Goal: Task Accomplishment & Management: Manage account settings

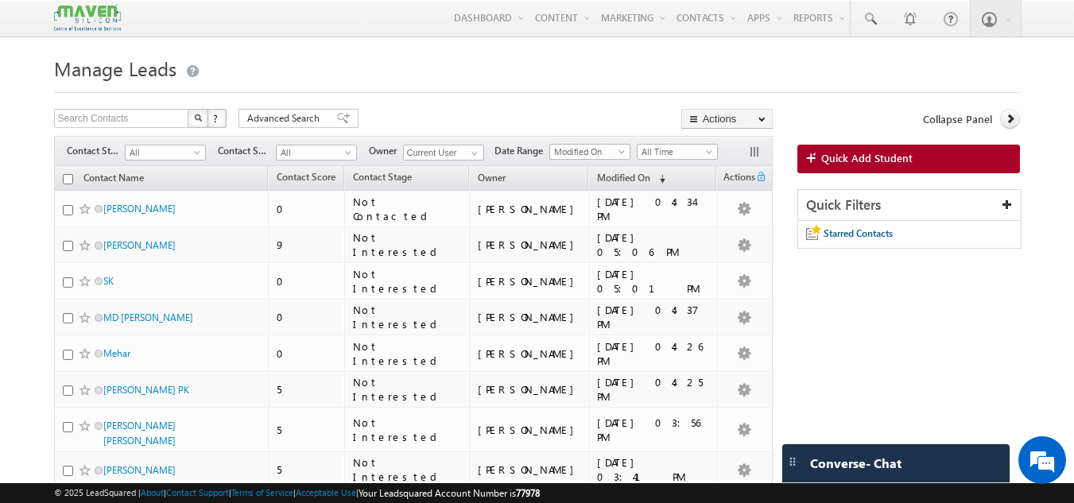
click at [340, 32] on div "Menu Sovan lsq3@ maven -sili con.c om crmma ven" at bounding box center [537, 18] width 966 height 37
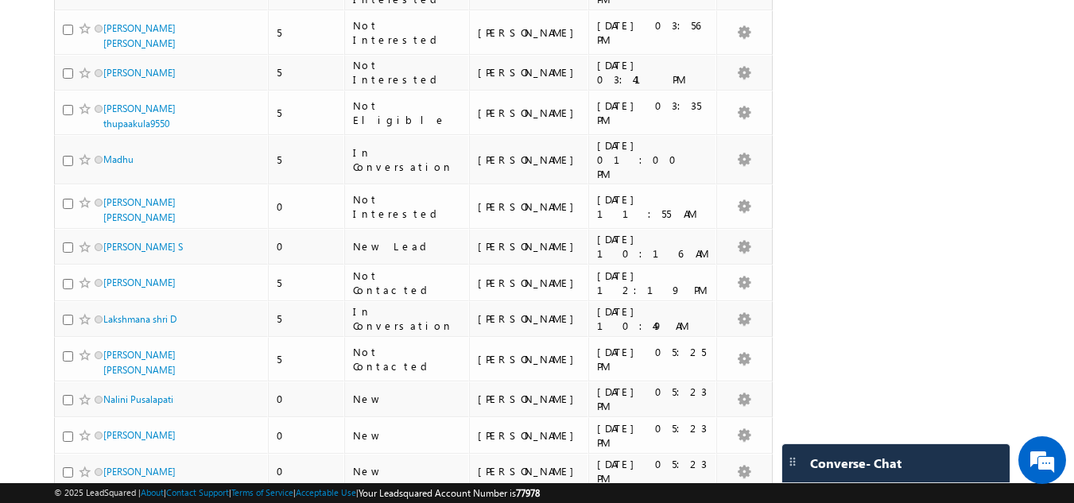
scroll to position [477, 0]
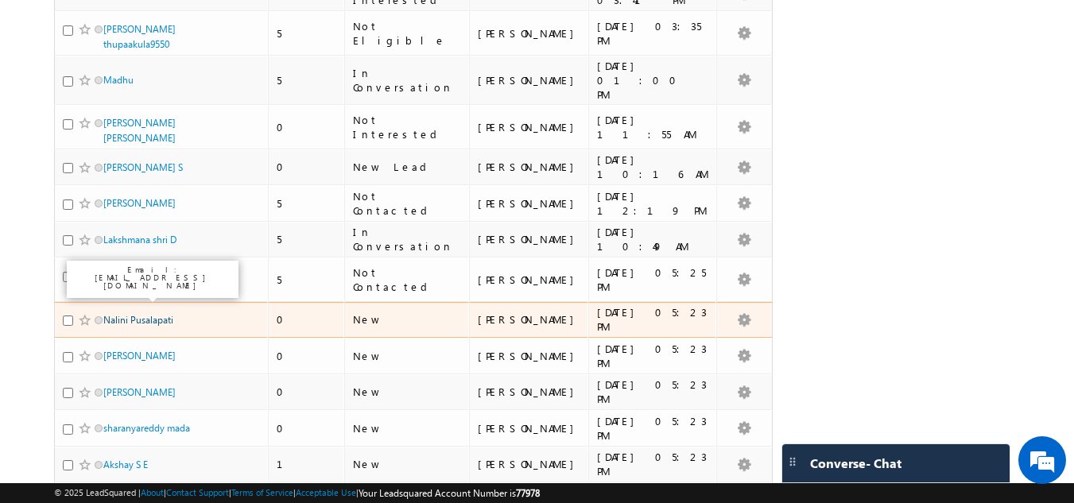
click at [119, 314] on link "Nalini Pusalapati" at bounding box center [138, 320] width 70 height 12
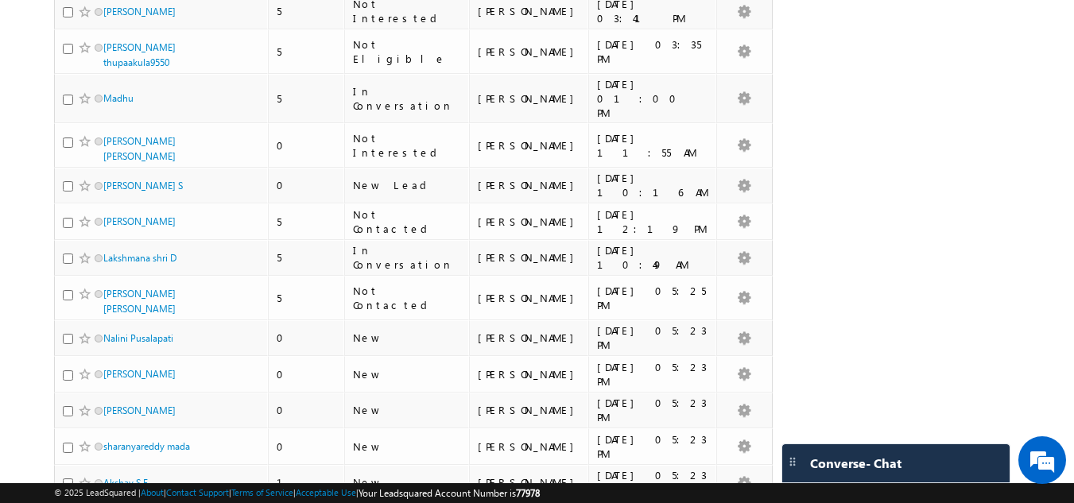
scroll to position [477, 0]
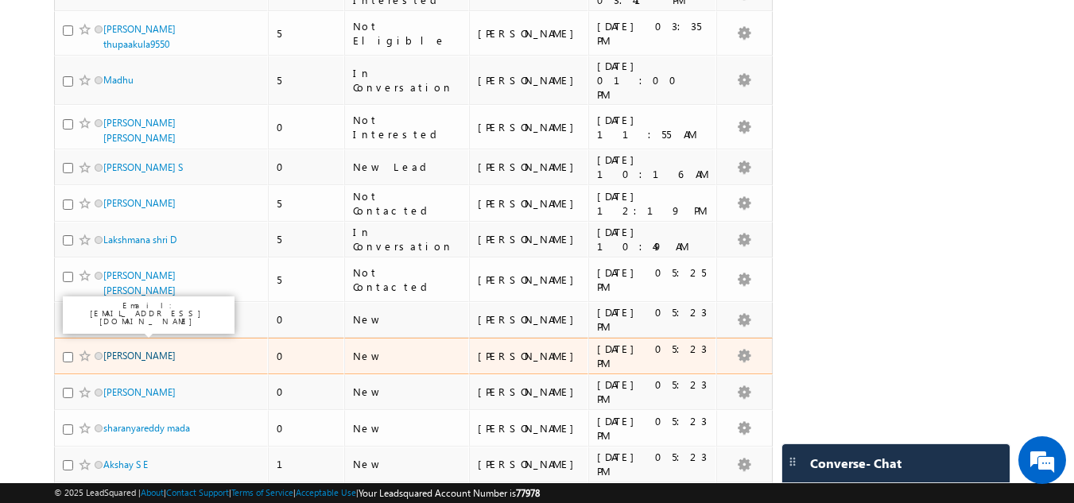
click at [137, 350] on link "[PERSON_NAME]" at bounding box center [139, 356] width 72 height 12
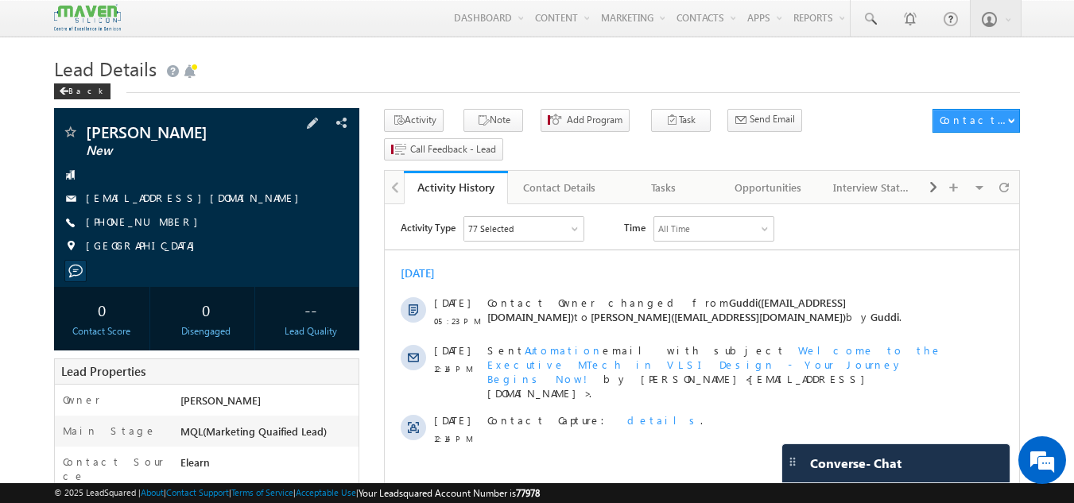
click at [223, 277] on div at bounding box center [207, 271] width 290 height 15
click at [755, 171] on link "Opportunities" at bounding box center [768, 187] width 104 height 33
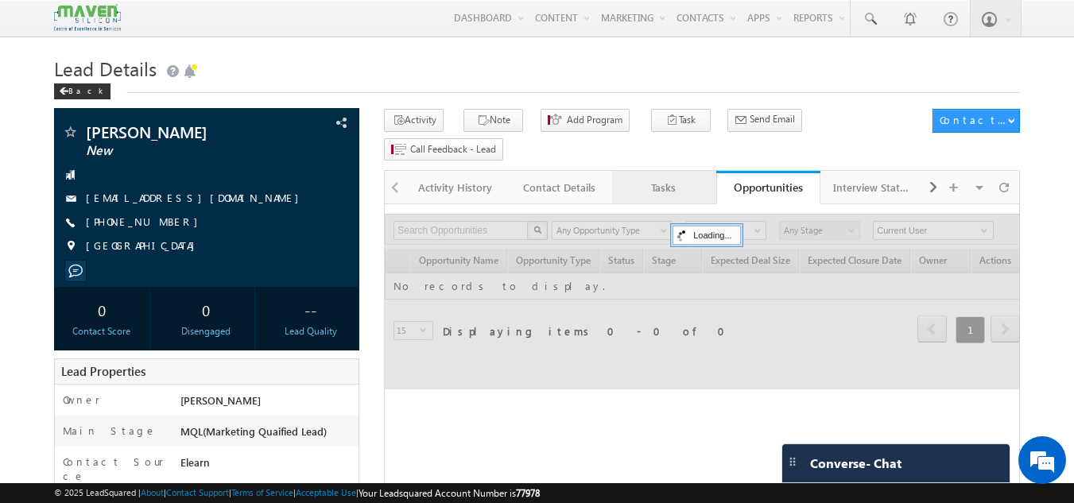
click at [664, 178] on div "Tasks" at bounding box center [663, 187] width 77 height 19
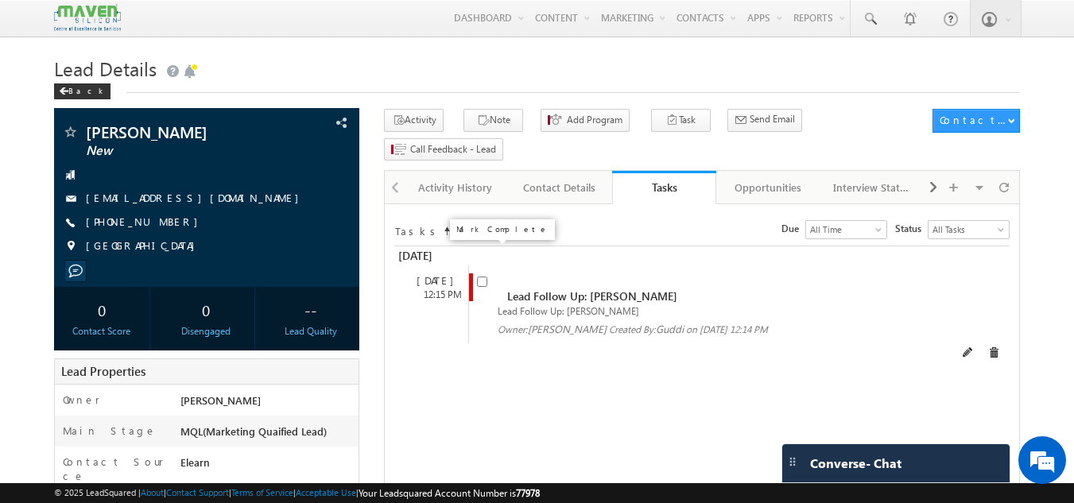
click at [483, 277] on input "checkbox" at bounding box center [482, 282] width 10 height 10
checkbox input "false"
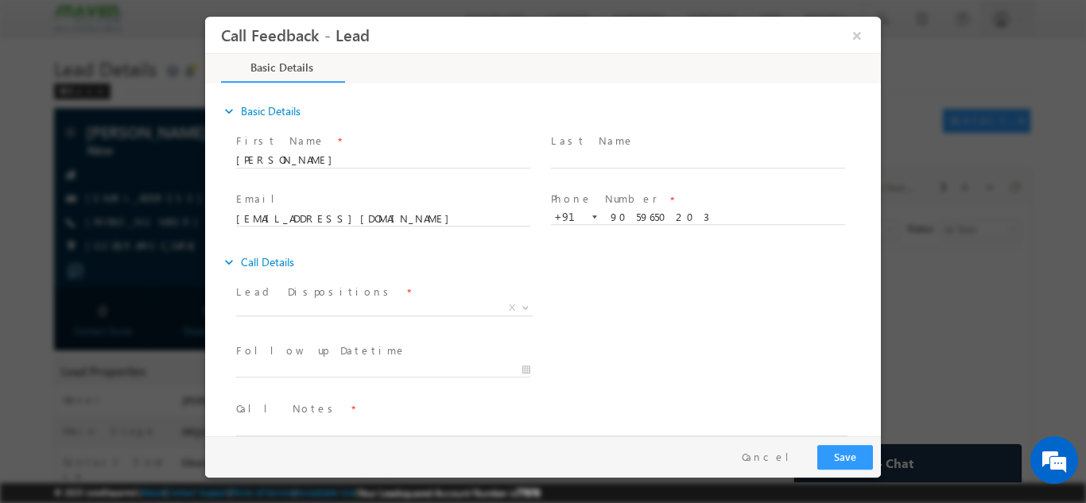
click at [384, 300] on span "X" at bounding box center [384, 308] width 296 height 16
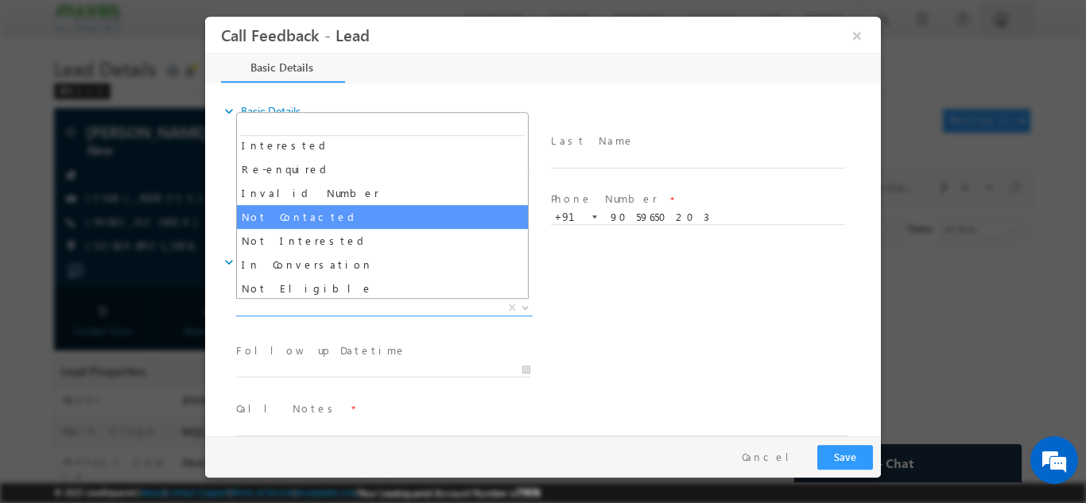
scroll to position [79, 0]
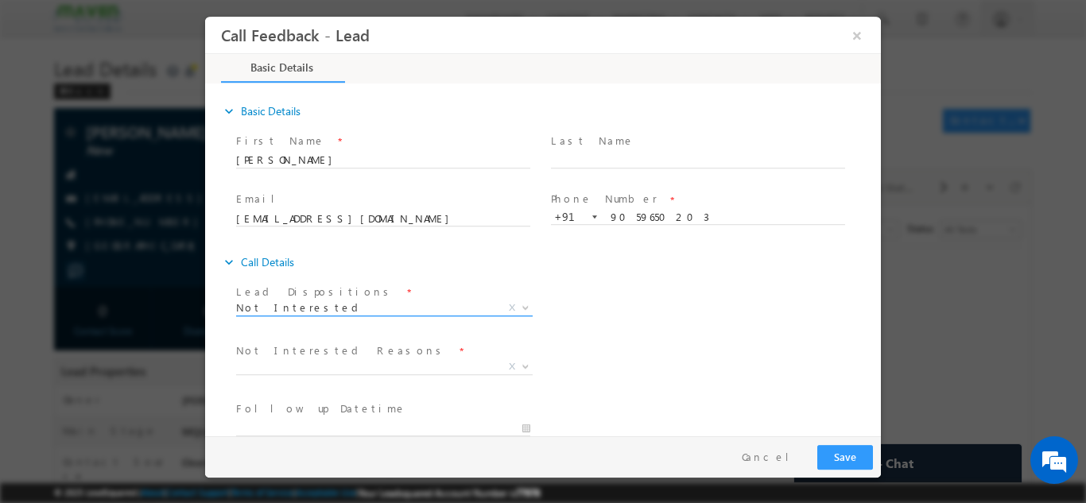
click at [302, 308] on span "Not Interested" at bounding box center [365, 307] width 258 height 14
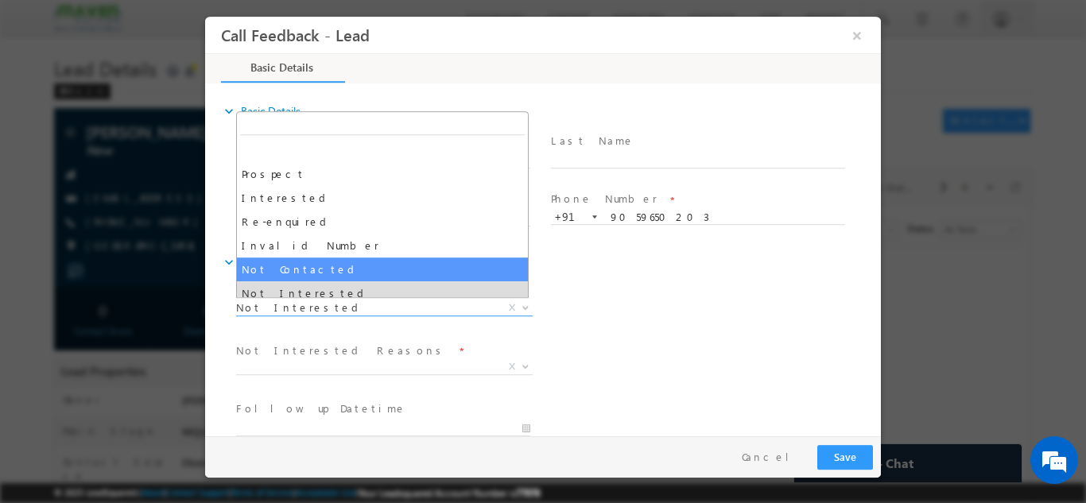
select select "Not Contacted"
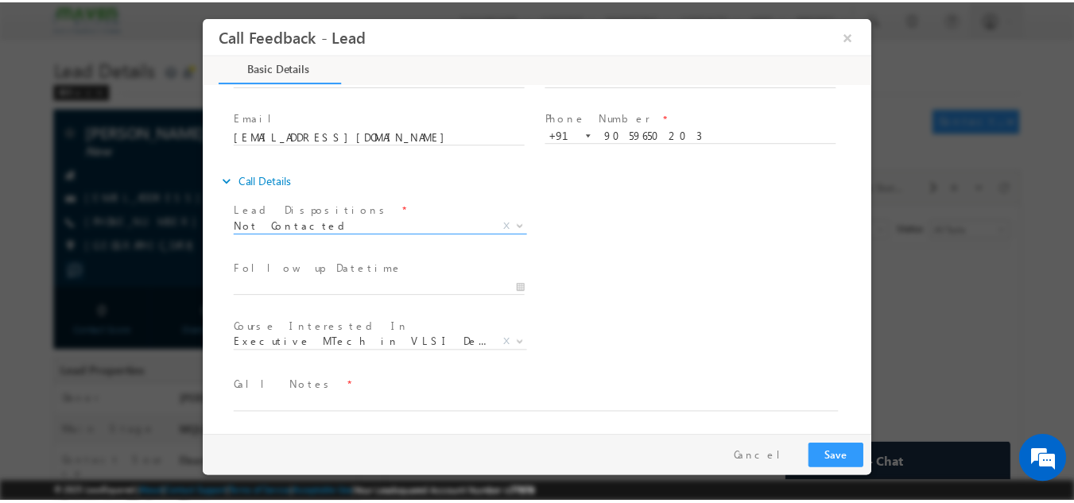
scroll to position [84, 0]
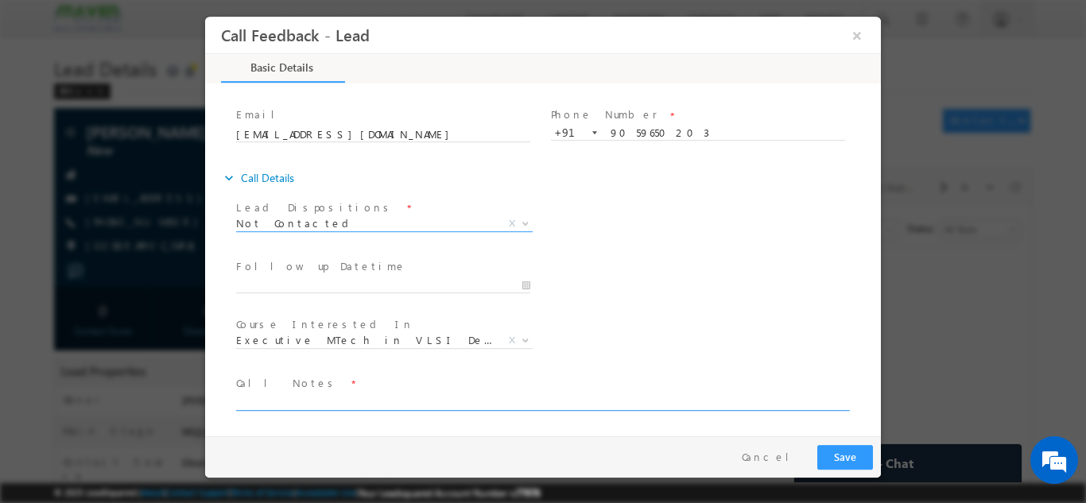
click at [319, 402] on textarea at bounding box center [541, 401] width 611 height 18
type textarea "DNP"
click at [841, 460] on button "Save" at bounding box center [845, 456] width 56 height 25
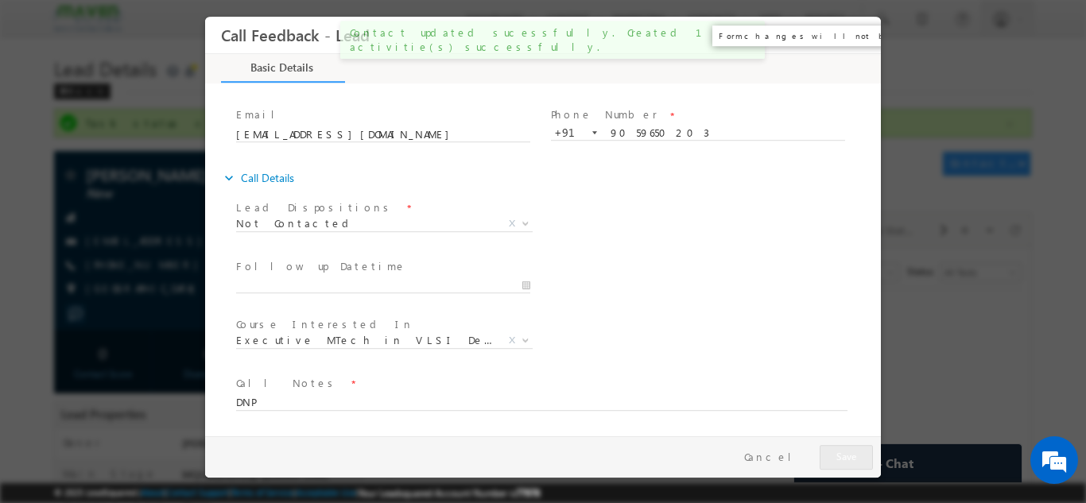
click at [867, 33] on button "×" at bounding box center [856, 34] width 27 height 29
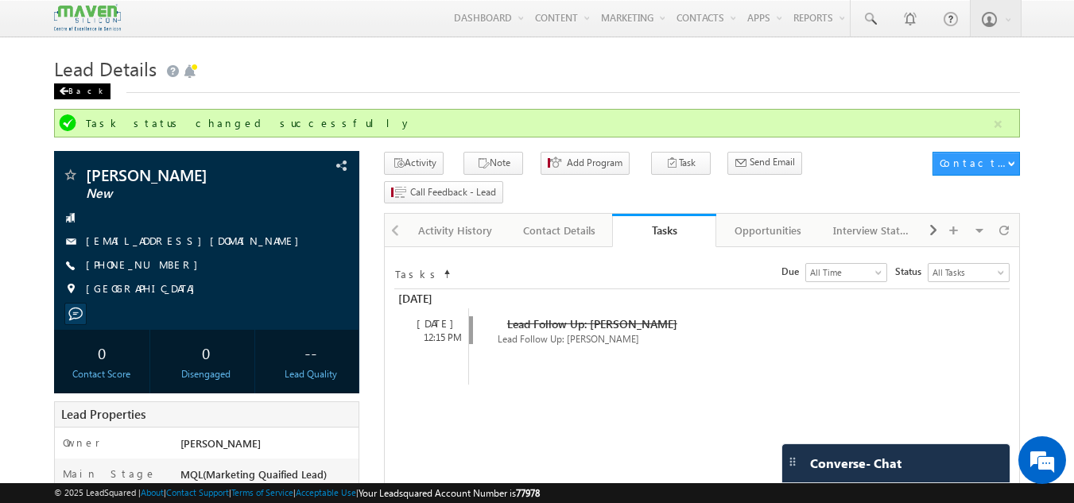
click at [66, 88] on span at bounding box center [64, 91] width 10 height 8
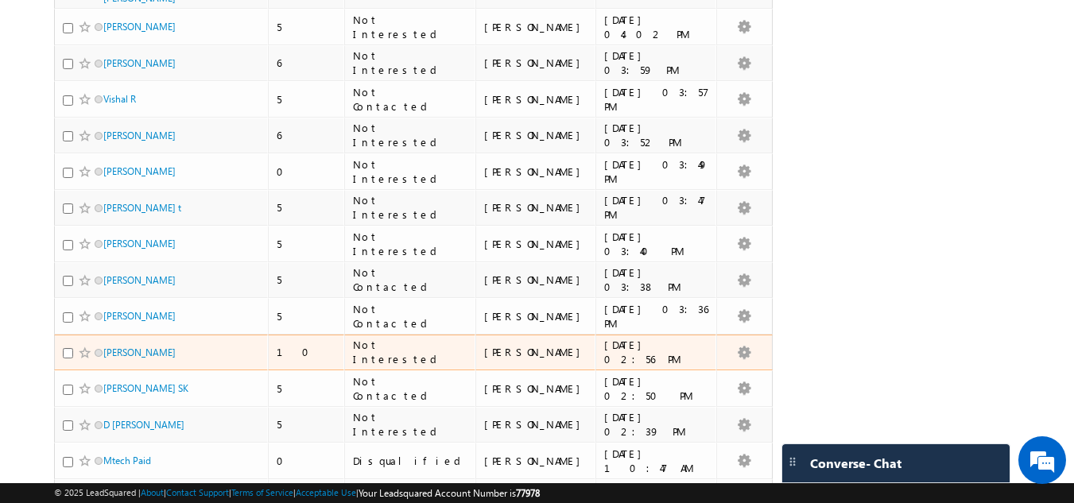
scroll to position [3445, 0]
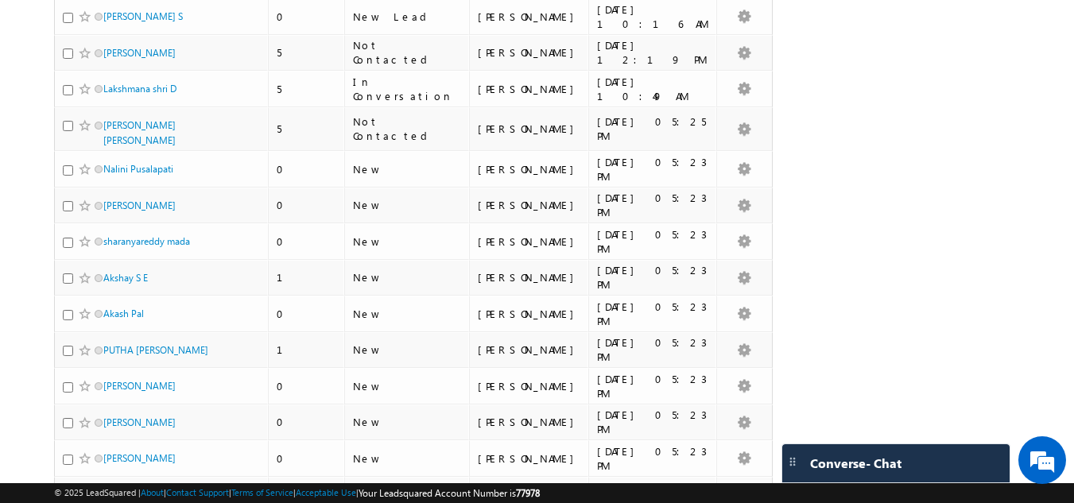
scroll to position [505, 0]
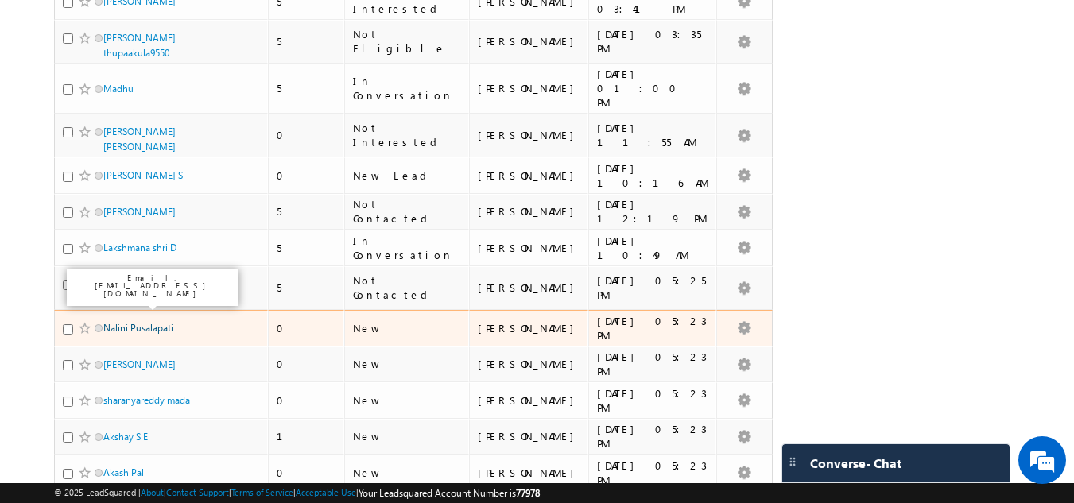
click at [152, 322] on link "Nalini Pusalapati" at bounding box center [138, 328] width 70 height 12
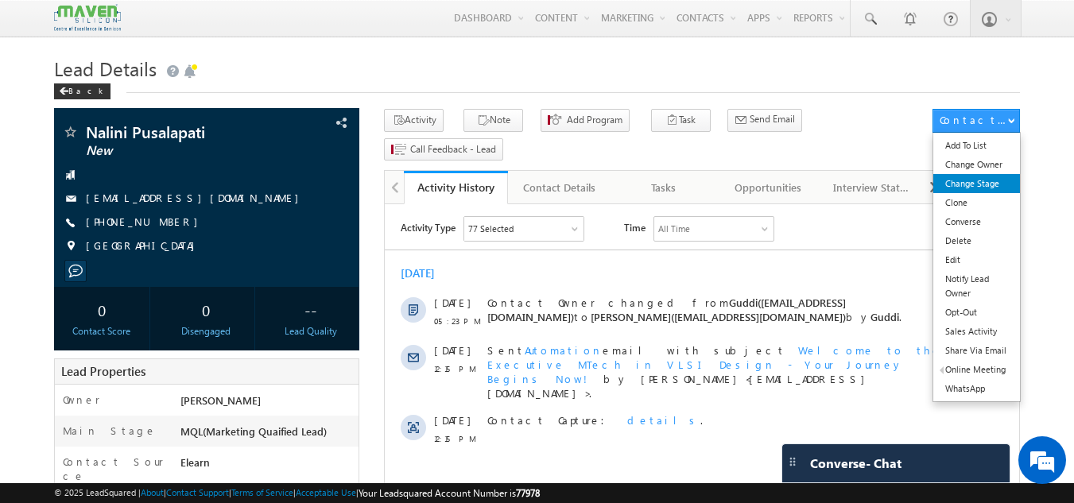
click at [978, 184] on link "Change Stage" at bounding box center [976, 183] width 87 height 19
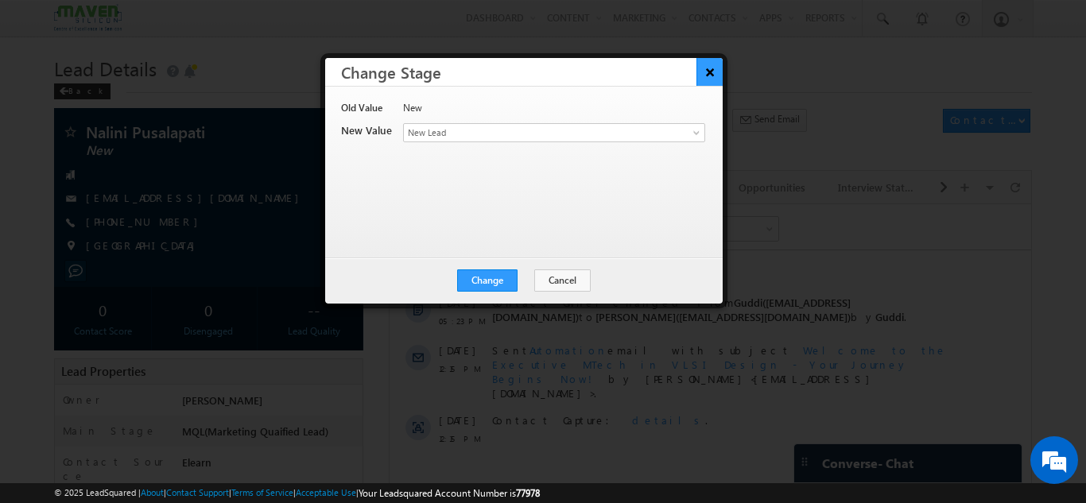
click at [710, 79] on button "×" at bounding box center [709, 72] width 26 height 28
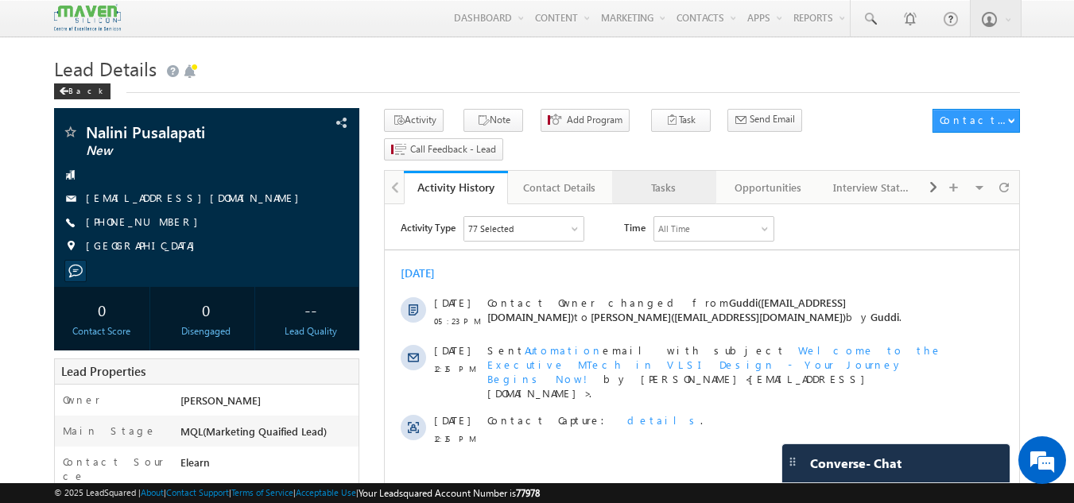
click at [675, 178] on div "Tasks" at bounding box center [663, 187] width 77 height 19
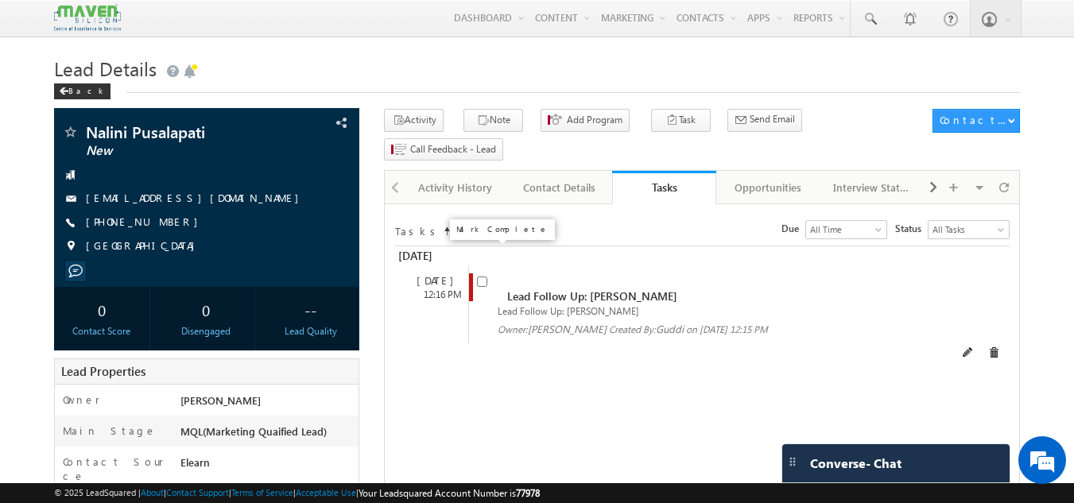
click at [478, 277] on input "checkbox" at bounding box center [482, 282] width 10 height 10
checkbox input "false"
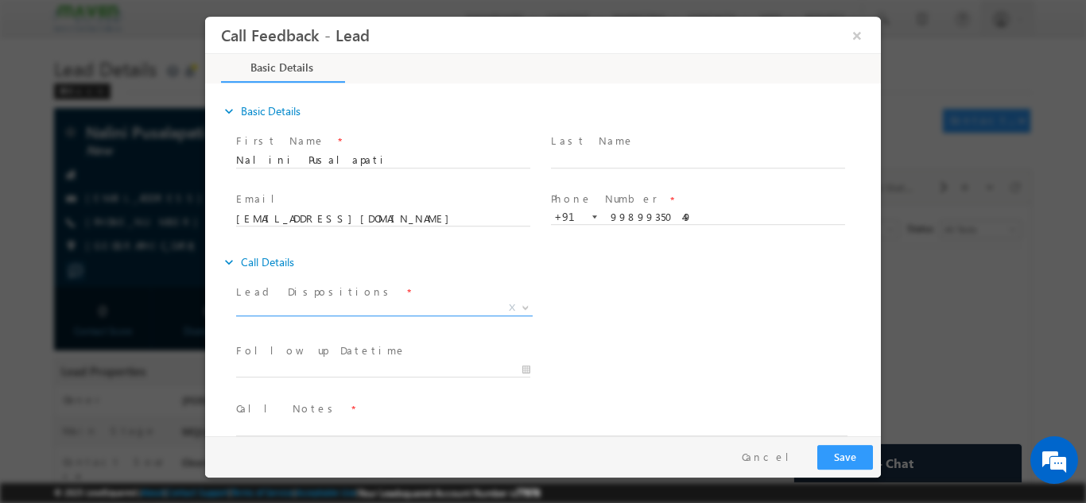
click at [375, 302] on span "X" at bounding box center [384, 308] width 296 height 16
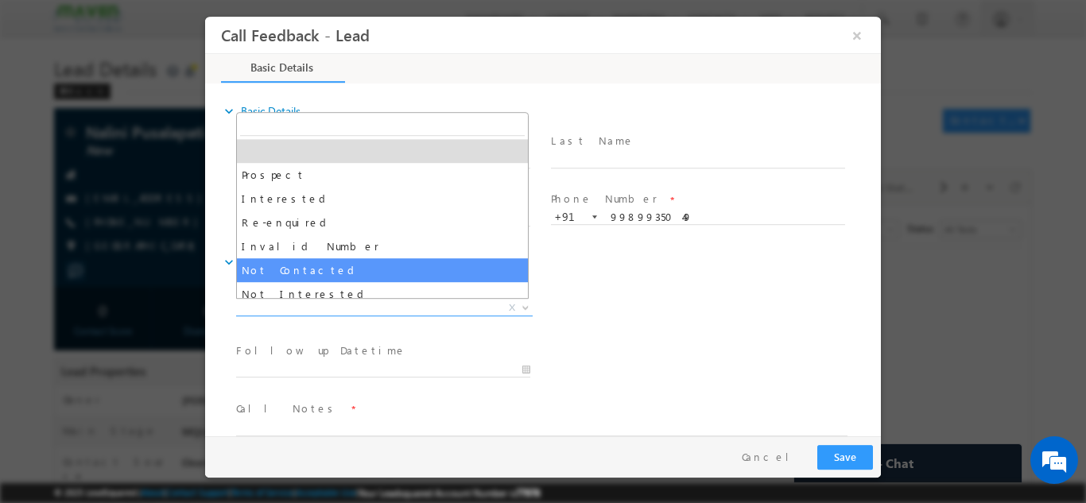
select select "Not Contacted"
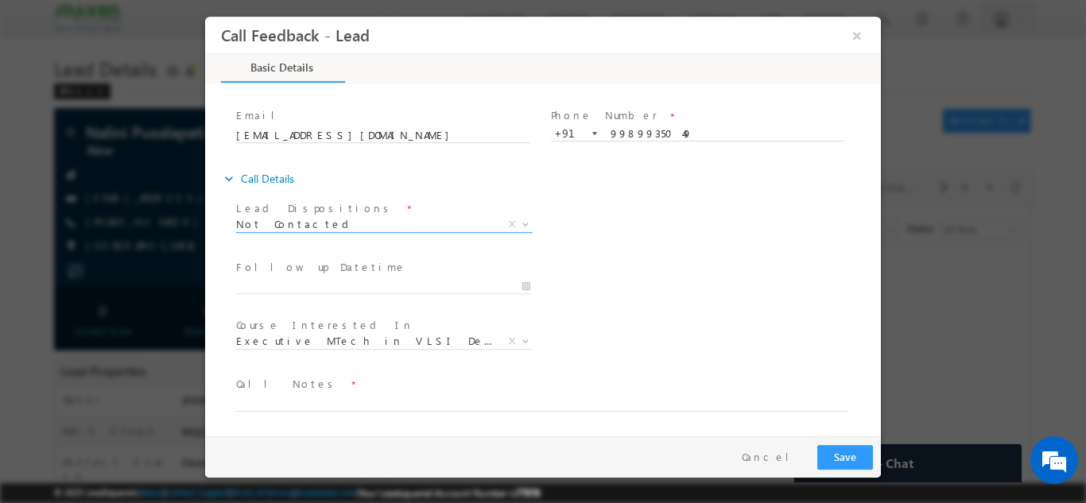
scroll to position [84, 0]
type input "03/09/2025 2:40 PM"
click at [358, 284] on input "03/09/2025 2:40 PM" at bounding box center [383, 285] width 294 height 16
click at [693, 259] on div "Follow up Datetime * 03/09/2025 2:40 PM Program Type * Long Term Short Term X" at bounding box center [557, 283] width 648 height 59
click at [863, 27] on button "×" at bounding box center [856, 34] width 27 height 29
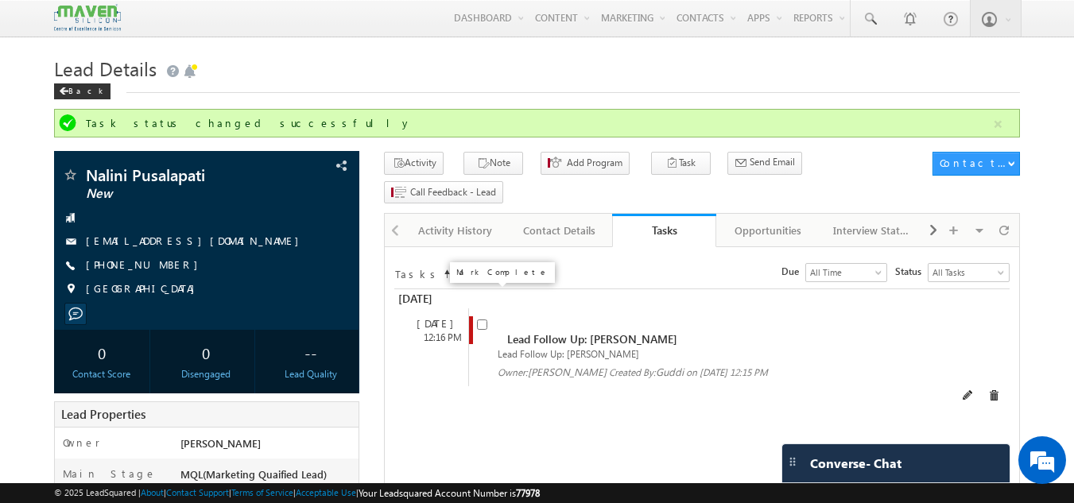
click at [481, 319] on input "checkbox" at bounding box center [482, 324] width 10 height 10
checkbox input "false"
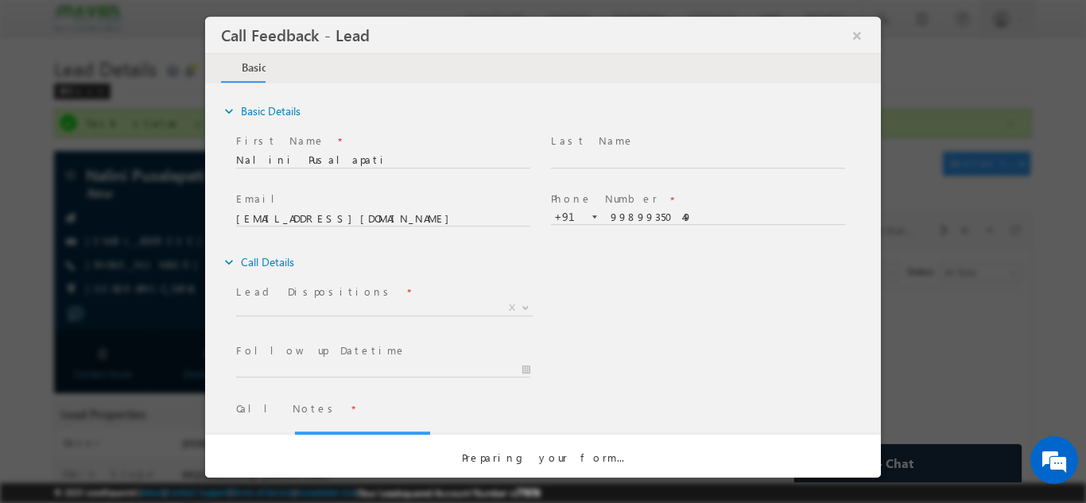
scroll to position [0, 0]
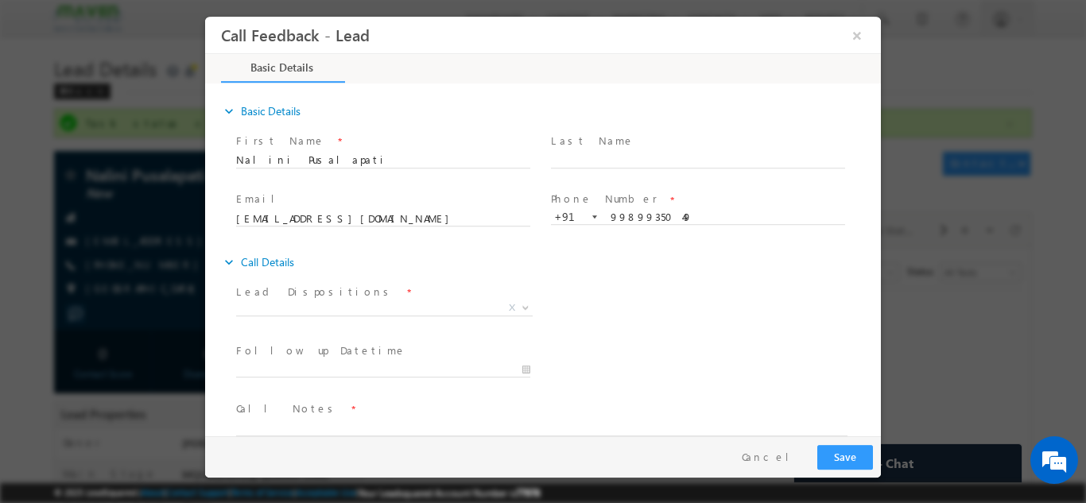
click at [377, 289] on span "Lead Dispositions *" at bounding box center [382, 291] width 293 height 17
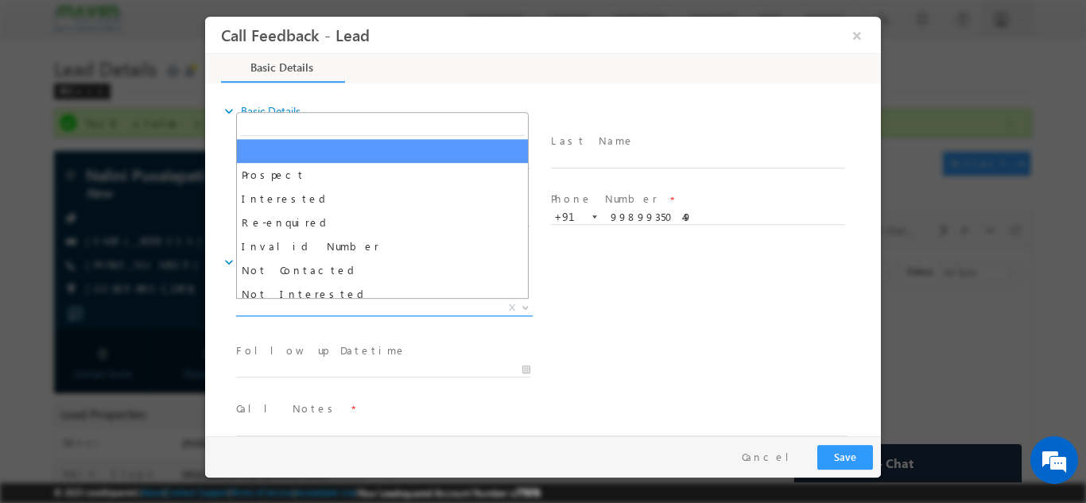
click at [378, 306] on span "X" at bounding box center [384, 308] width 296 height 16
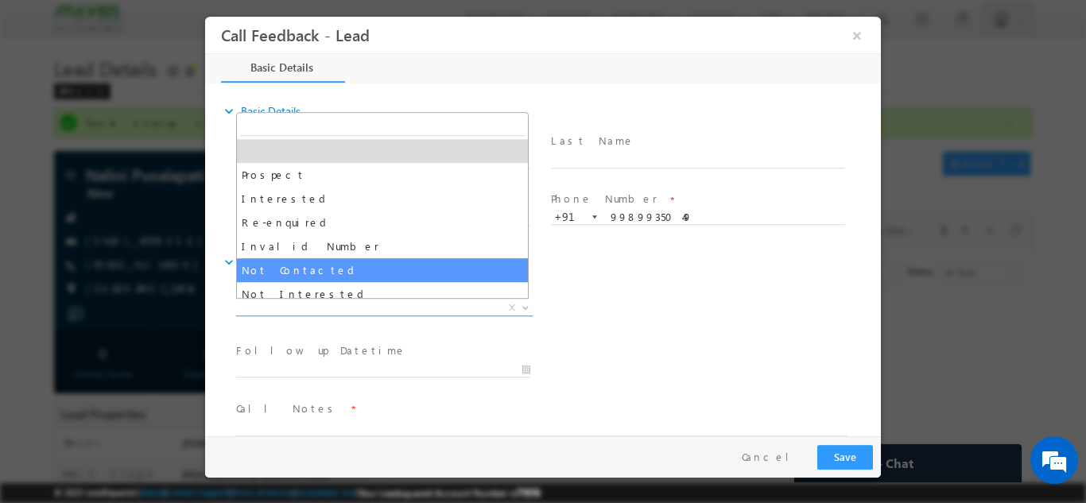
select select "Not Contacted"
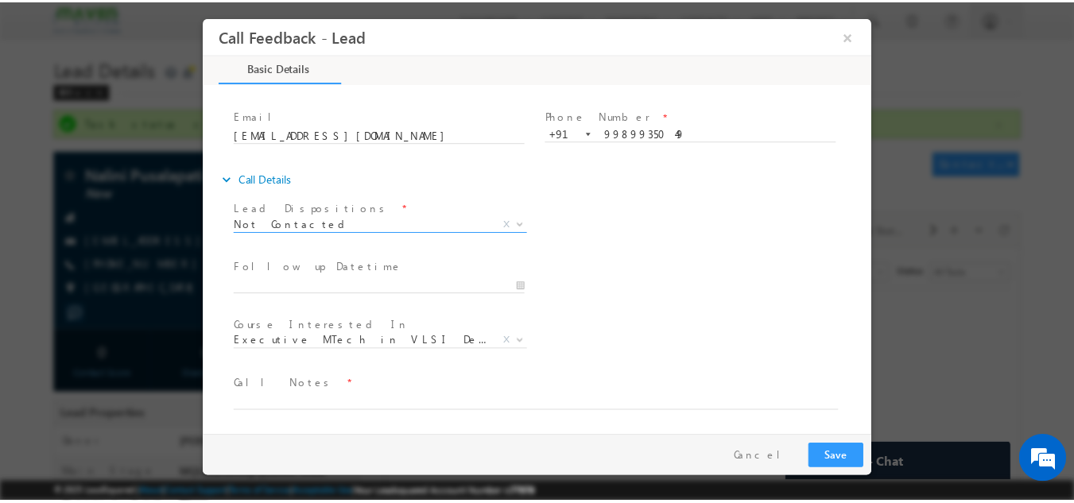
scroll to position [84, 0]
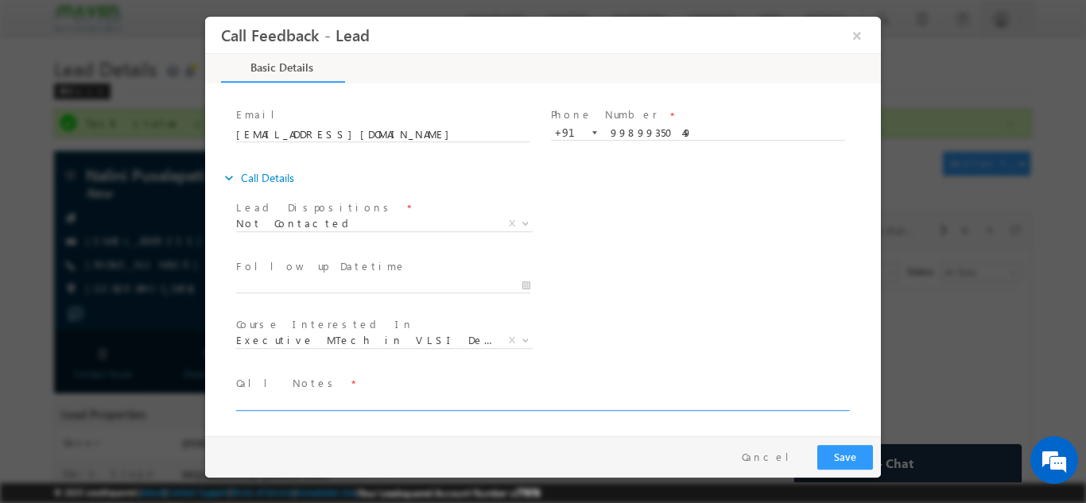
click at [346, 399] on textarea at bounding box center [541, 401] width 611 height 18
type textarea "DNP"
click at [850, 455] on button "Save" at bounding box center [845, 456] width 56 height 25
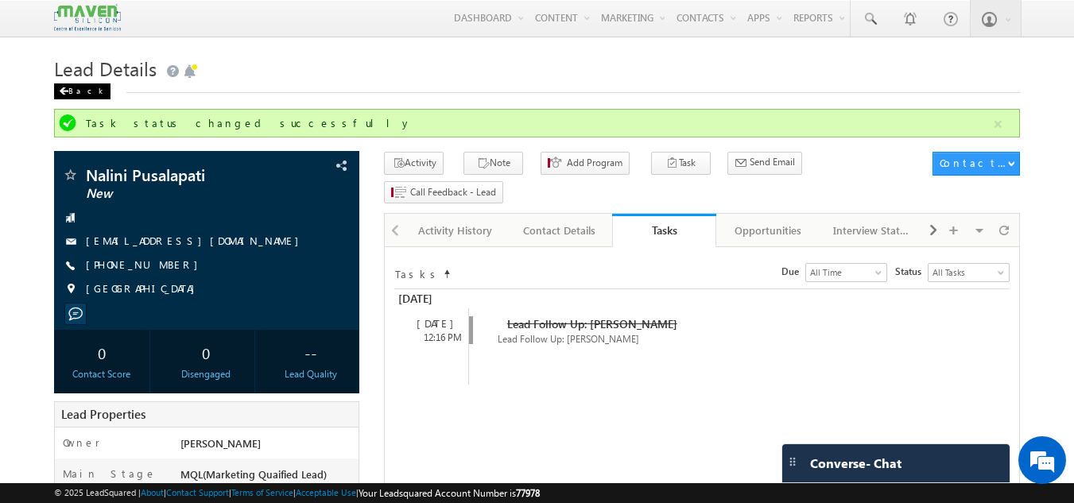
click at [70, 89] on div "Back" at bounding box center [82, 91] width 56 height 16
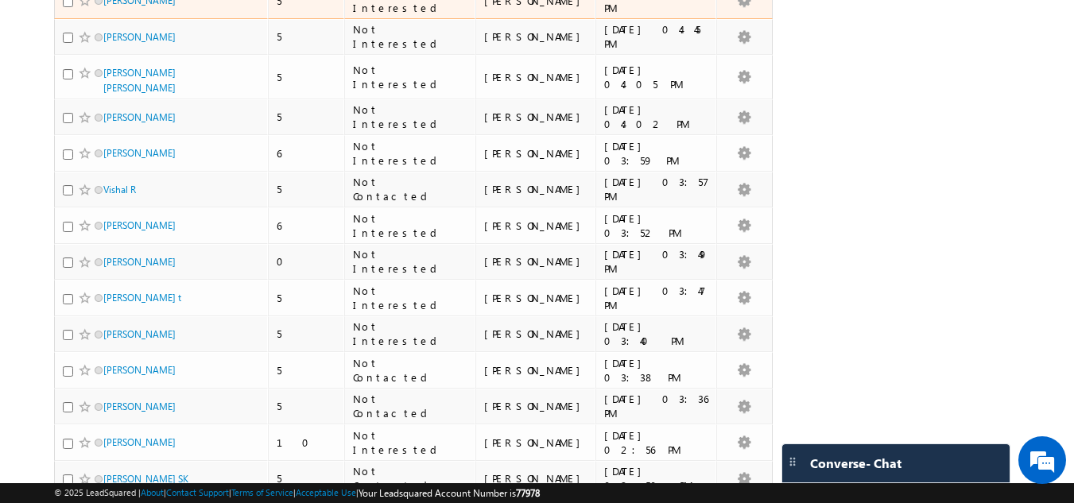
scroll to position [3445, 0]
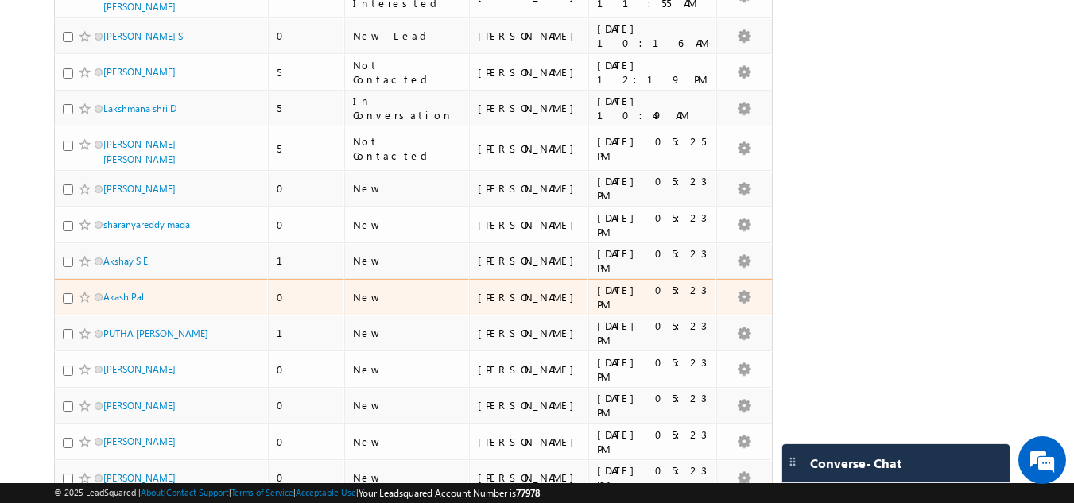
scroll to position [743, 0]
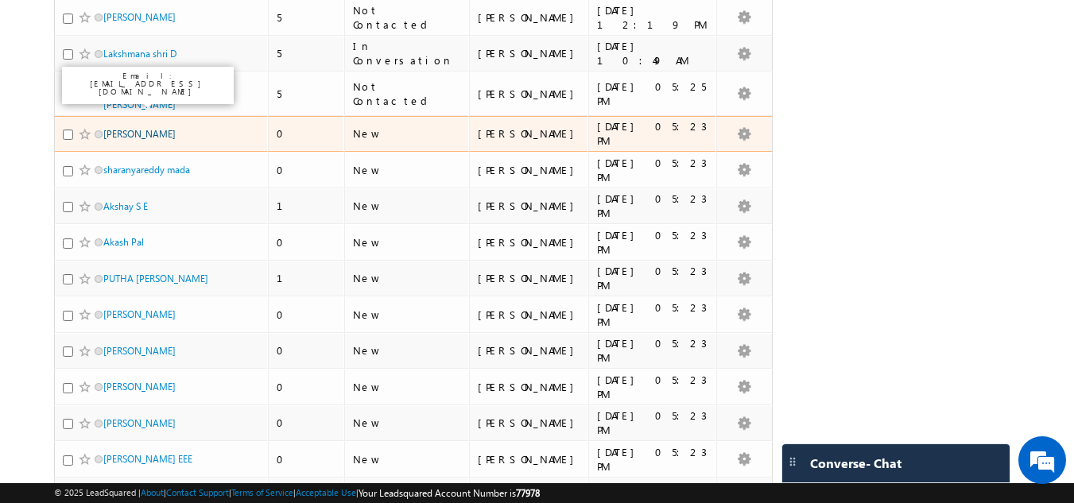
click at [136, 128] on link "[PERSON_NAME]" at bounding box center [139, 134] width 72 height 12
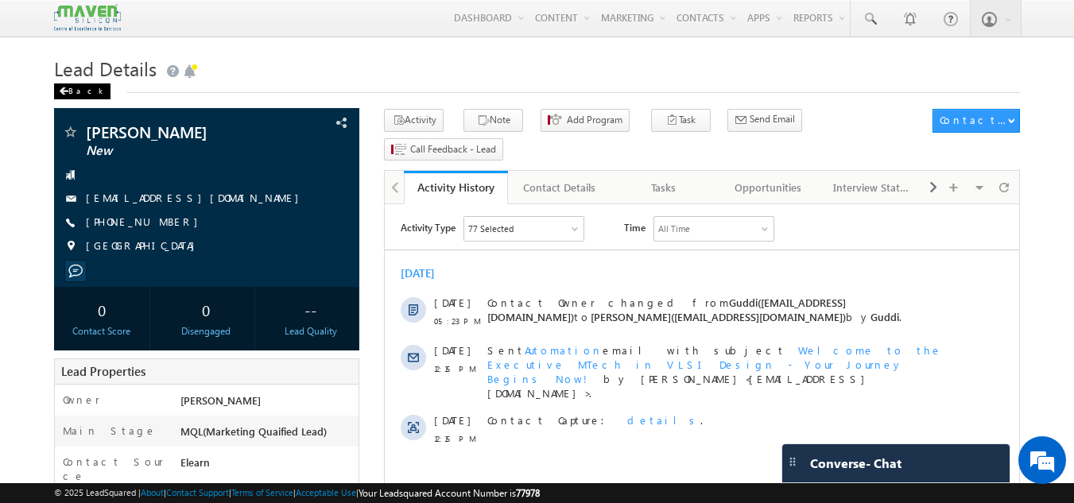
click at [74, 92] on div "Back" at bounding box center [82, 91] width 56 height 16
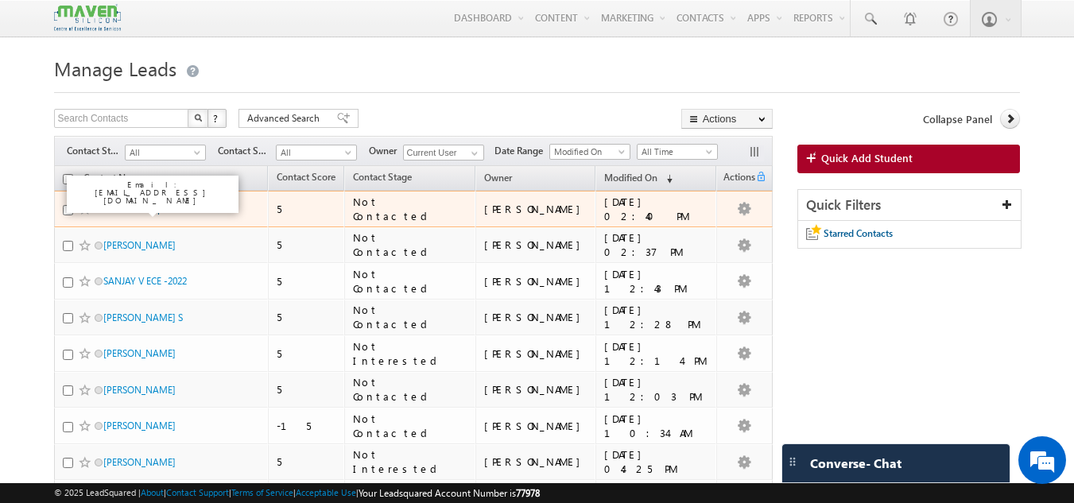
click at [154, 203] on link "Nalini Pusalapati" at bounding box center [138, 209] width 70 height 12
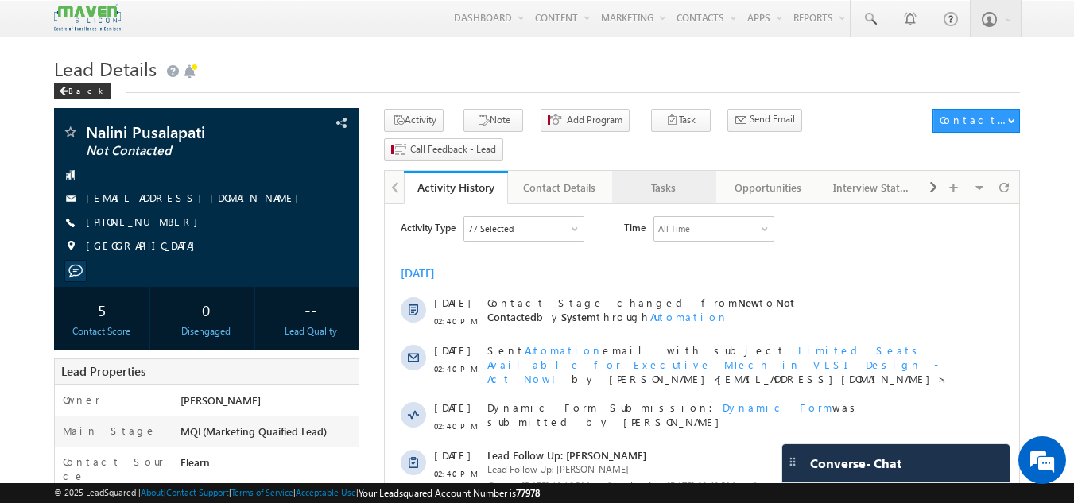
click at [656, 178] on div "Tasks" at bounding box center [663, 187] width 77 height 19
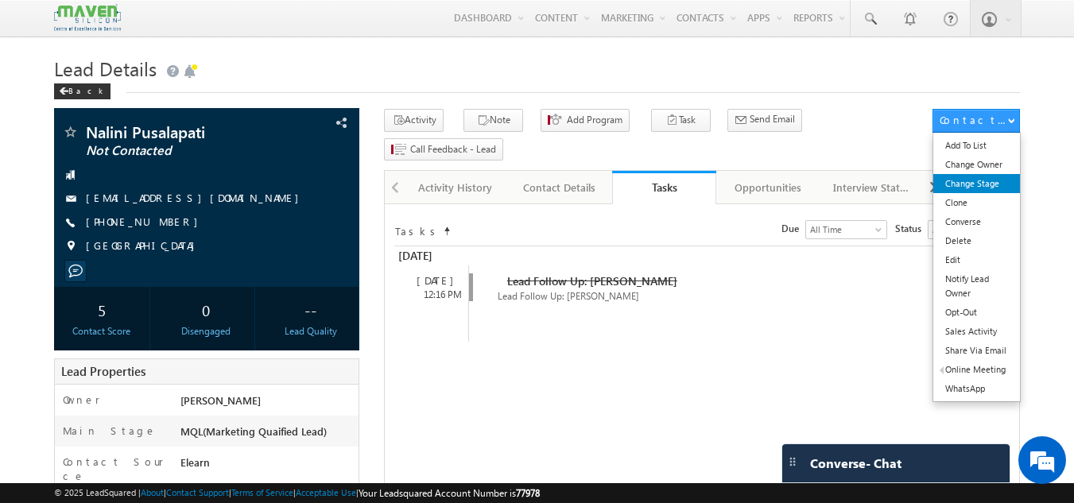
click at [975, 183] on link "Change Stage" at bounding box center [976, 183] width 87 height 19
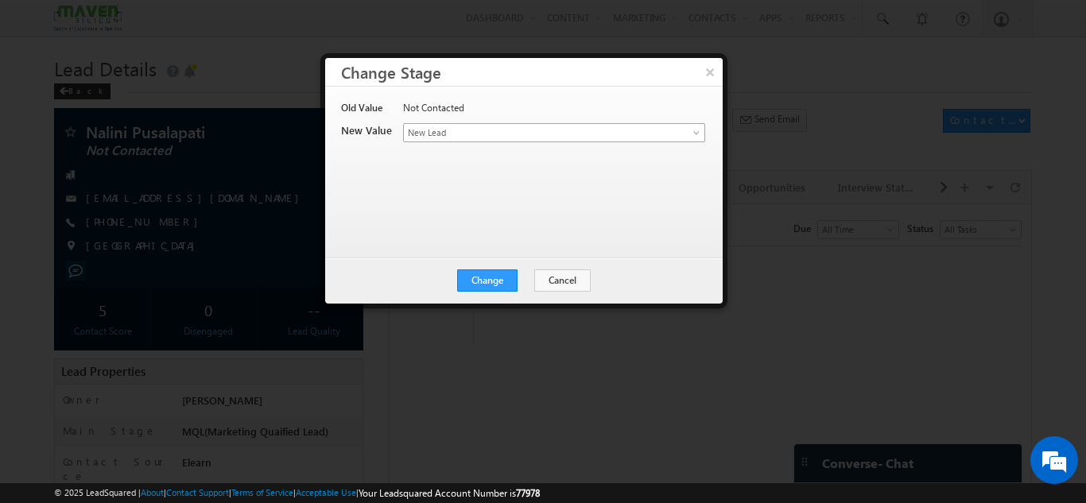
click at [472, 136] on span "New Lead" at bounding box center [528, 133] width 248 height 14
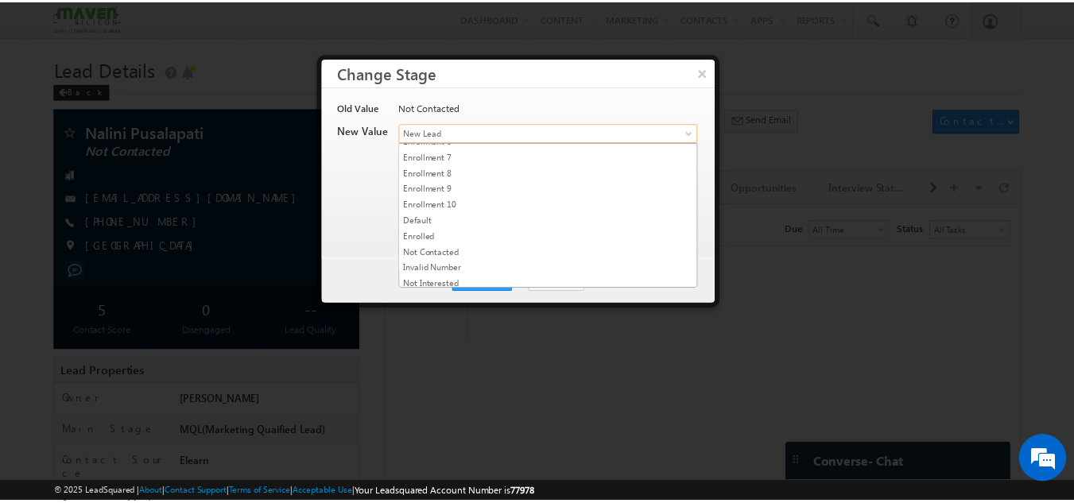
scroll to position [300, 0]
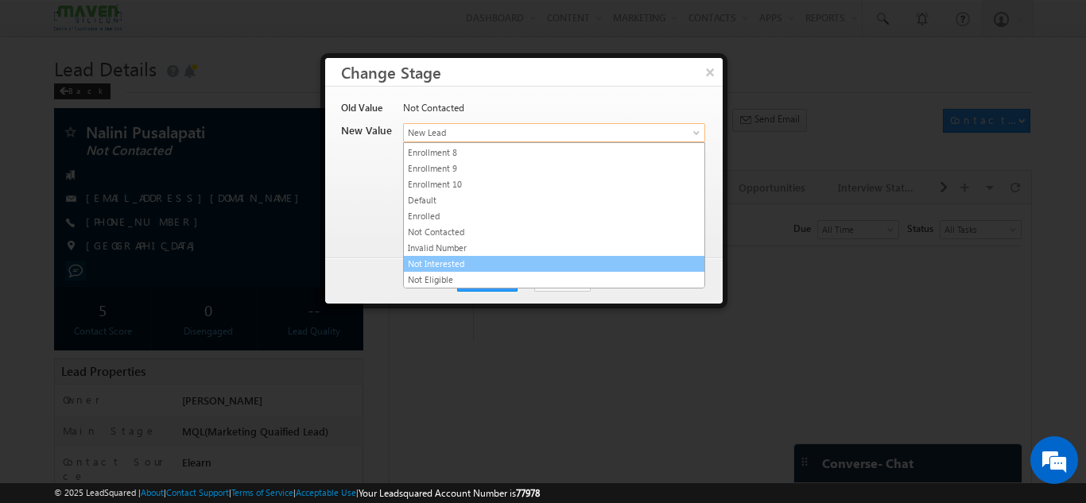
click at [467, 258] on link "Not Interested" at bounding box center [554, 264] width 300 height 14
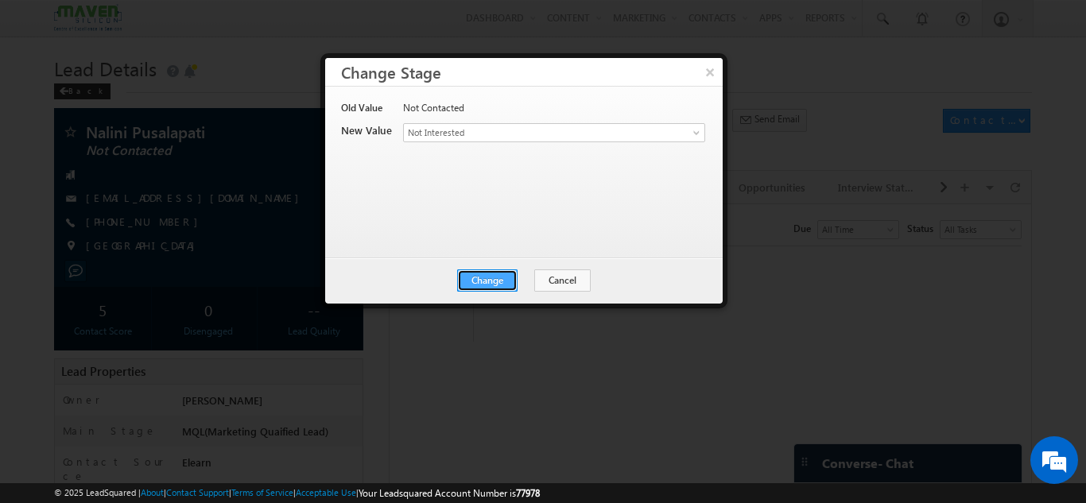
click at [499, 282] on button "Change" at bounding box center [487, 280] width 60 height 22
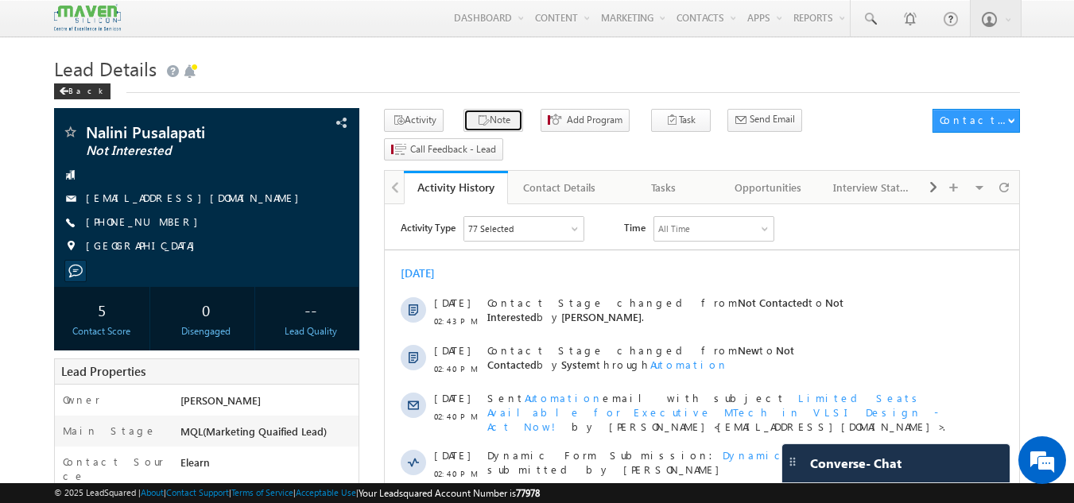
click at [487, 113] on button "Note" at bounding box center [493, 120] width 60 height 23
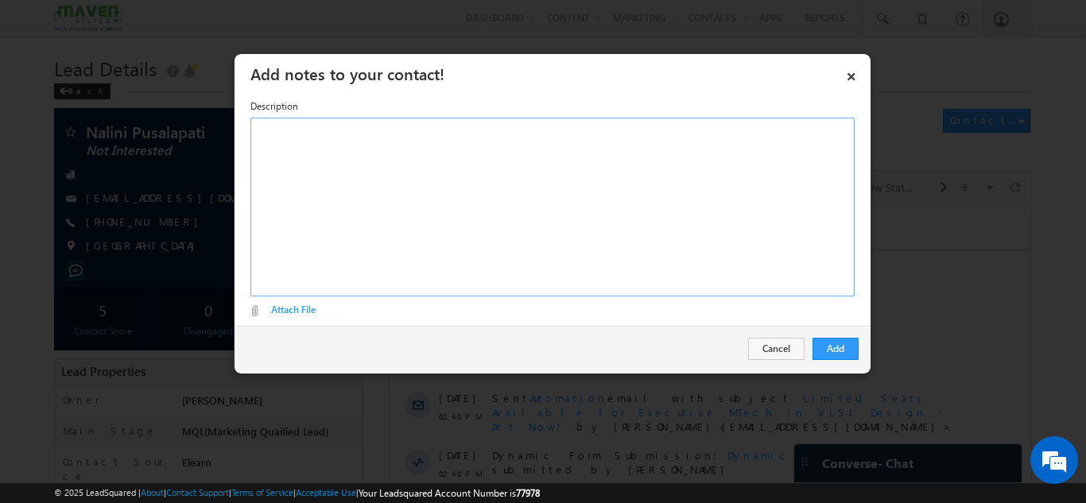
click at [509, 166] on div "Rich Text Editor, Description-inline-editor-div" at bounding box center [552, 207] width 604 height 179
click at [366, 137] on div "Joined MTech in IIT TIRUPATI" at bounding box center [552, 207] width 604 height 179
click at [440, 129] on span "TIRUPATI" at bounding box center [472, 129] width 65 height 14
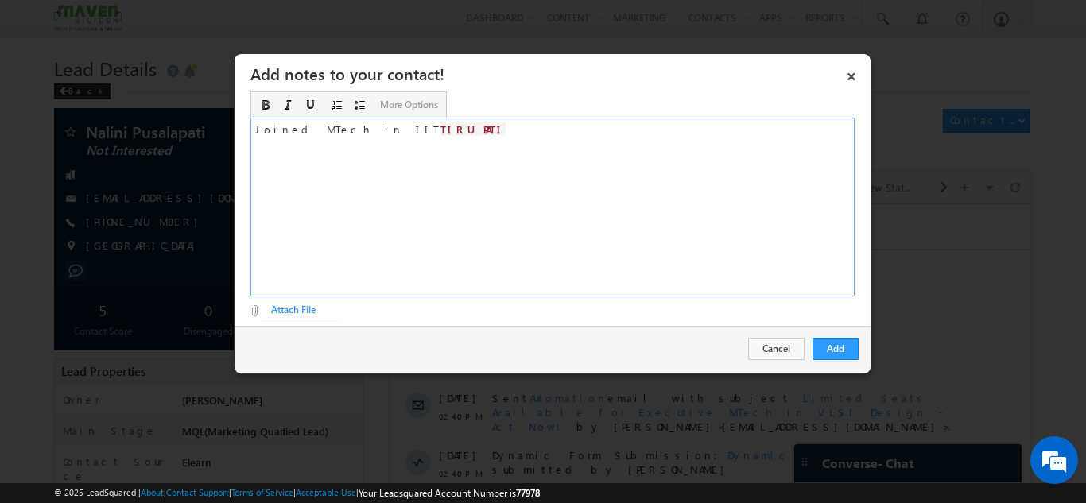
click at [440, 129] on span "TIRUPATI" at bounding box center [472, 129] width 65 height 14
click at [401, 104] on span "More Options" at bounding box center [409, 105] width 58 height 14
click at [261, 106] on span at bounding box center [265, 105] width 13 height 13
click at [268, 108] on span at bounding box center [265, 105] width 13 height 13
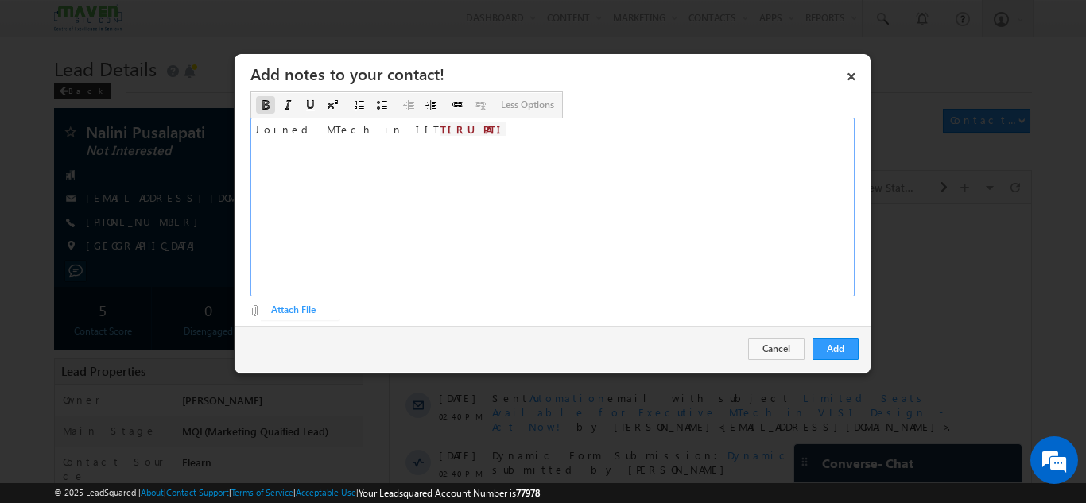
click at [268, 108] on span at bounding box center [265, 105] width 13 height 13
click at [402, 153] on div "​ Joined MTech in IIT TIRUPATI" at bounding box center [552, 207] width 604 height 179
click at [440, 133] on span "TIRUPATI" at bounding box center [472, 129] width 65 height 14
click at [268, 100] on span at bounding box center [265, 105] width 13 height 13
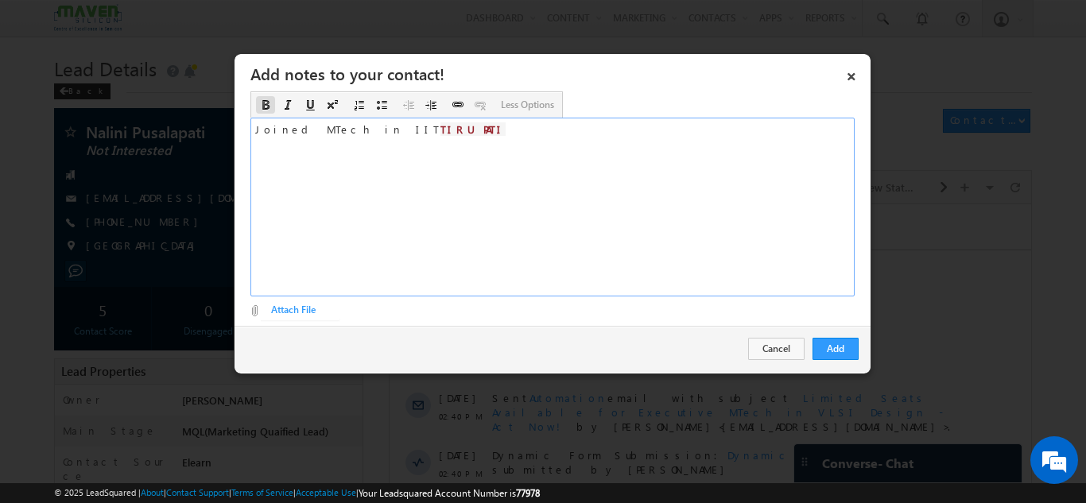
click at [423, 139] on div "Joined MTech in IIT TIRUPATI" at bounding box center [552, 207] width 604 height 179
click at [440, 128] on span "TIRUPATI" at bounding box center [472, 129] width 65 height 14
click at [365, 134] on div "Joined MTech in IIT" at bounding box center [552, 207] width 604 height 179
click at [846, 354] on button "Add" at bounding box center [835, 349] width 46 height 22
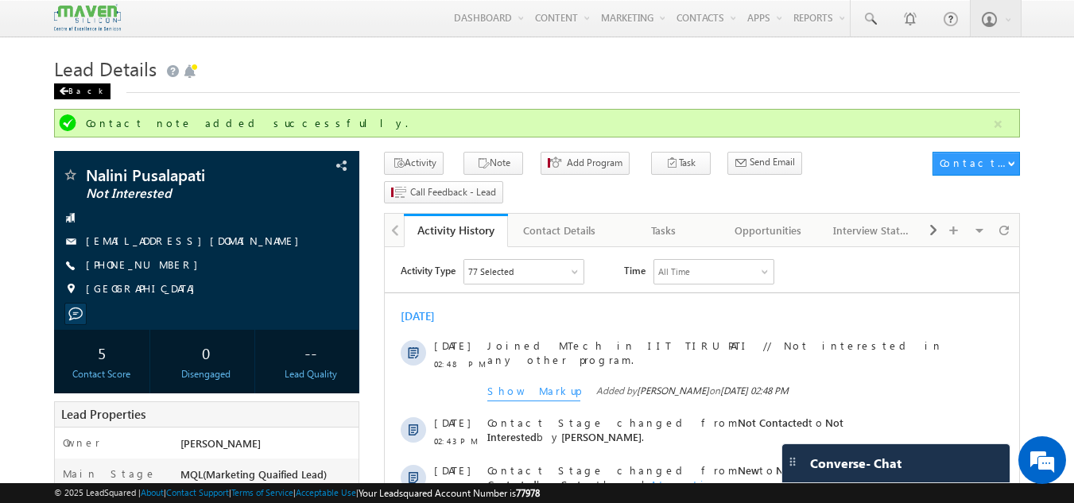
click at [68, 94] on div "Back" at bounding box center [82, 91] width 56 height 16
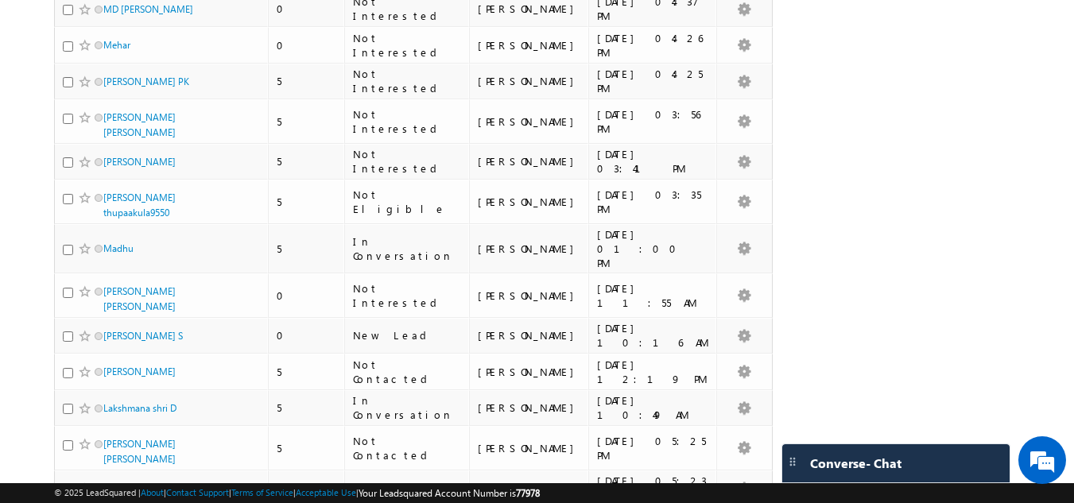
scroll to position [549, 0]
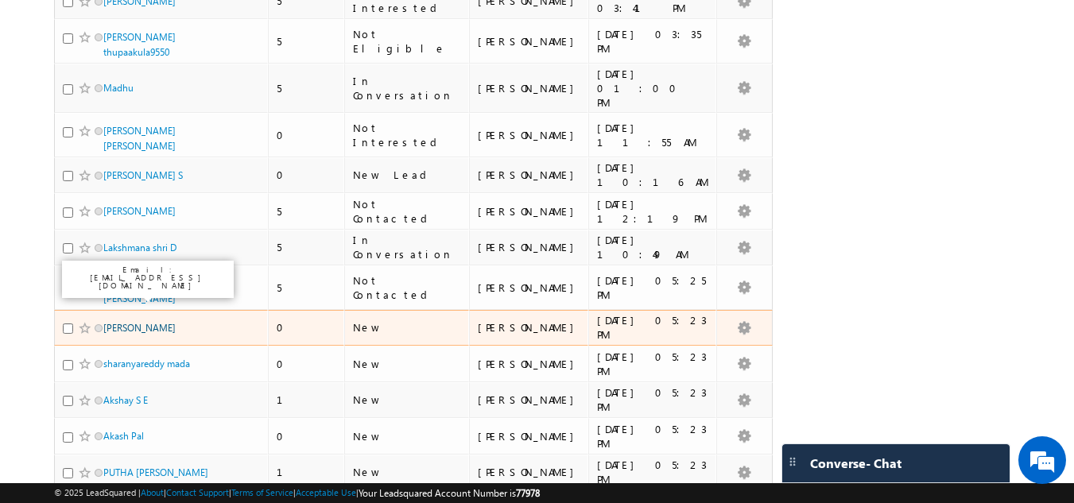
click at [150, 322] on link "[PERSON_NAME]" at bounding box center [139, 328] width 72 height 12
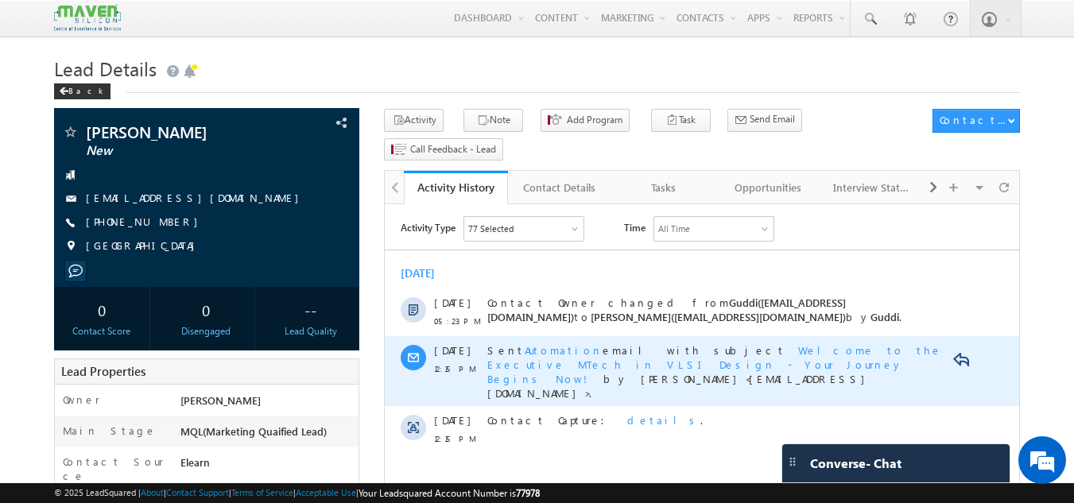
click at [525, 336] on div "Sent Automation email with subject Welcome to the Executive MTech in VLSI Desig…" at bounding box center [719, 371] width 464 height 70
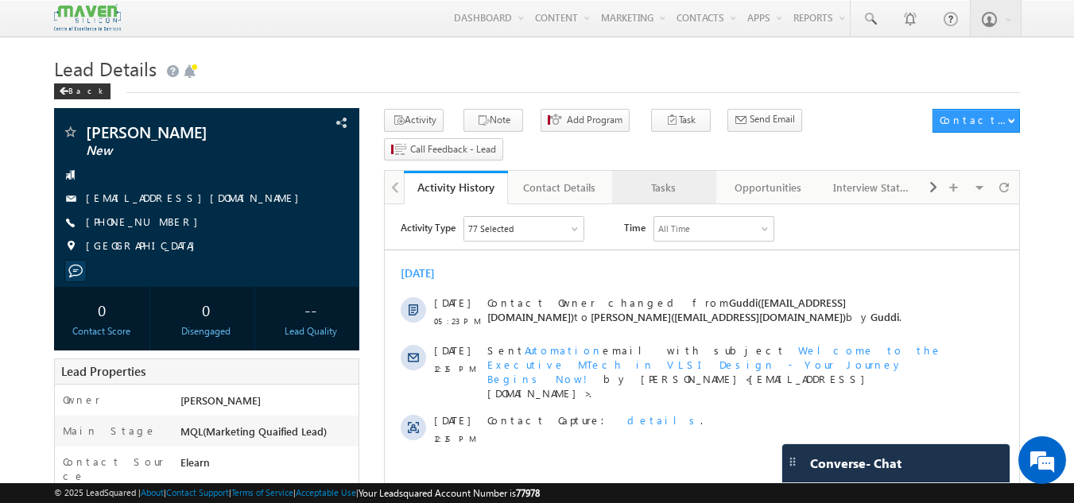
click at [641, 178] on div "Tasks" at bounding box center [663, 187] width 77 height 19
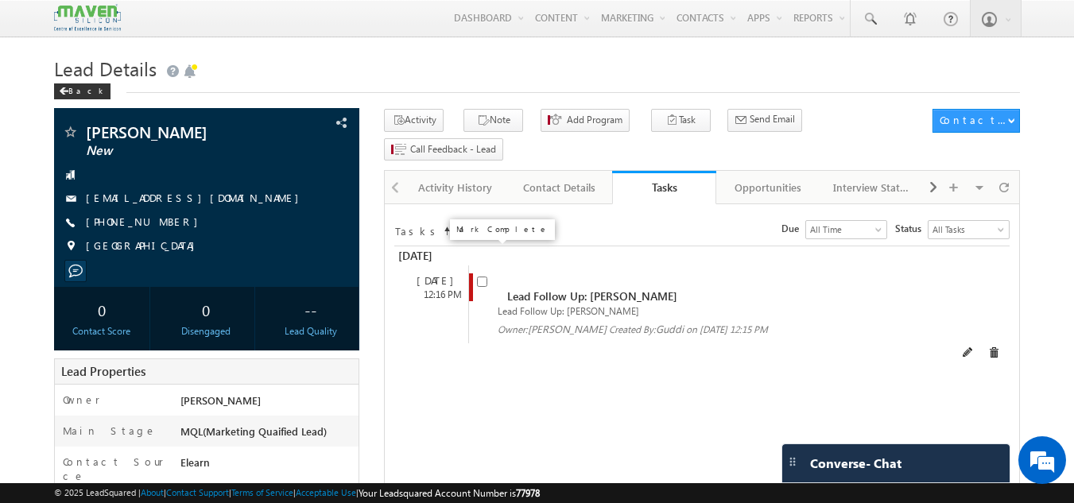
click at [478, 277] on input "checkbox" at bounding box center [482, 282] width 10 height 10
checkbox input "false"
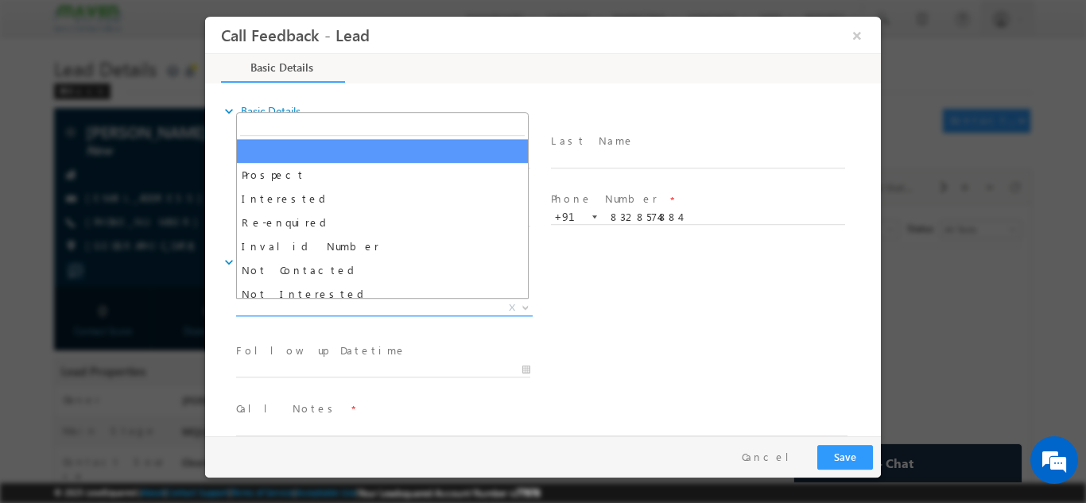
click at [322, 305] on span "X" at bounding box center [384, 308] width 296 height 16
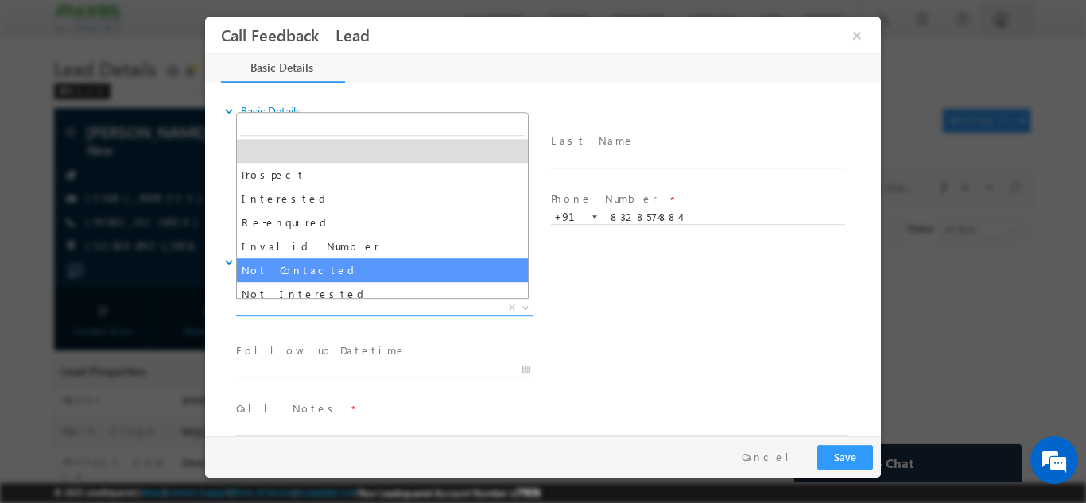
select select "Not Contacted"
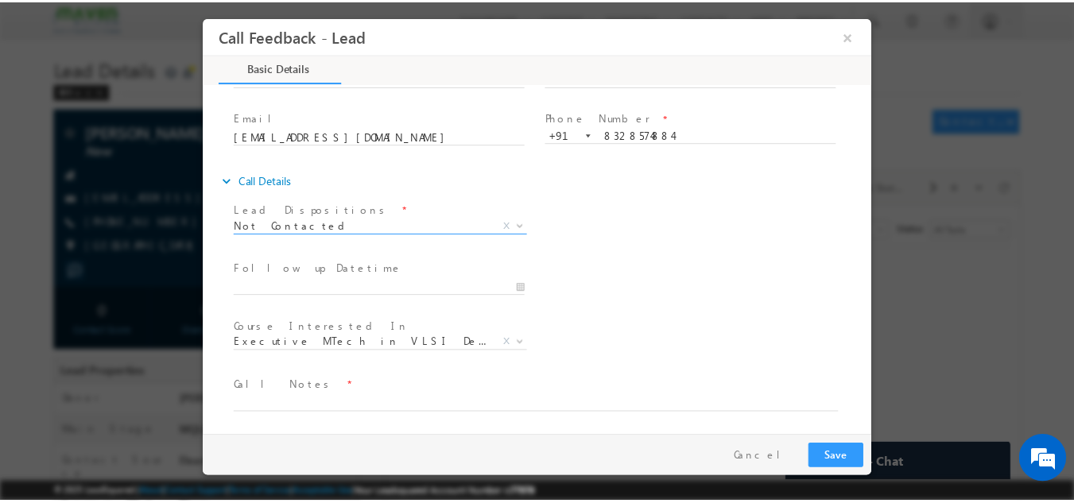
scroll to position [84, 0]
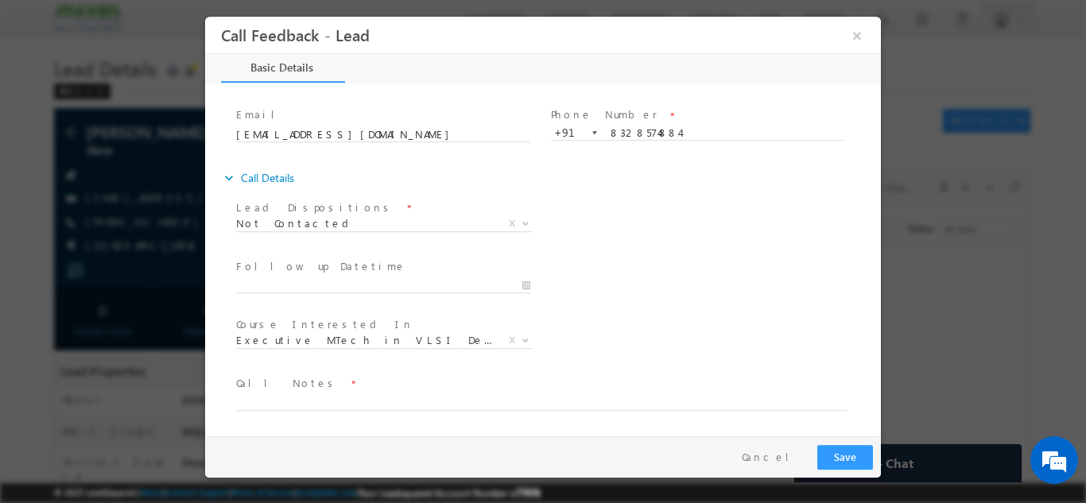
click at [334, 416] on span at bounding box center [533, 417] width 594 height 17
click at [336, 405] on textarea at bounding box center [541, 401] width 611 height 18
type textarea "DNP"
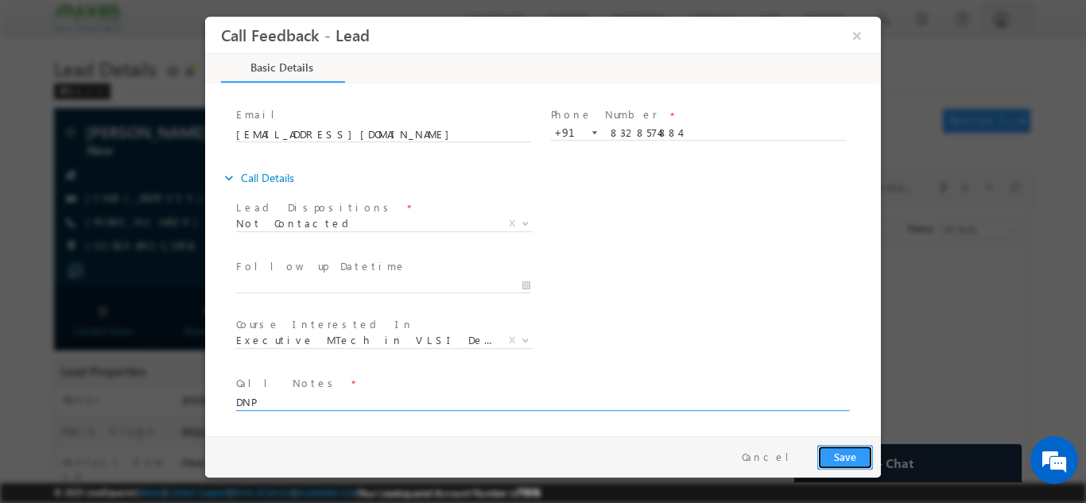
click at [871, 459] on button "Save" at bounding box center [845, 456] width 56 height 25
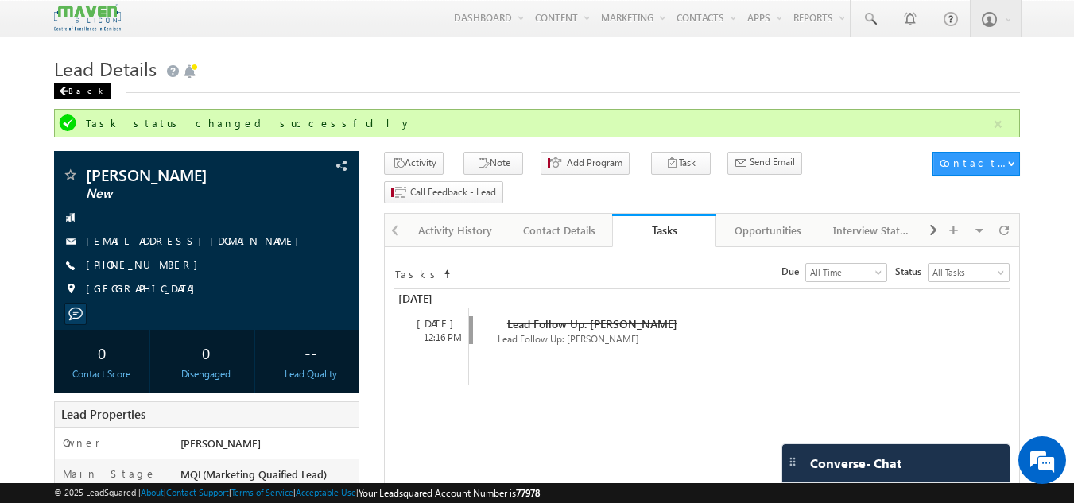
click at [73, 95] on div "Back" at bounding box center [82, 91] width 56 height 16
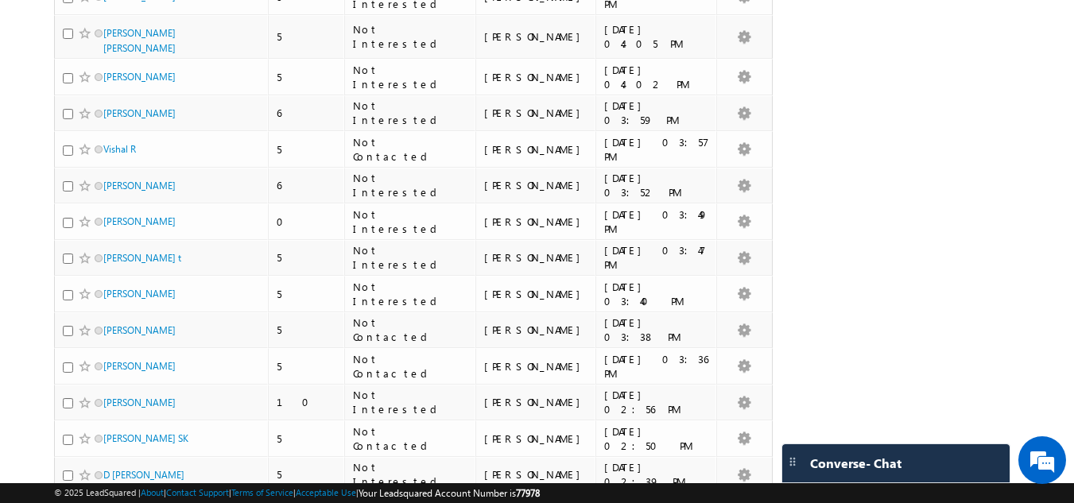
scroll to position [3445, 0]
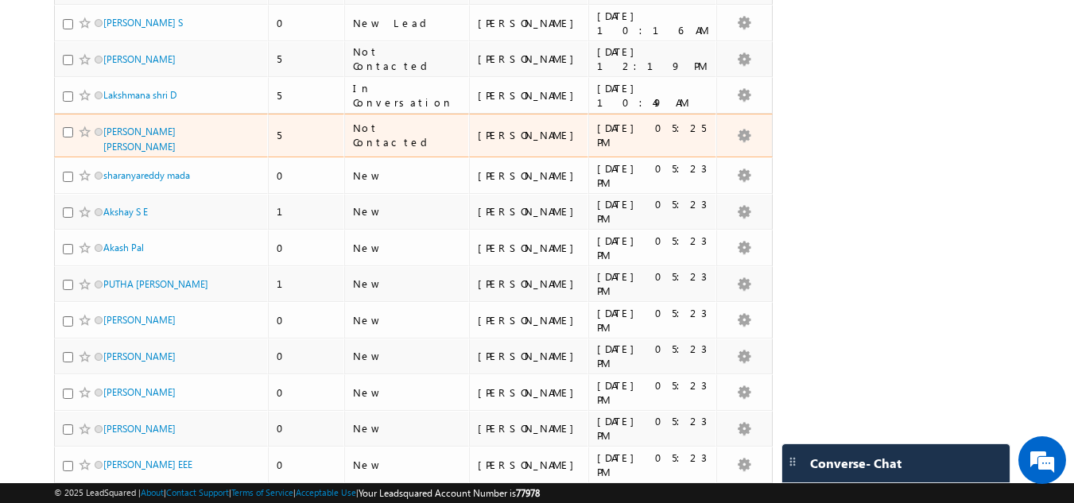
scroll to position [746, 0]
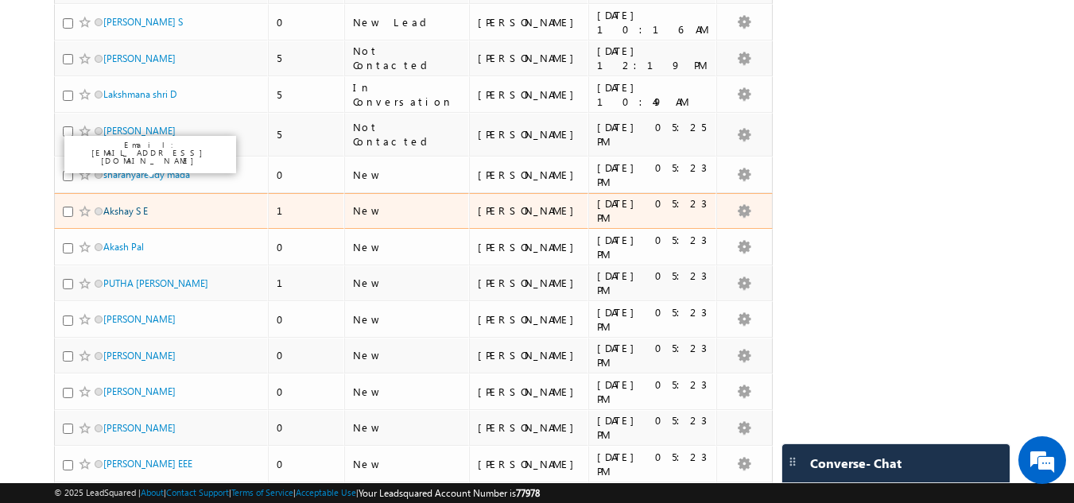
click at [113, 205] on link "Akshay S E" at bounding box center [125, 211] width 45 height 12
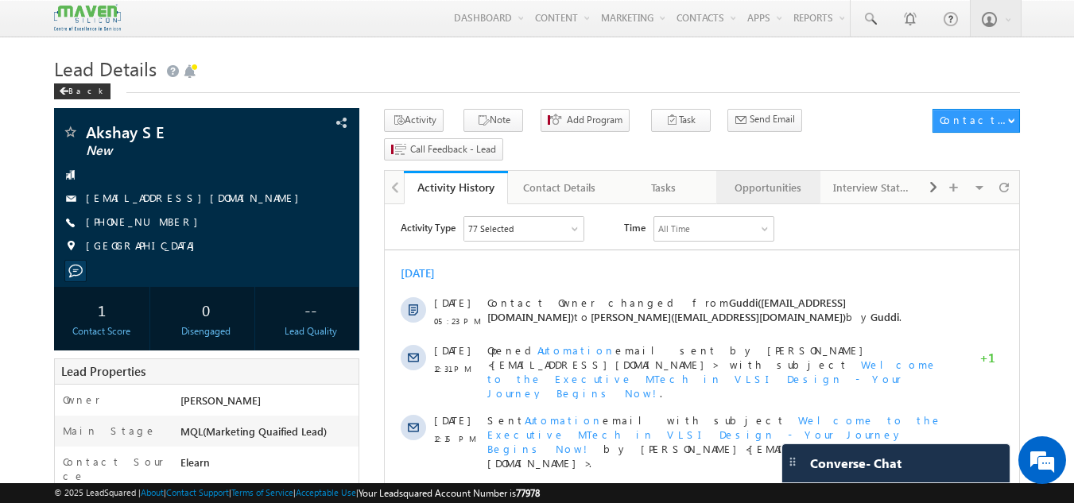
click at [803, 178] on div "Opportunities" at bounding box center [767, 187] width 77 height 19
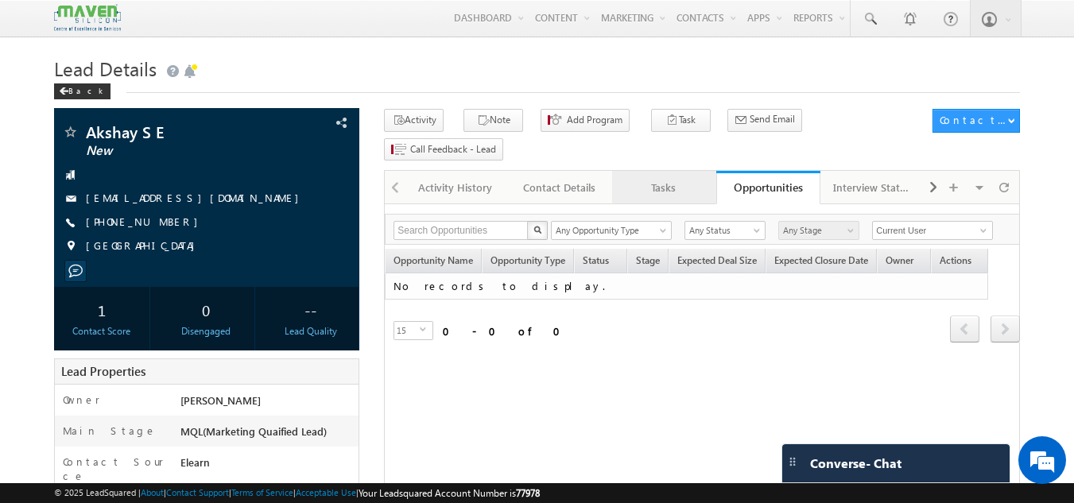
click at [660, 178] on div "Tasks" at bounding box center [663, 187] width 77 height 19
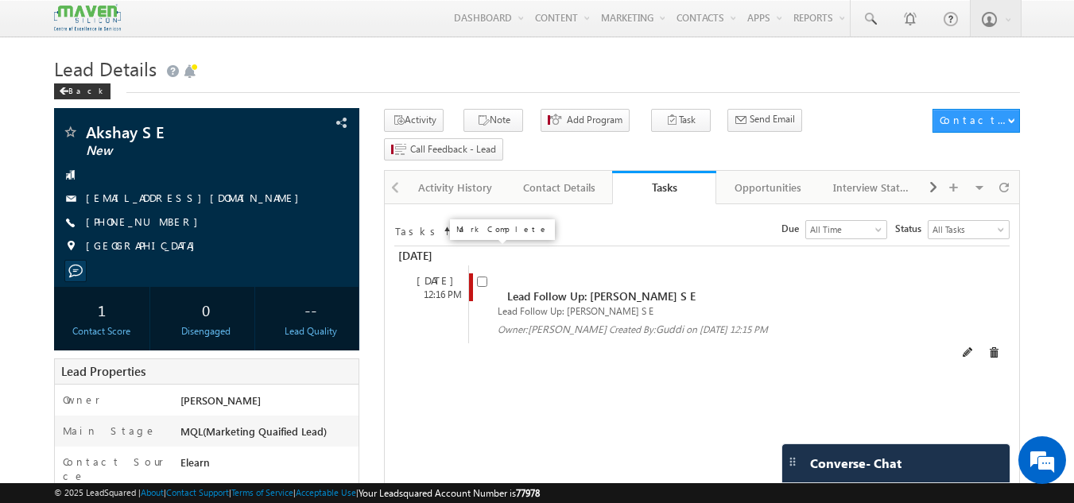
click at [485, 277] on input "checkbox" at bounding box center [482, 282] width 10 height 10
checkbox input "false"
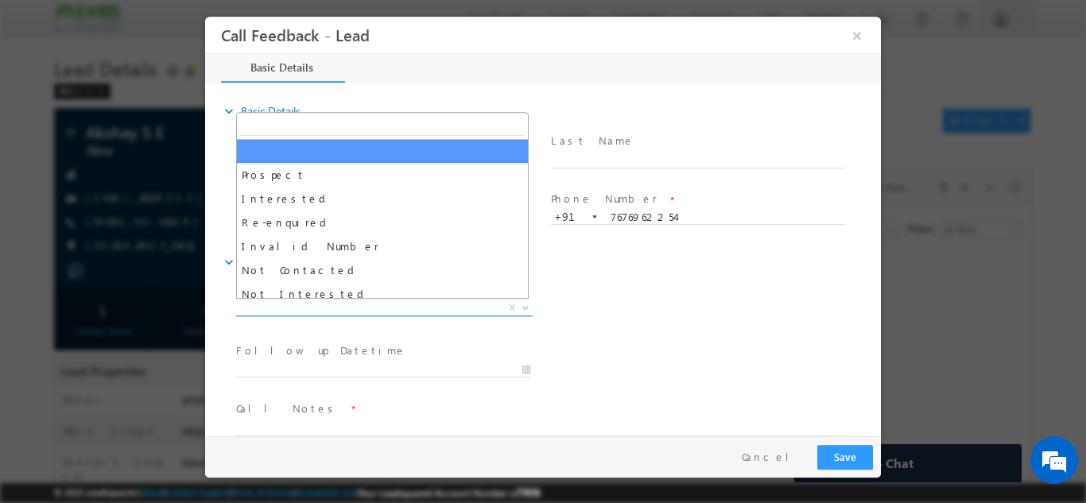
click at [308, 304] on span "X" at bounding box center [384, 308] width 296 height 16
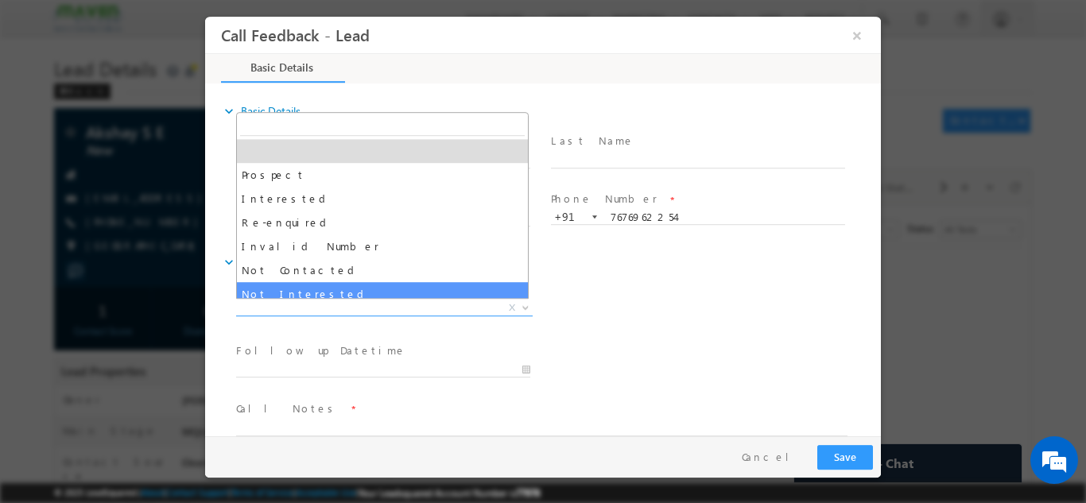
select select "Not Interested"
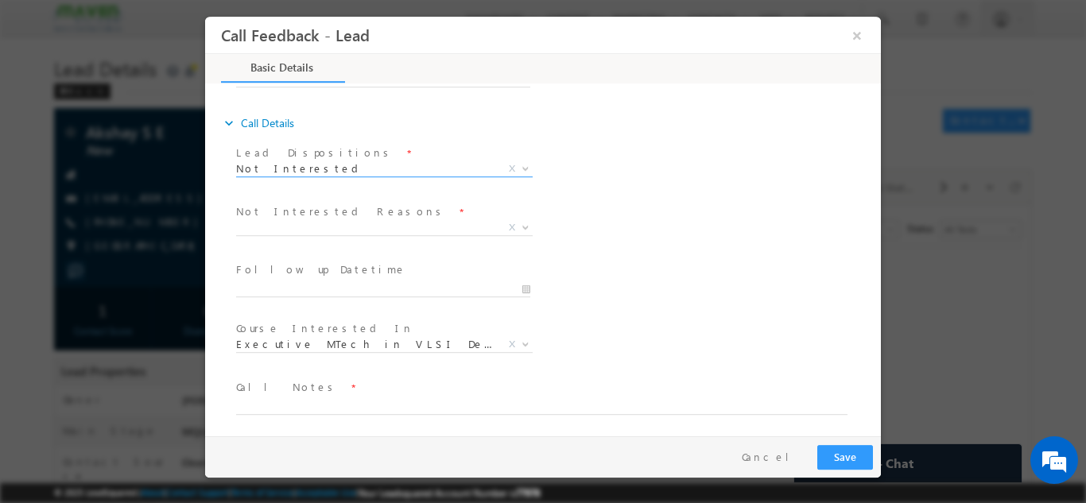
scroll to position [143, 0]
click at [341, 394] on textarea at bounding box center [541, 401] width 611 height 18
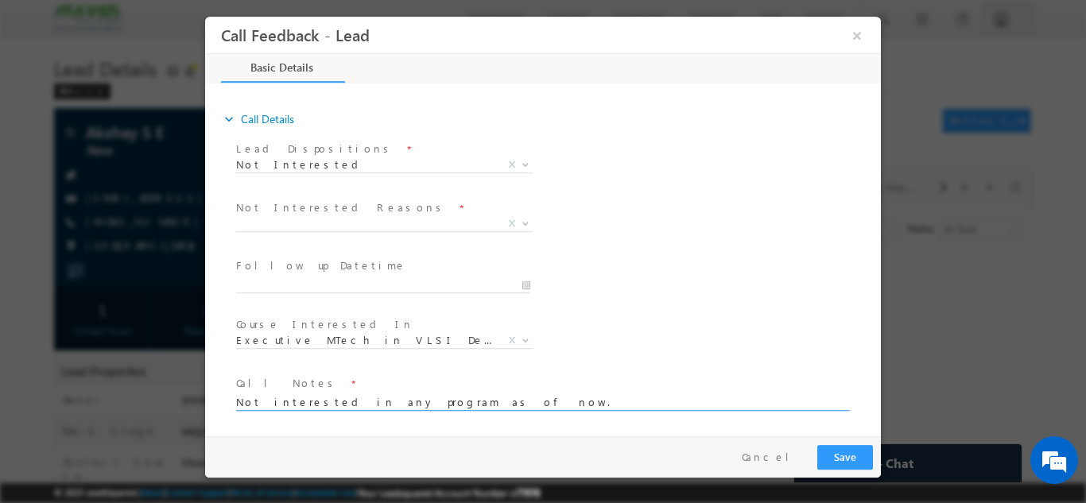
type textarea "Not interested in any program as of now."
click at [861, 454] on button "Save" at bounding box center [845, 456] width 56 height 25
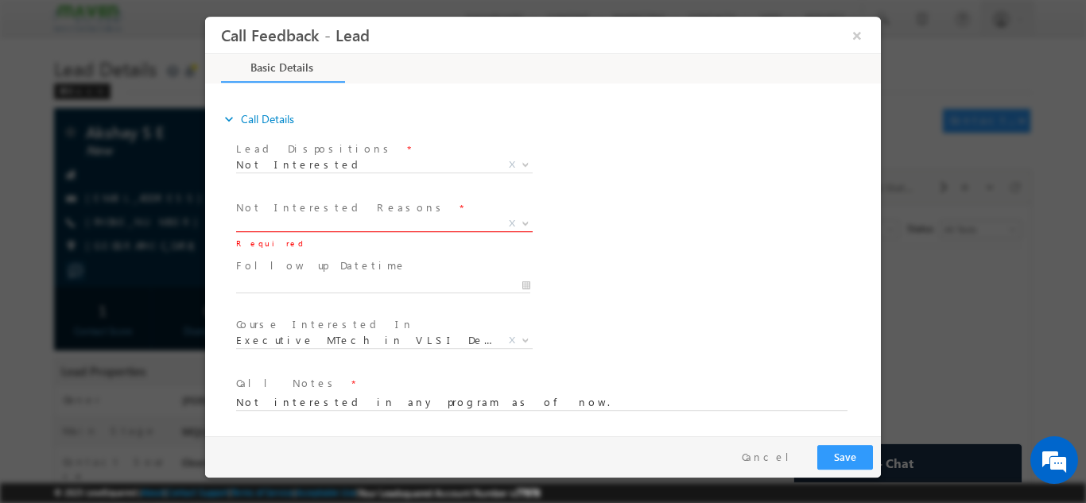
click at [351, 220] on span "X" at bounding box center [384, 223] width 296 height 16
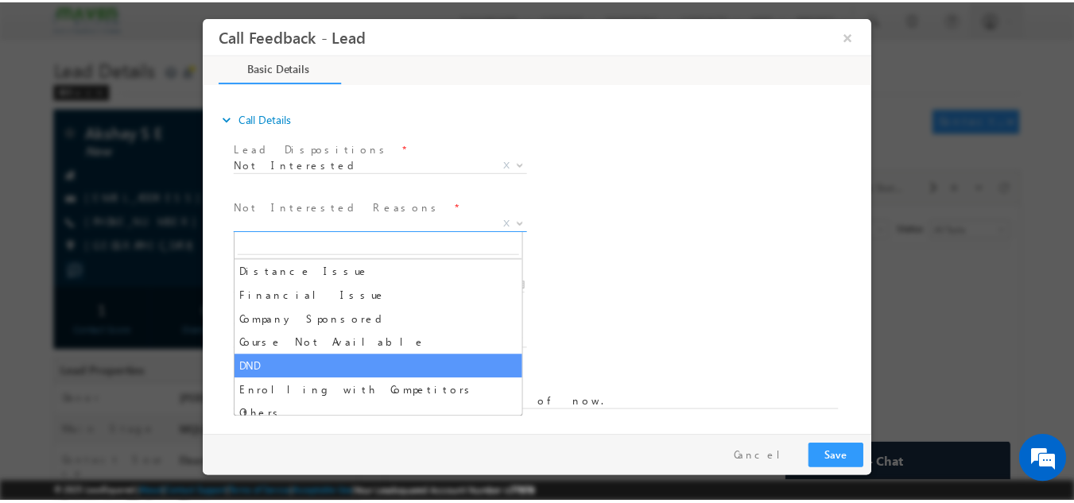
scroll to position [32, 0]
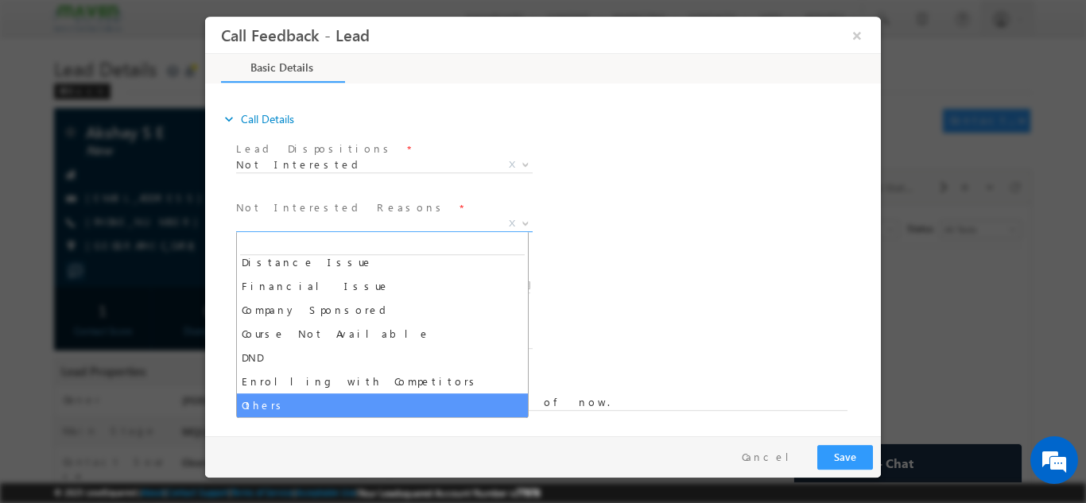
select select "Others"
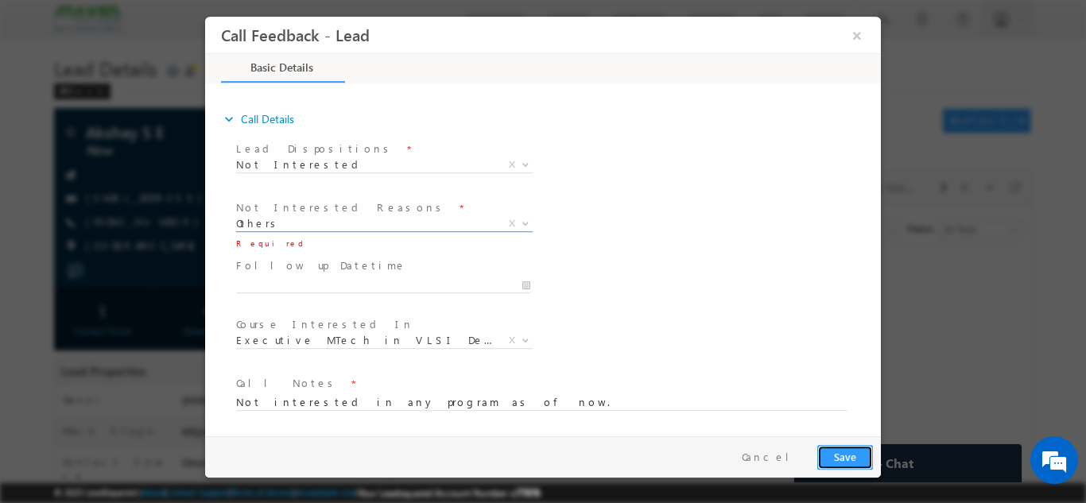
click at [827, 451] on button "Save" at bounding box center [845, 456] width 56 height 25
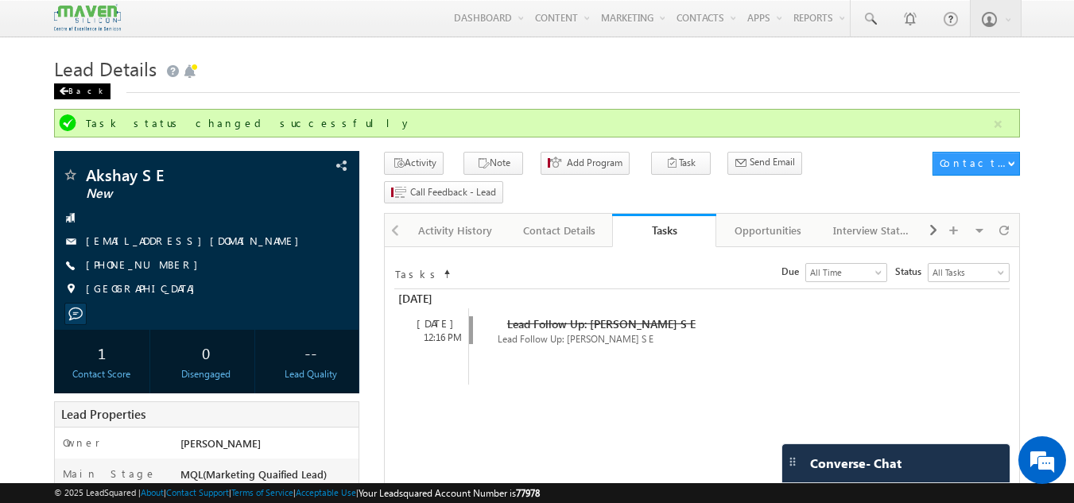
click at [66, 89] on span at bounding box center [64, 91] width 10 height 8
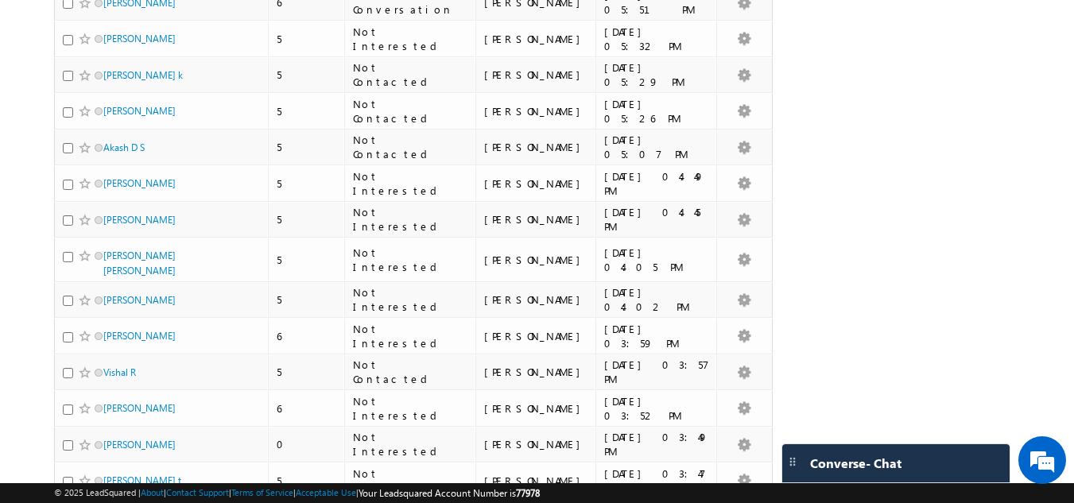
scroll to position [3445, 0]
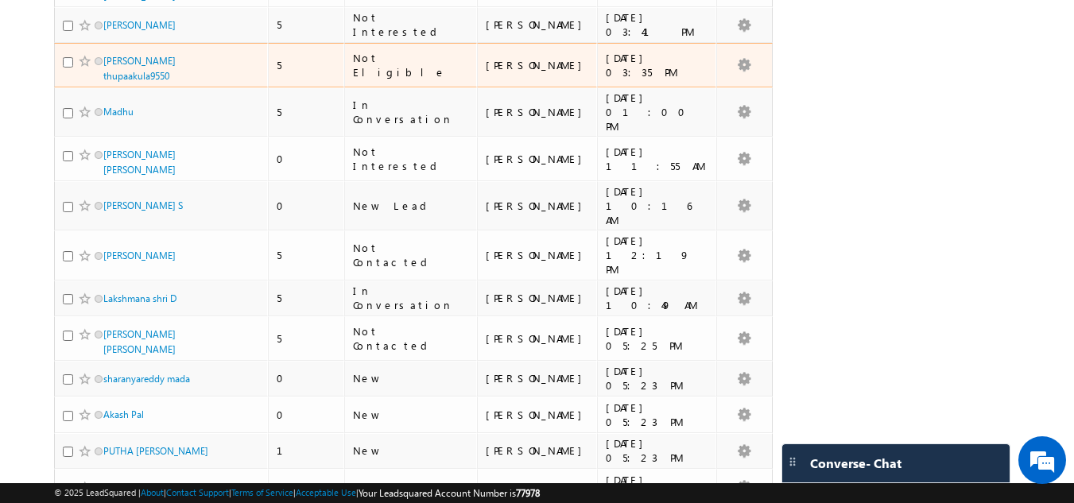
scroll to position [743, 0]
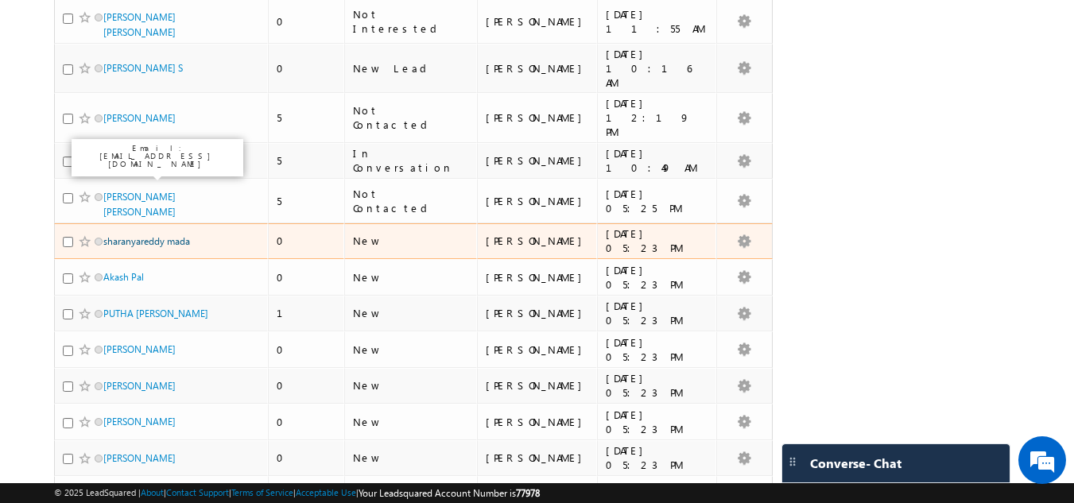
click at [148, 235] on link "sharanyareddy mada" at bounding box center [146, 241] width 87 height 12
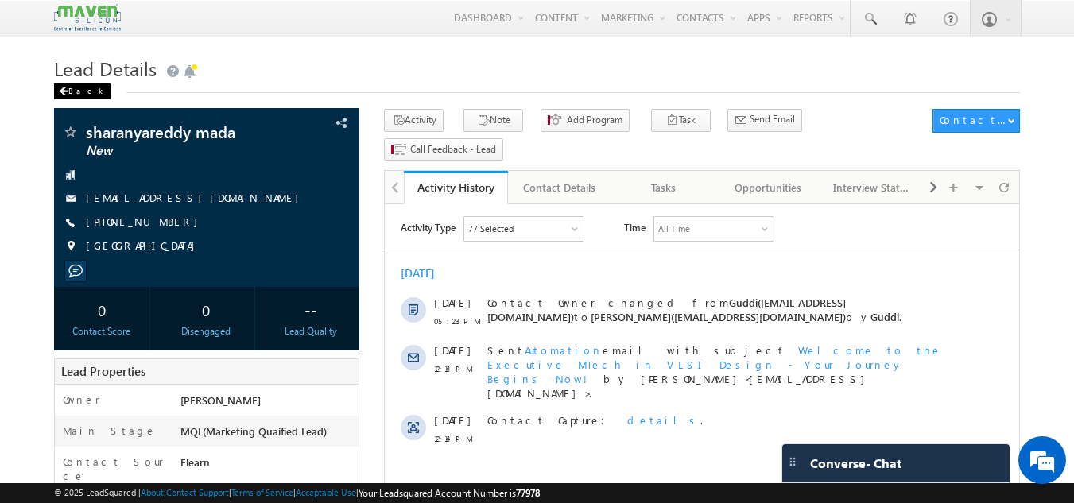
click at [72, 99] on div "Back" at bounding box center [82, 91] width 56 height 16
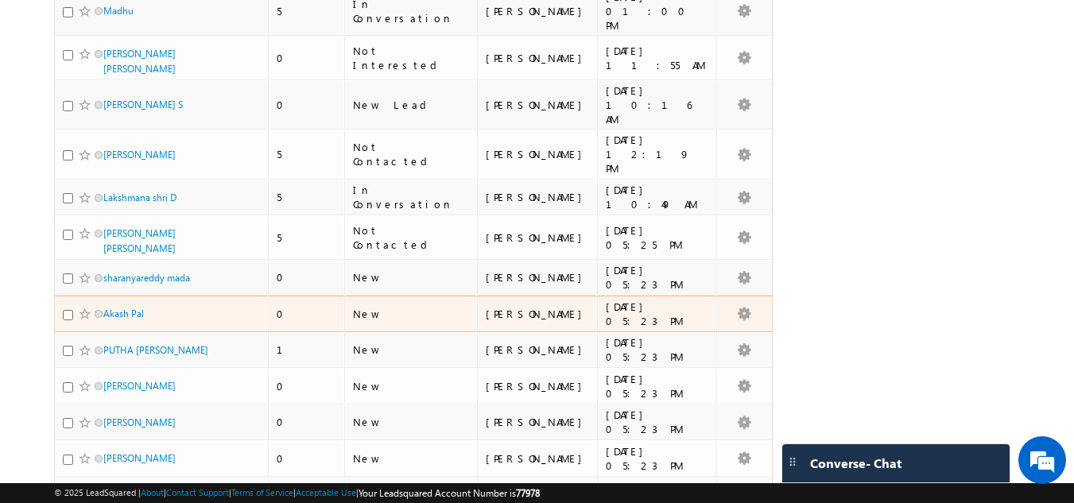
scroll to position [795, 0]
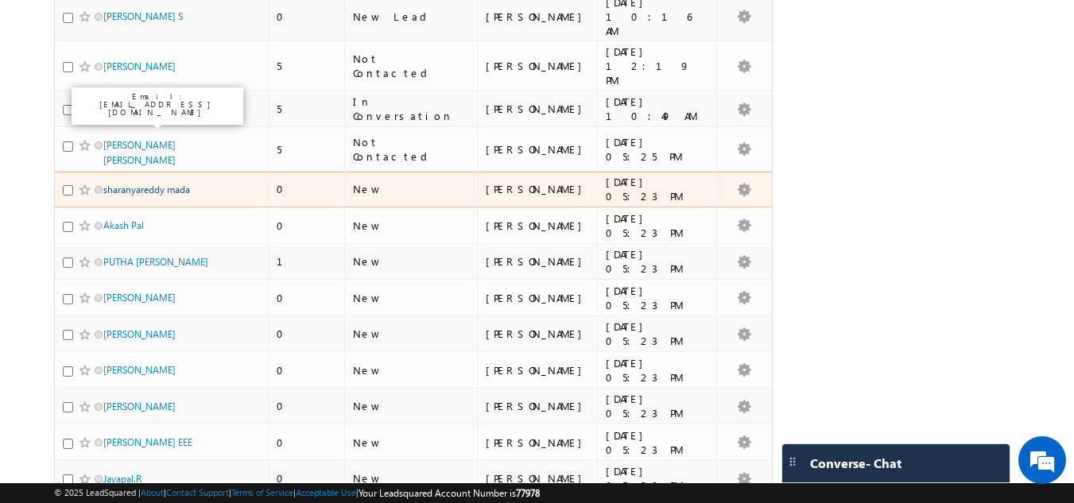
click at [153, 184] on link "sharanyareddy mada" at bounding box center [146, 190] width 87 height 12
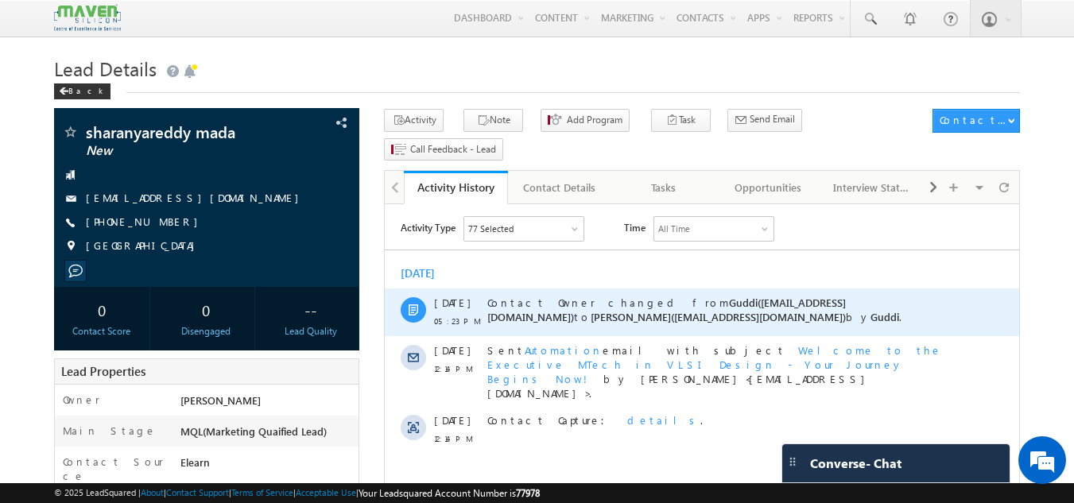
click at [393, 328] on div "[DATE] 05:23 PM Contact Owner changed from Guddi([EMAIL_ADDRESS][DOMAIN_NAME]) …" at bounding box center [702, 312] width 634 height 48
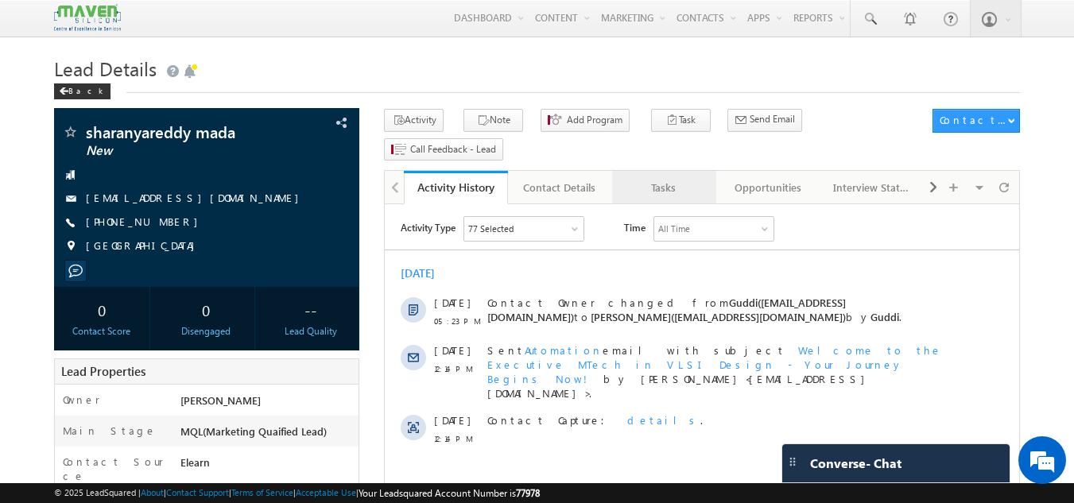
click at [674, 178] on div "Tasks" at bounding box center [663, 187] width 77 height 19
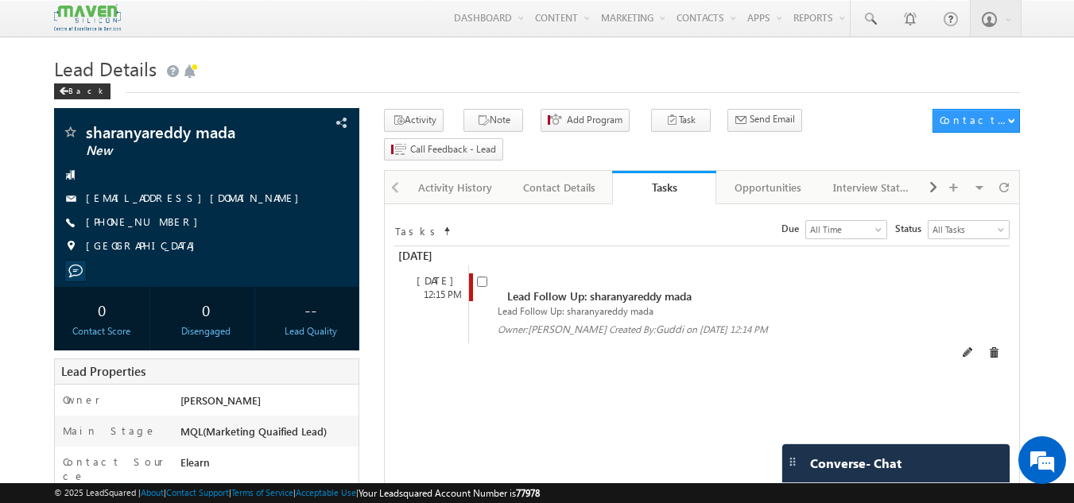
click at [475, 265] on div "Lead Follow Up: sharanyareddy mada Lead Follow Up: sharanyareddy mada Owner: [G…" at bounding box center [715, 304] width 495 height 78
click at [478, 277] on input "checkbox" at bounding box center [482, 282] width 10 height 10
checkbox input "false"
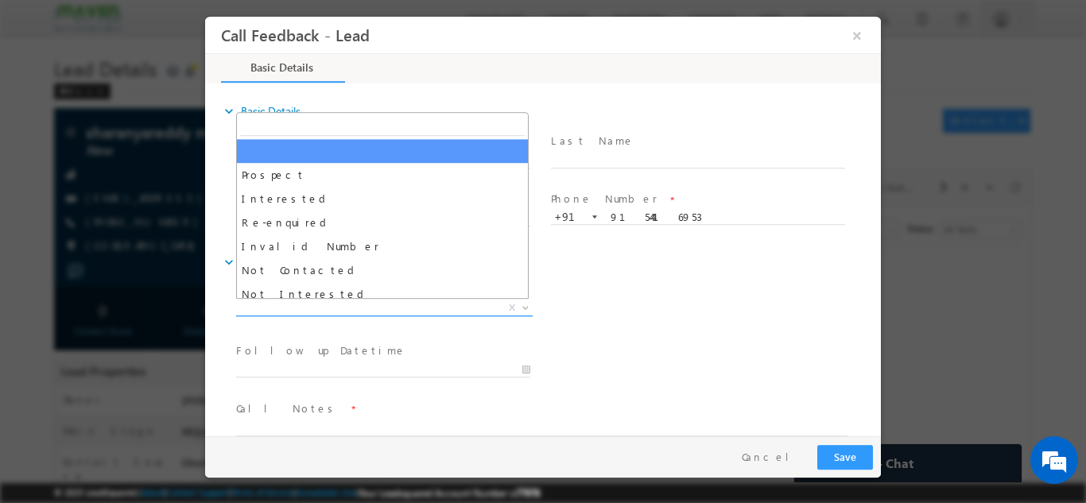
click at [416, 304] on span "X" at bounding box center [384, 308] width 296 height 16
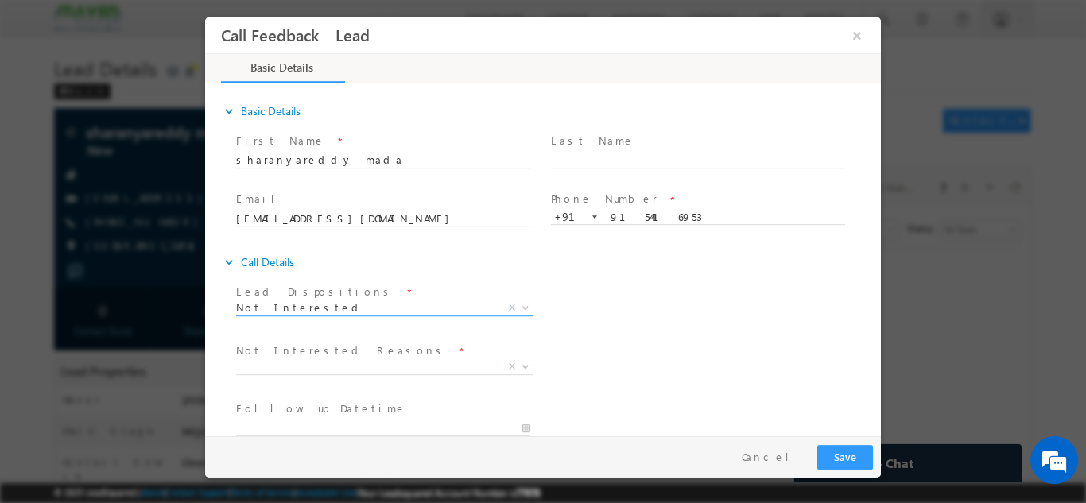
scroll to position [79, 0]
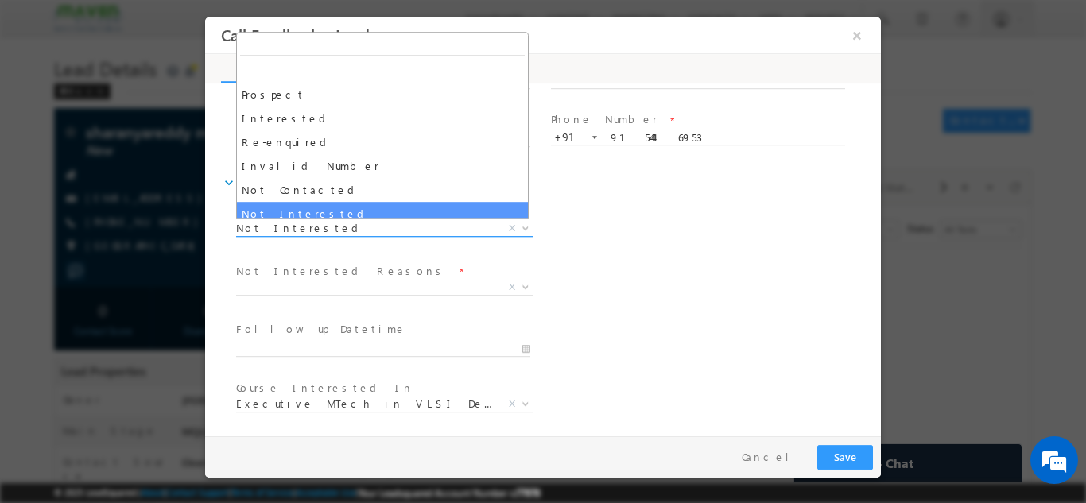
click at [359, 225] on span "Not Interested" at bounding box center [365, 227] width 258 height 14
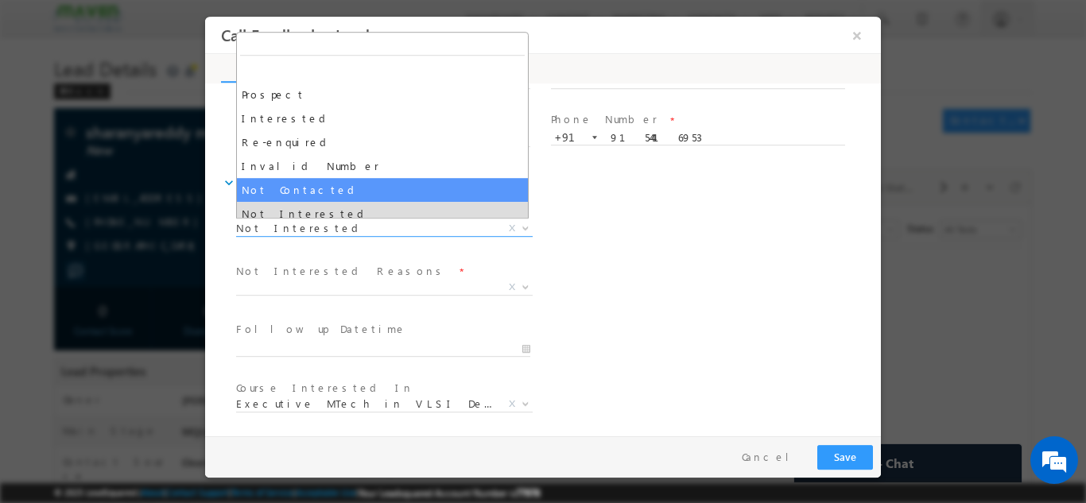
select select "Not Contacted"
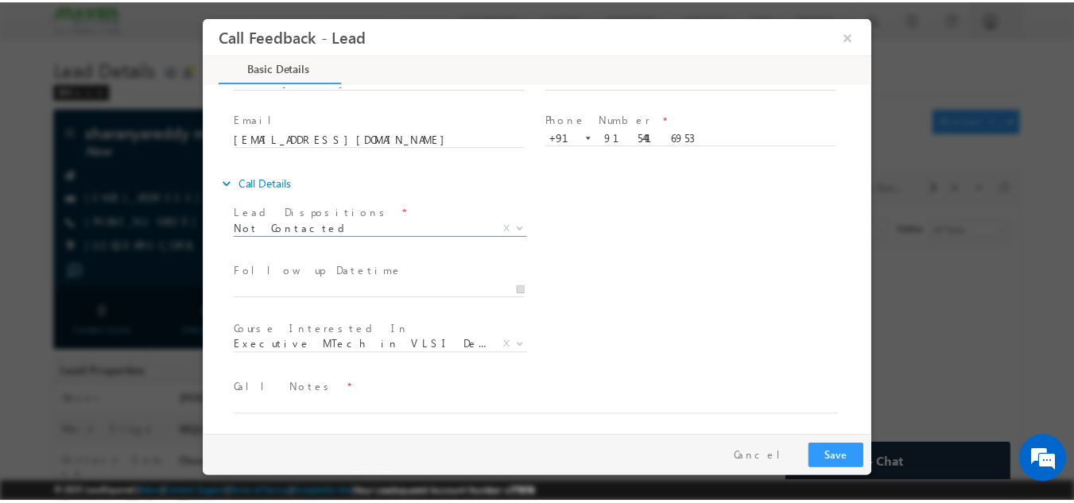
scroll to position [84, 0]
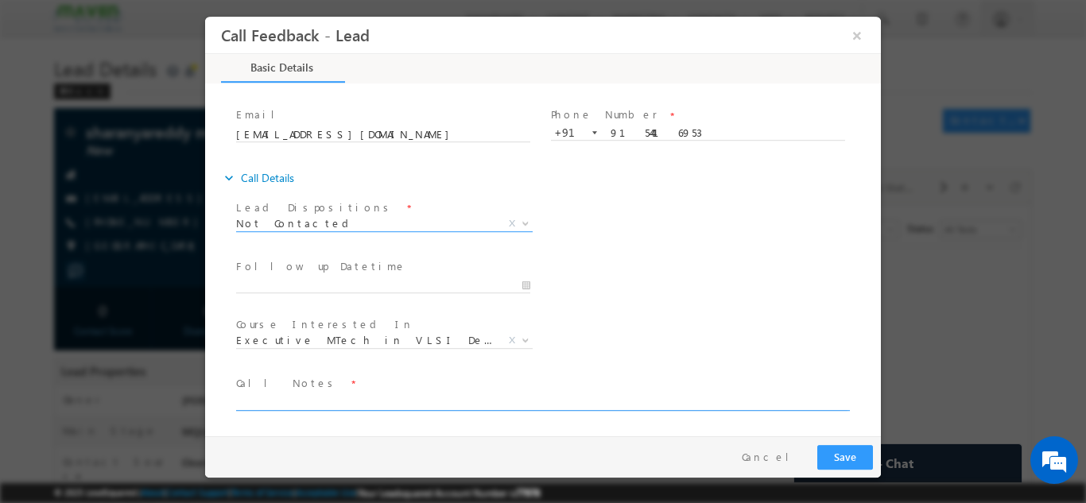
click at [307, 396] on textarea at bounding box center [541, 401] width 611 height 18
type textarea "DNP"
click at [851, 448] on button "Save" at bounding box center [845, 456] width 56 height 25
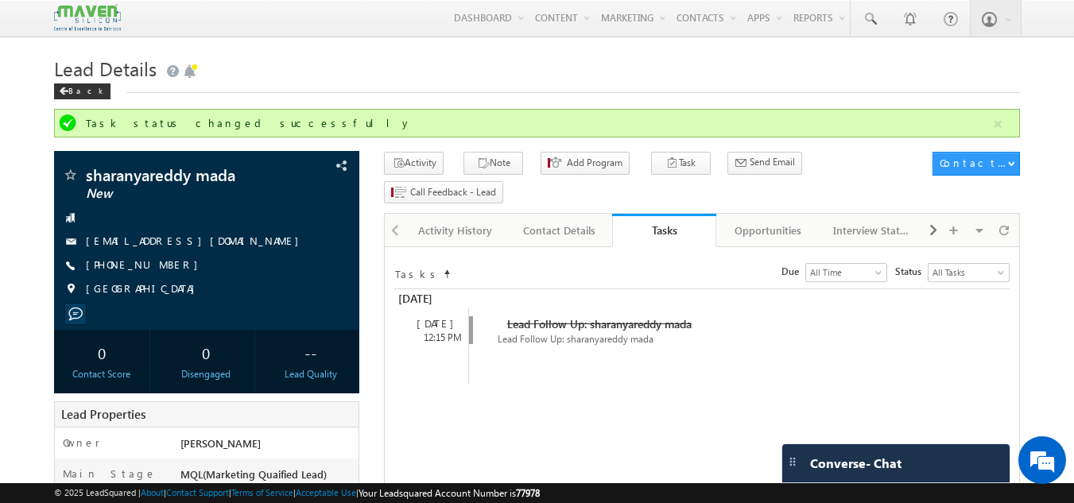
click at [69, 81] on span "Lead Details" at bounding box center [105, 68] width 103 height 25
click at [69, 90] on div "Back" at bounding box center [82, 91] width 56 height 16
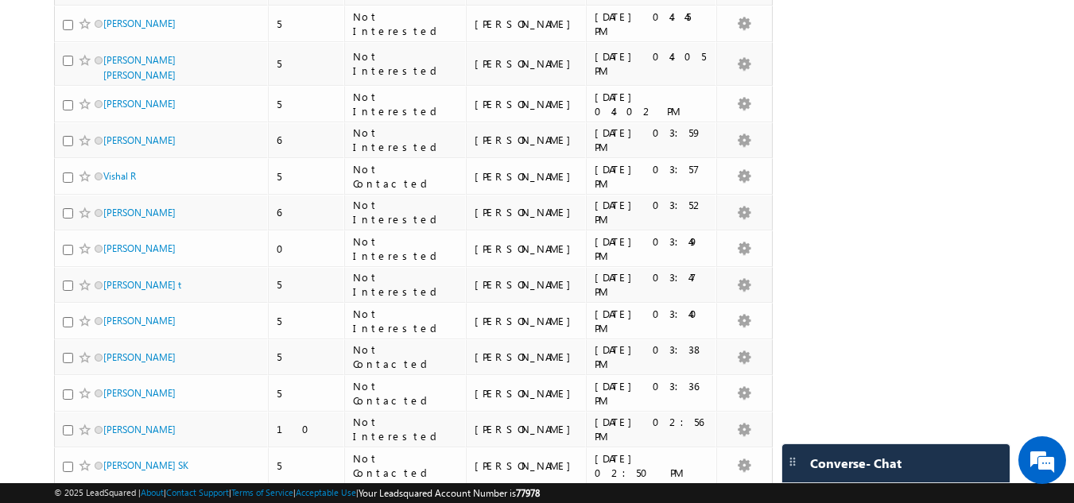
scroll to position [3445, 0]
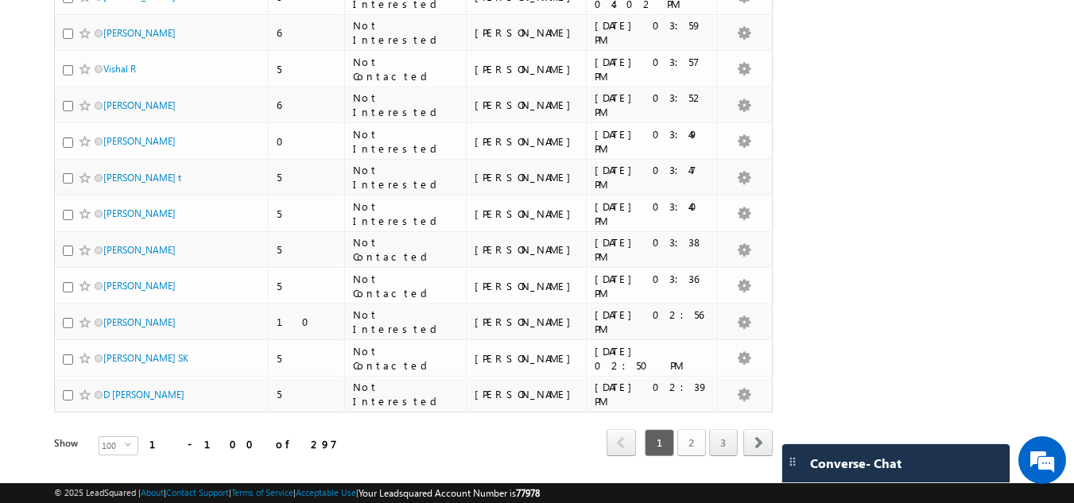
click at [698, 429] on link "2" at bounding box center [691, 442] width 29 height 27
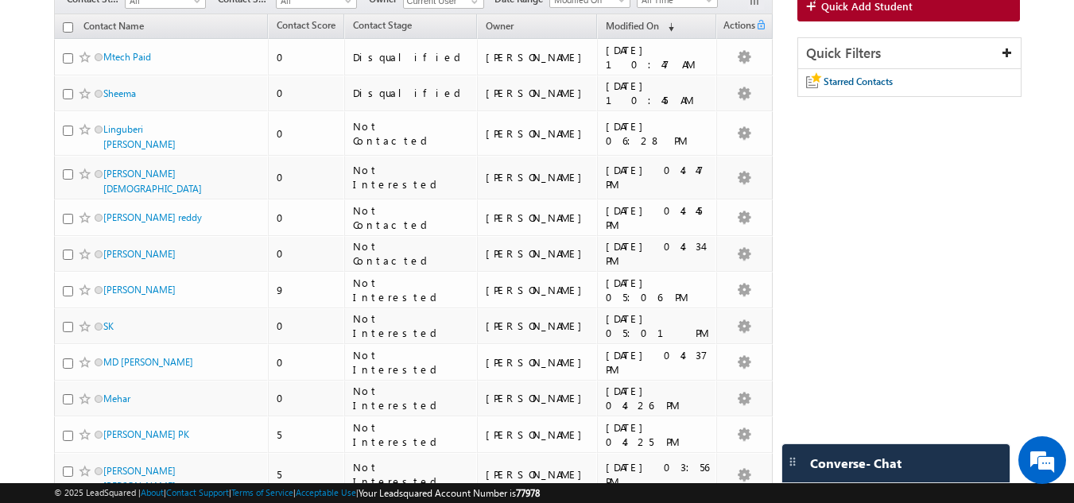
scroll to position [708, 0]
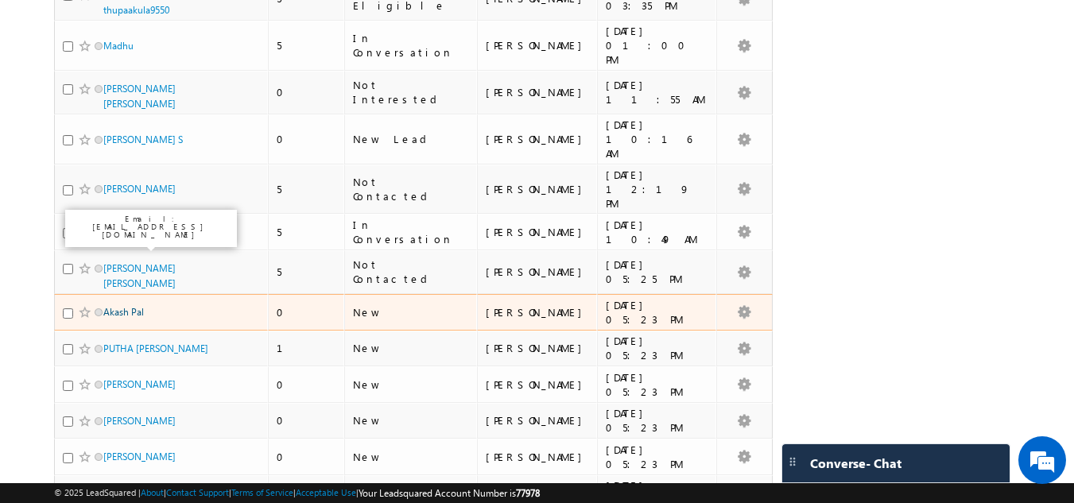
click at [136, 306] on link "Akash Pal" at bounding box center [123, 312] width 41 height 12
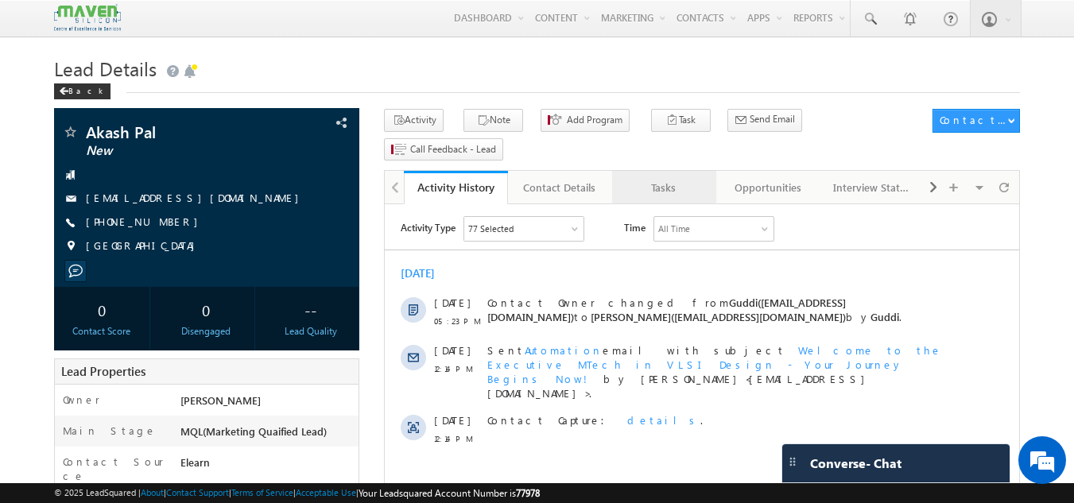
click at [657, 178] on div "Tasks" at bounding box center [663, 187] width 77 height 19
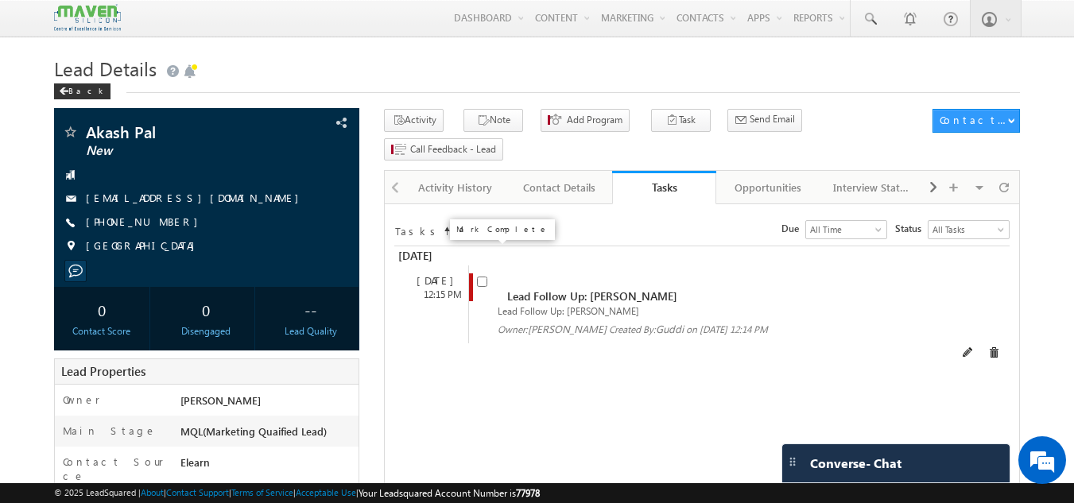
click at [482, 277] on input "checkbox" at bounding box center [482, 282] width 10 height 10
checkbox input "false"
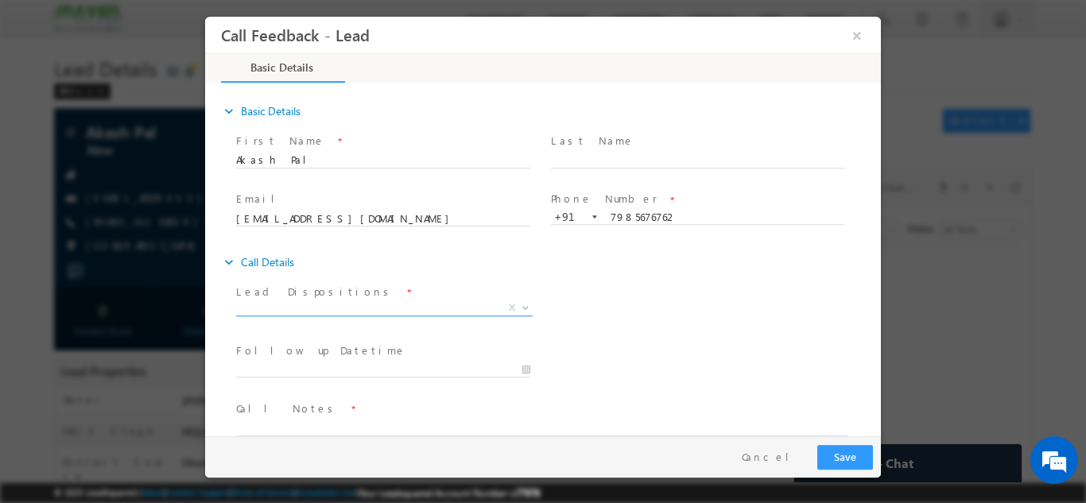
click at [331, 304] on span "X" at bounding box center [384, 308] width 296 height 16
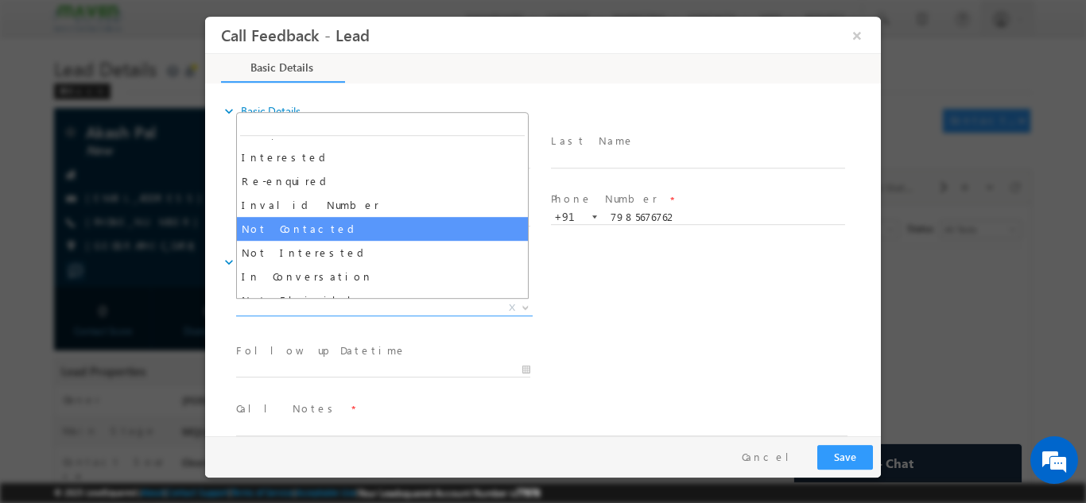
scroll to position [79, 0]
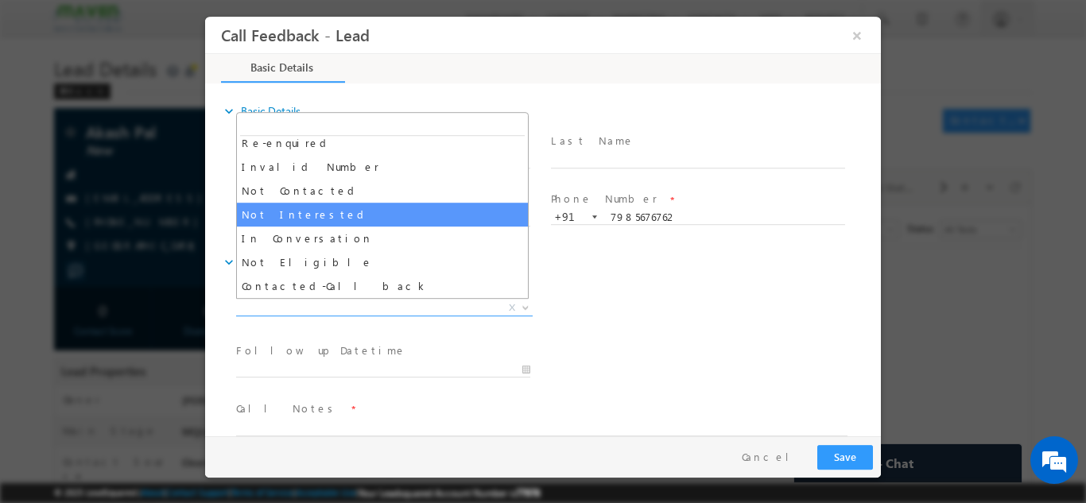
select select "Not Interested"
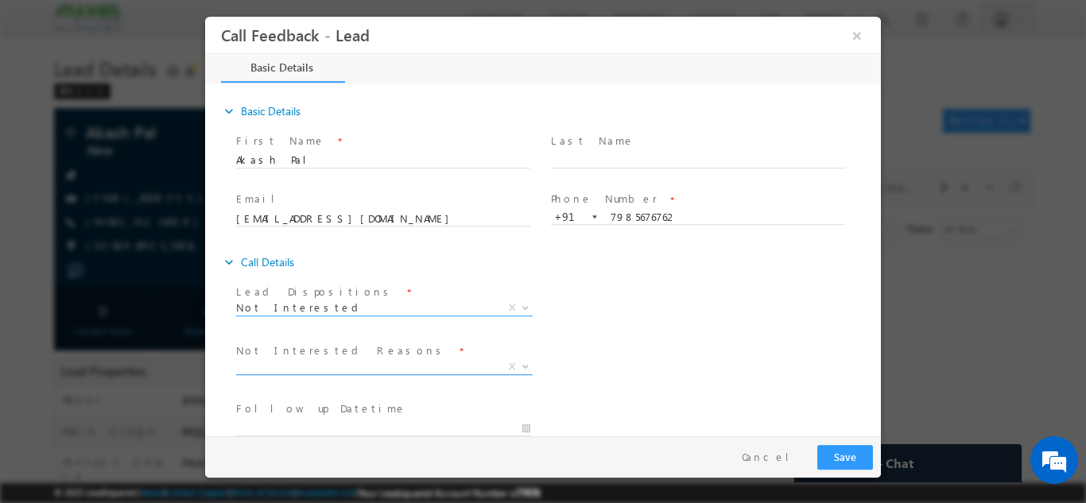
click at [316, 372] on span "X" at bounding box center [384, 366] width 296 height 16
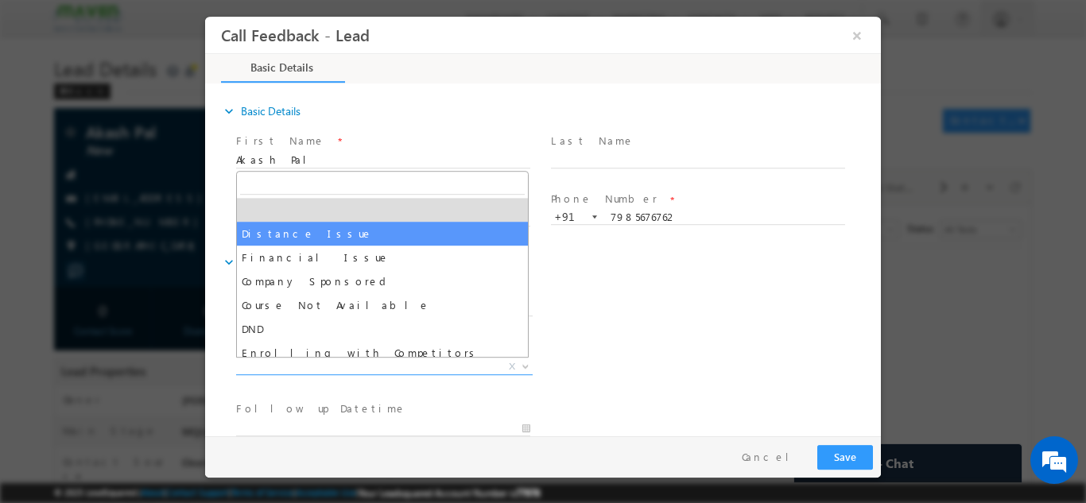
click at [772, 293] on div "Lead Dispositions * Prospect Interested Re-enquired Invalid Number Not Contacte…" at bounding box center [557, 309] width 648 height 59
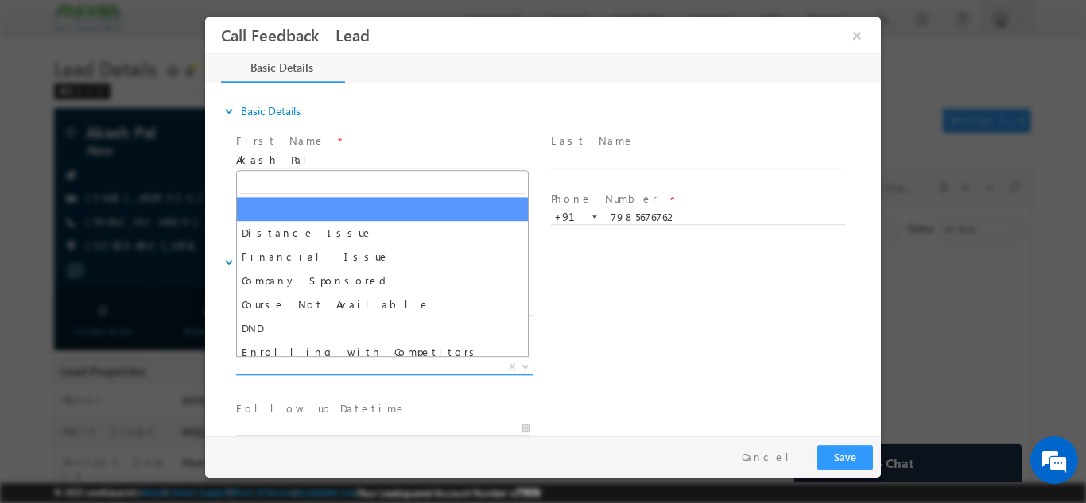
click at [382, 370] on span "X" at bounding box center [384, 366] width 296 height 16
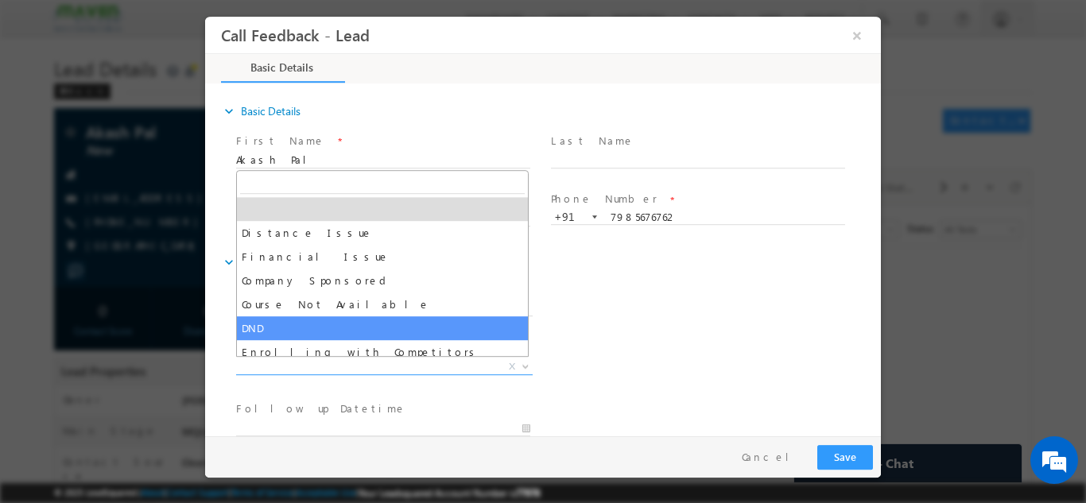
scroll to position [32, 0]
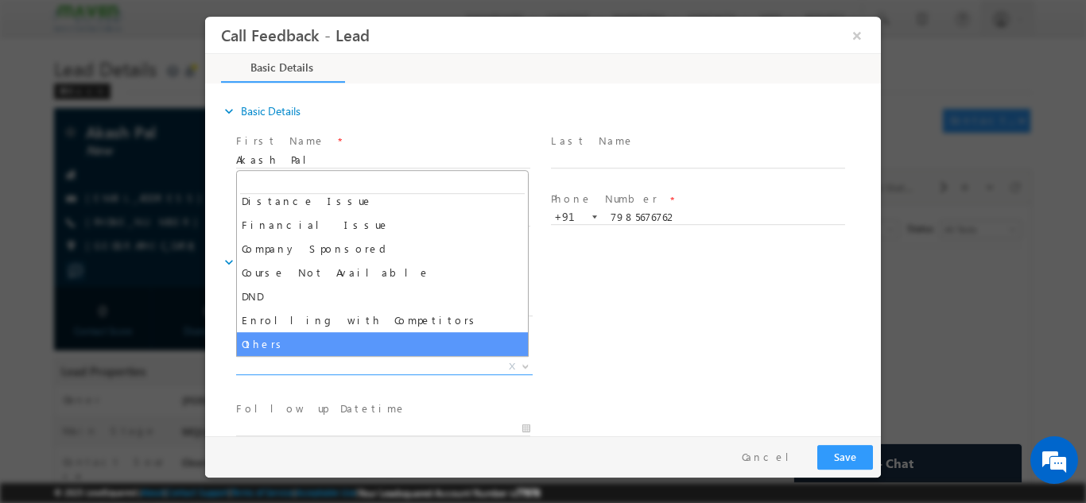
select select "Others"
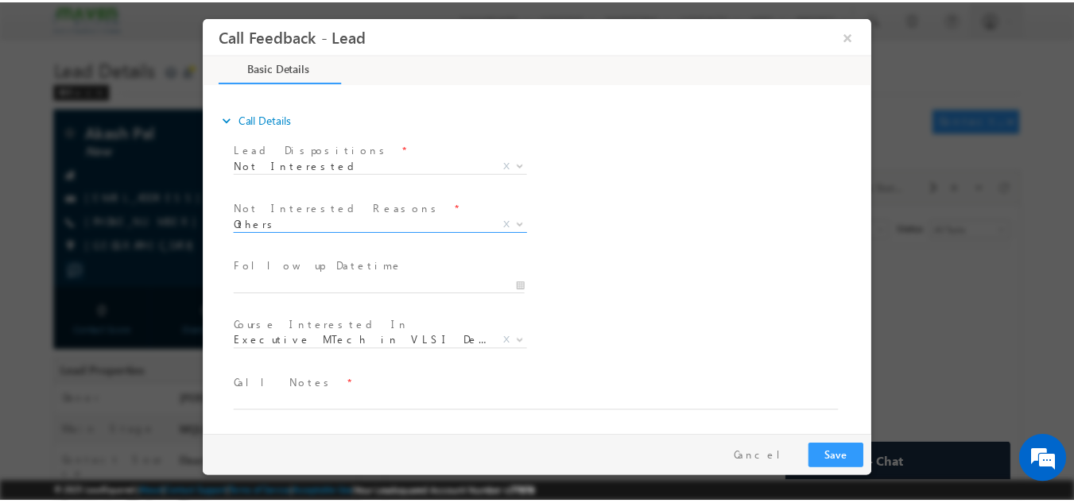
scroll to position [143, 0]
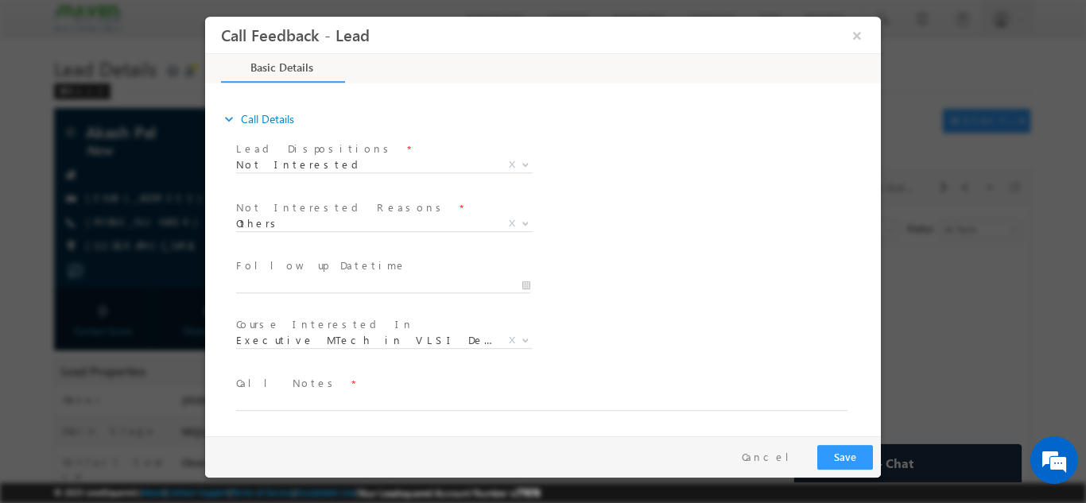
click at [321, 385] on span "Call Notes *" at bounding box center [533, 382] width 594 height 17
click at [320, 397] on textarea at bounding box center [541, 401] width 611 height 18
type textarea "not interested as of now."
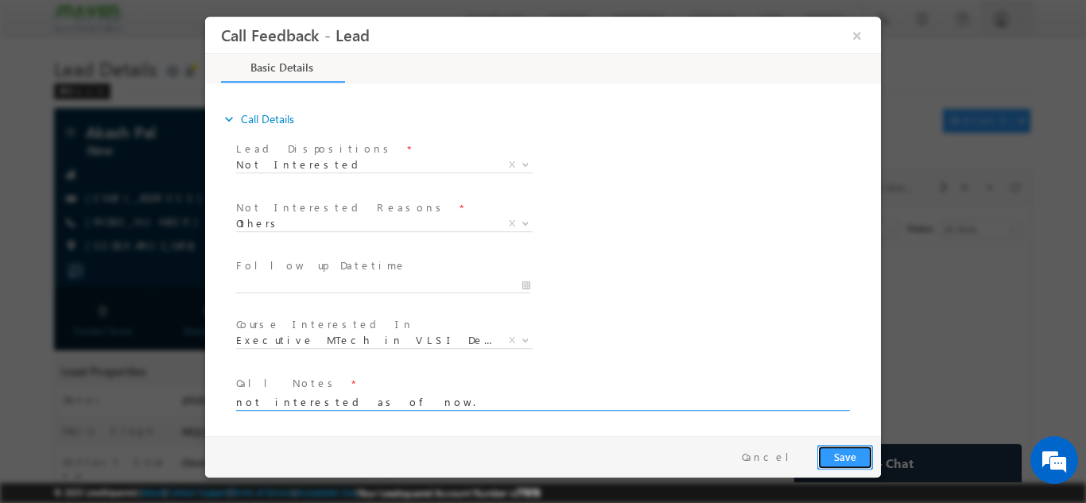
click at [845, 454] on button "Save" at bounding box center [845, 456] width 56 height 25
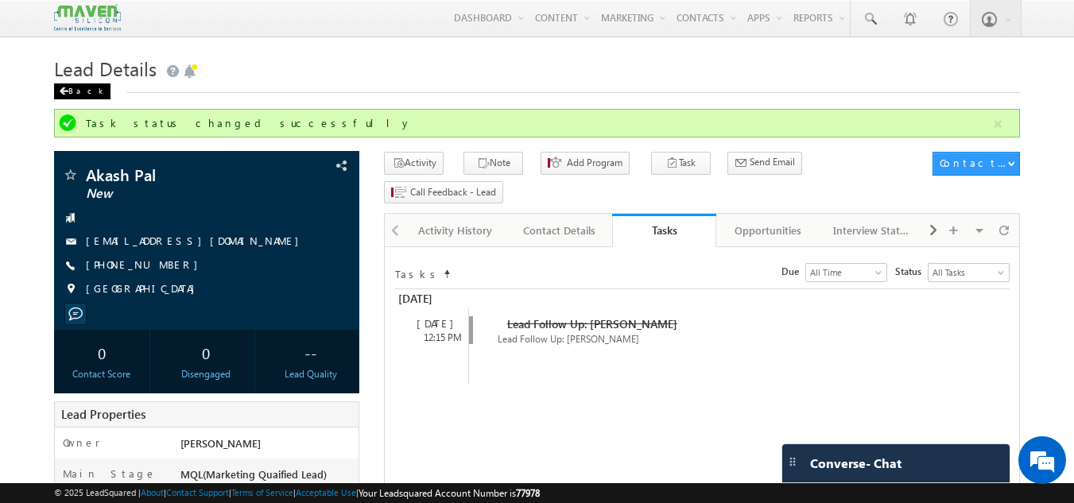
click at [72, 88] on div "Back" at bounding box center [82, 91] width 56 height 16
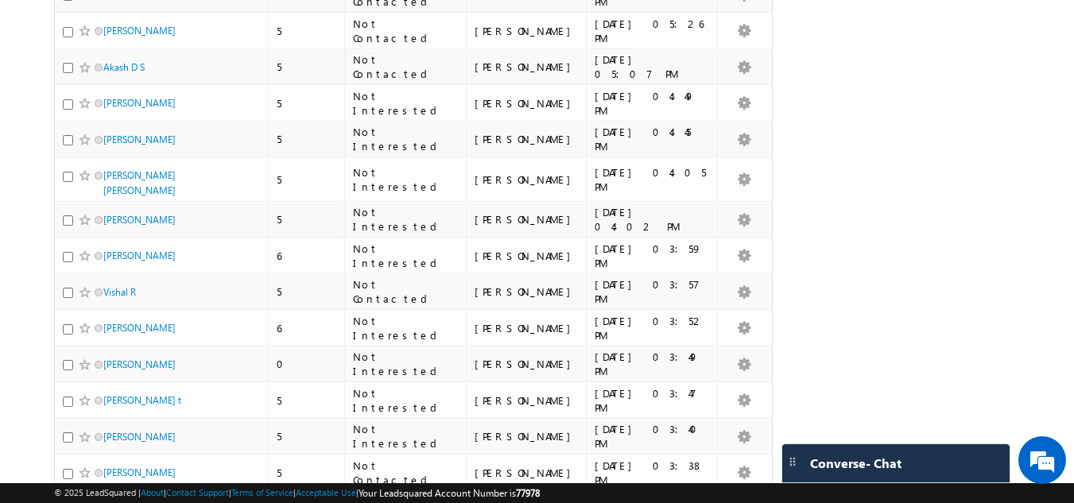
scroll to position [3445, 0]
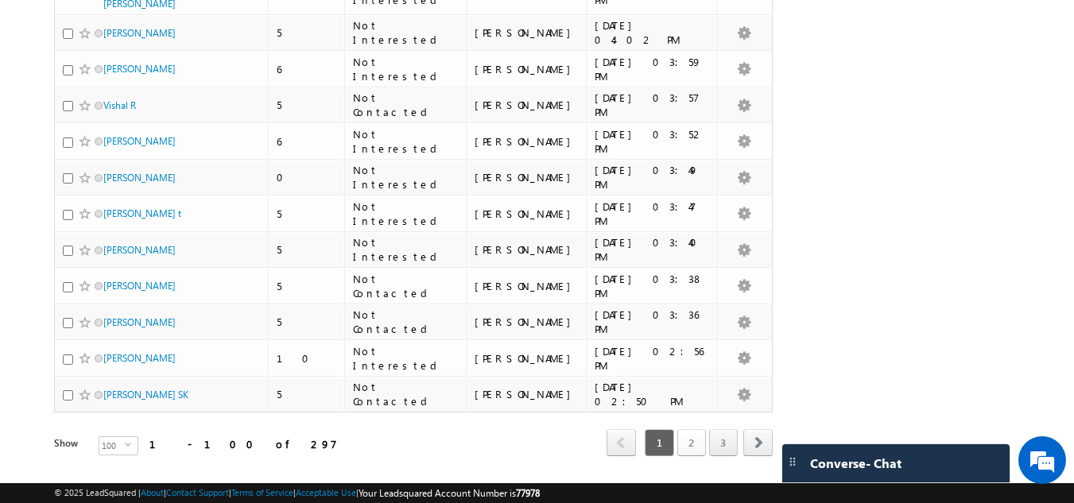
click at [693, 429] on link "2" at bounding box center [691, 442] width 29 height 27
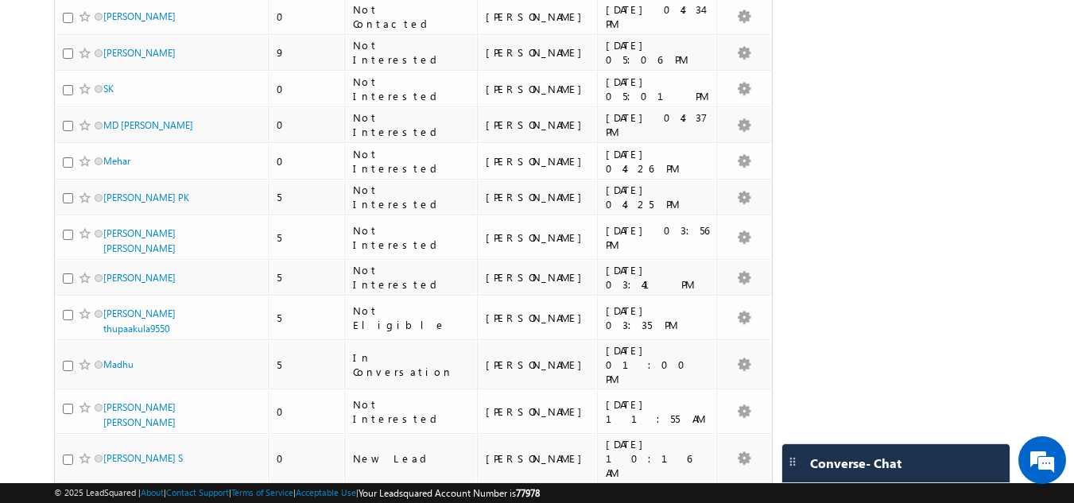
scroll to position [823, 0]
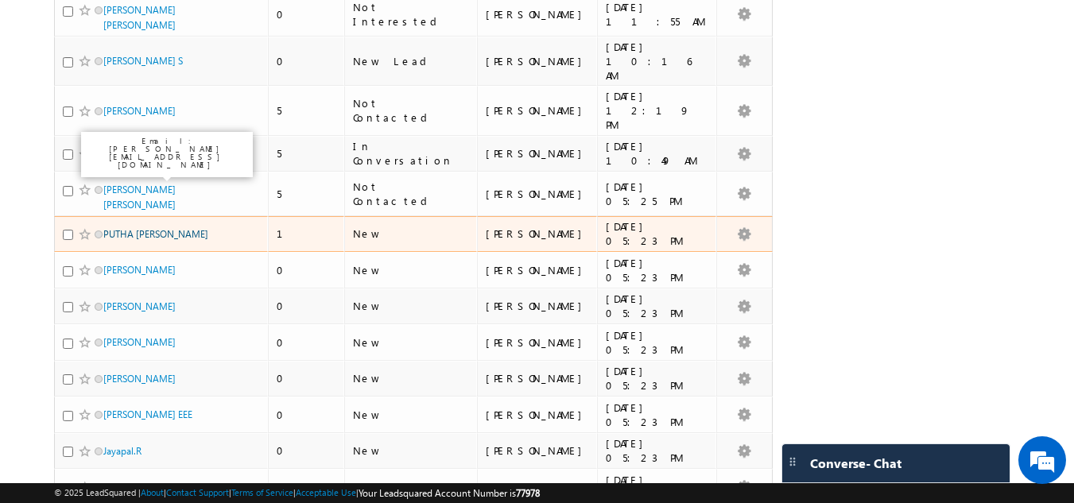
click at [124, 228] on link "PUTHA [PERSON_NAME]" at bounding box center [155, 234] width 105 height 12
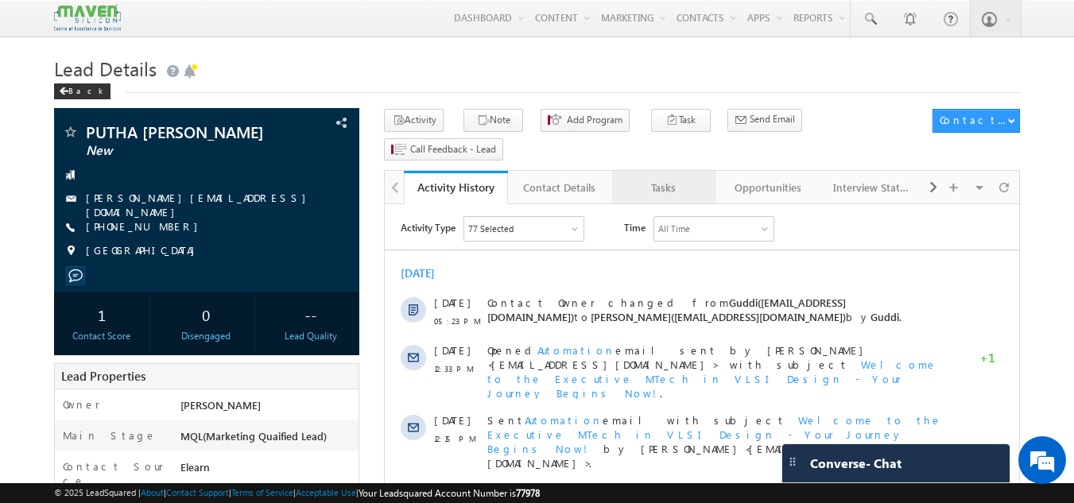
click at [658, 178] on div "Tasks" at bounding box center [663, 187] width 77 height 19
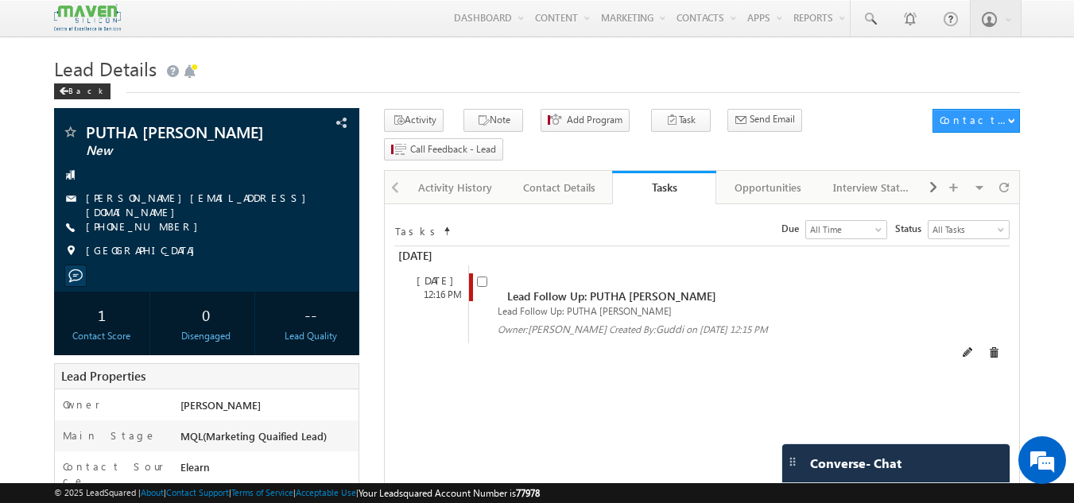
click at [477, 277] on input "checkbox" at bounding box center [482, 282] width 10 height 10
checkbox input "false"
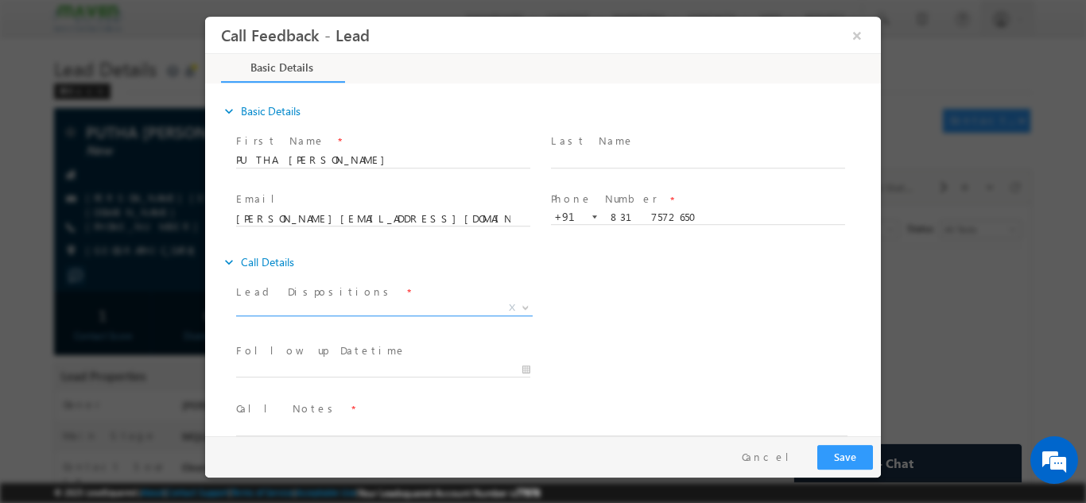
click at [451, 305] on span "X" at bounding box center [384, 308] width 296 height 16
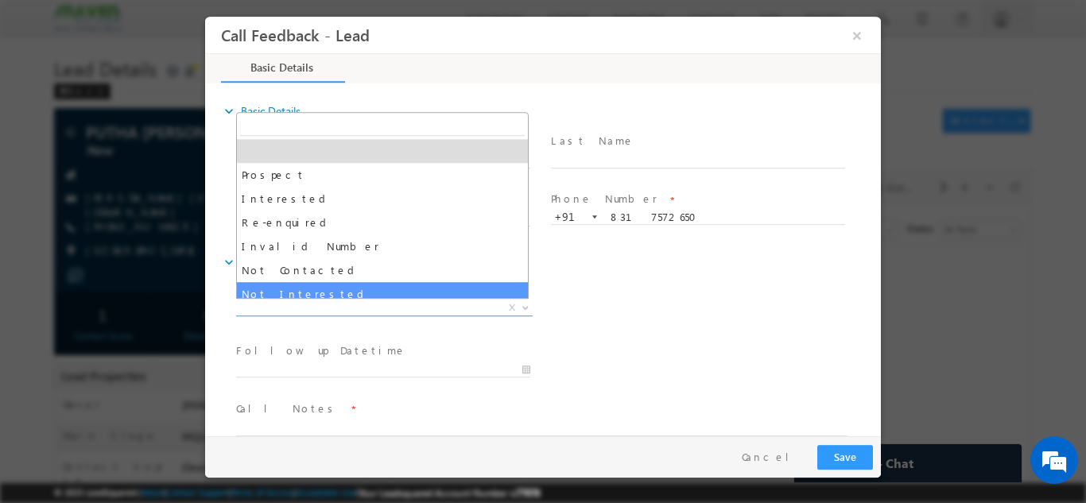
select select "Not Interested"
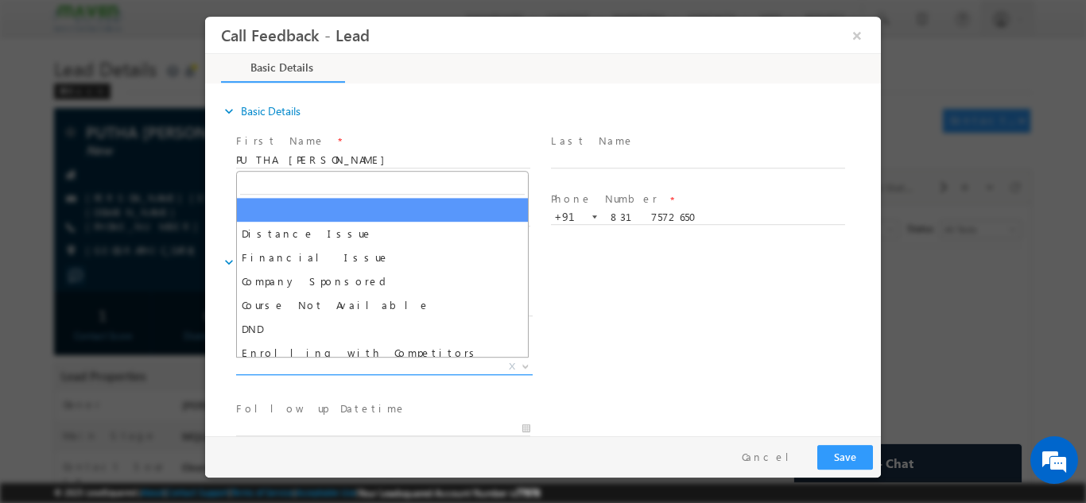
click at [336, 370] on span "X" at bounding box center [384, 366] width 296 height 16
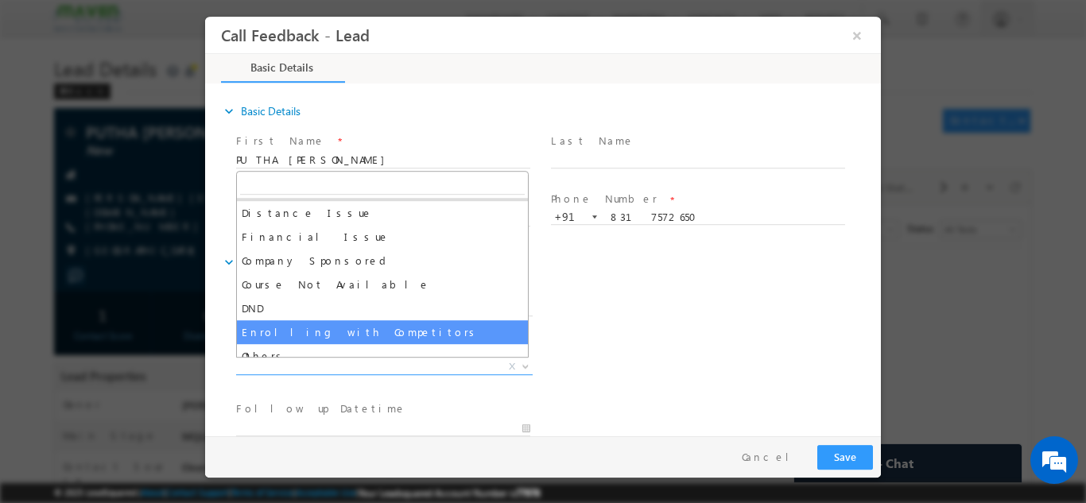
scroll to position [32, 0]
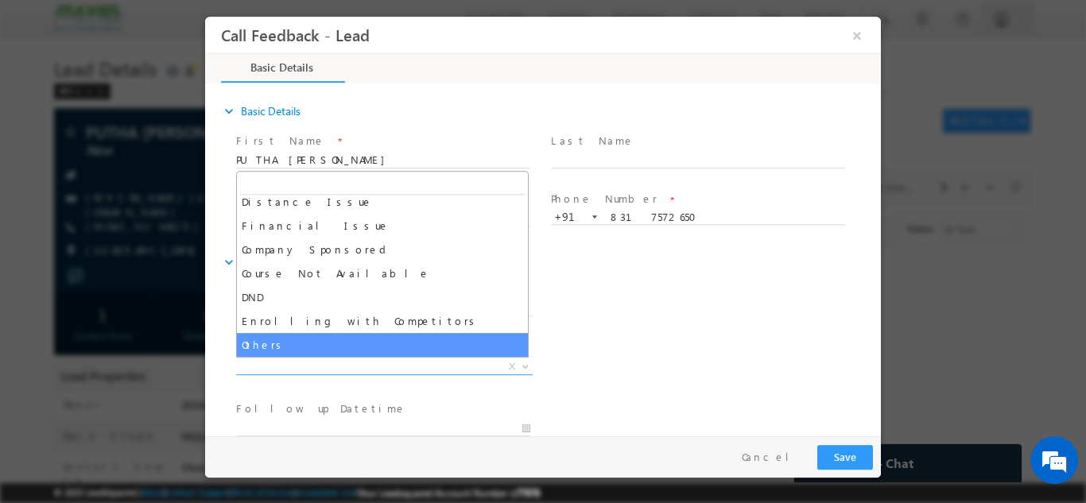
select select "Others"
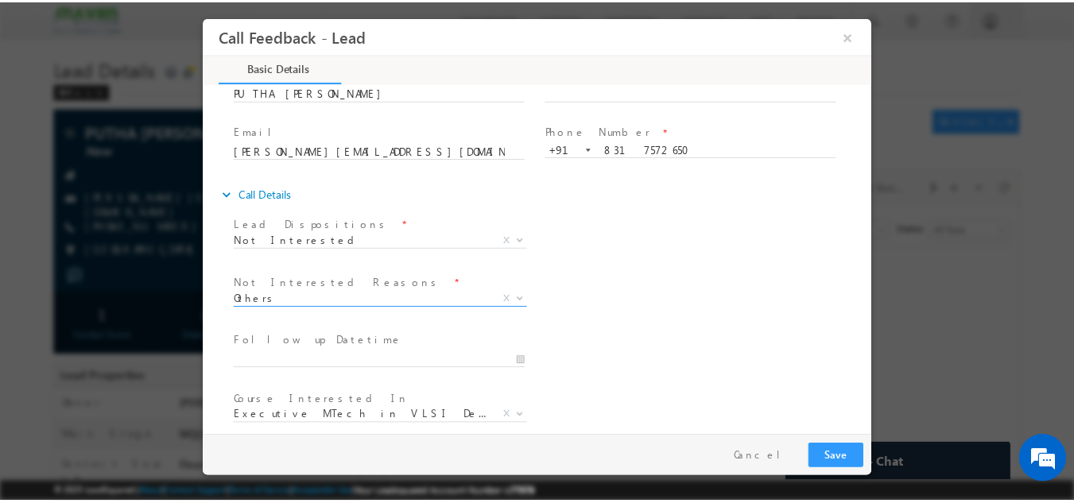
scroll to position [143, 0]
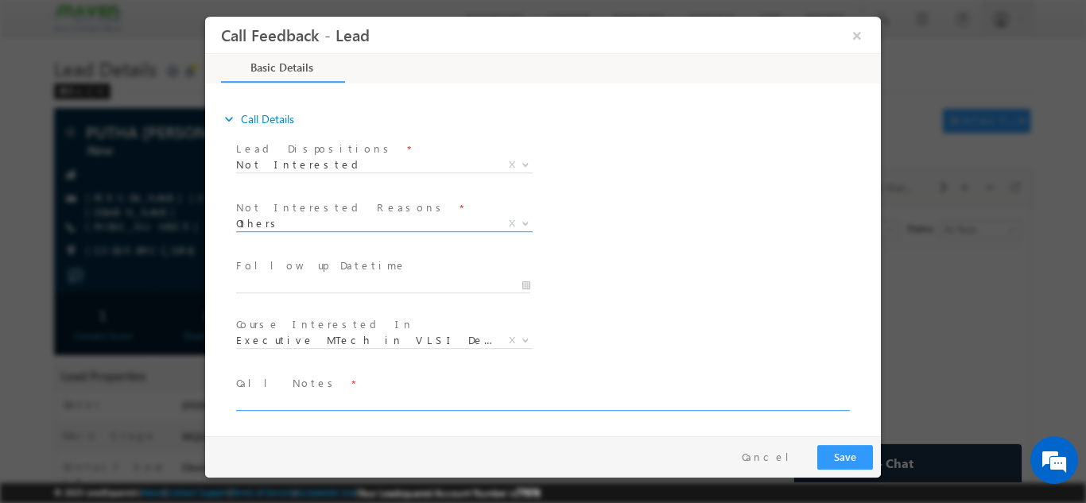
click at [281, 403] on textarea at bounding box center [541, 401] width 611 height 18
type textarea "Not interested as of now."
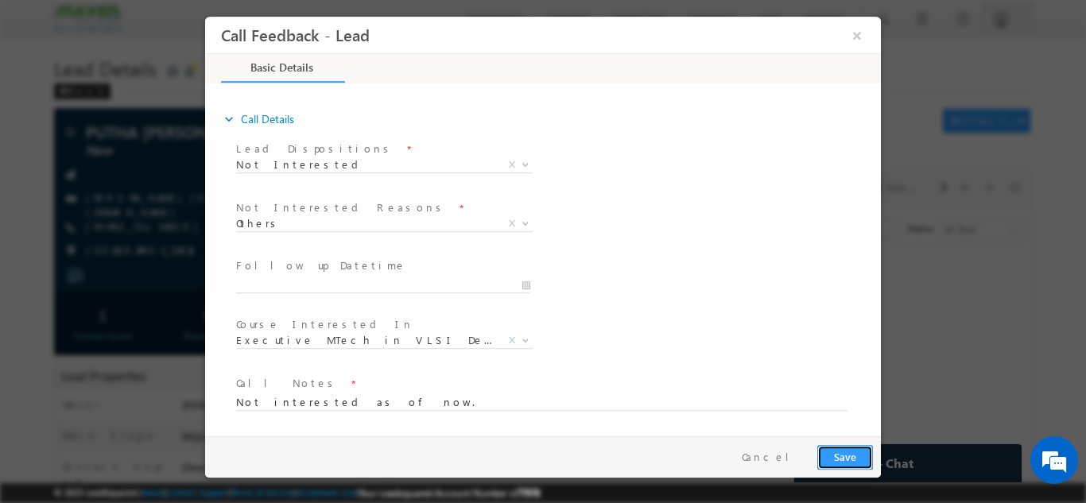
click at [850, 453] on button "Save" at bounding box center [845, 456] width 56 height 25
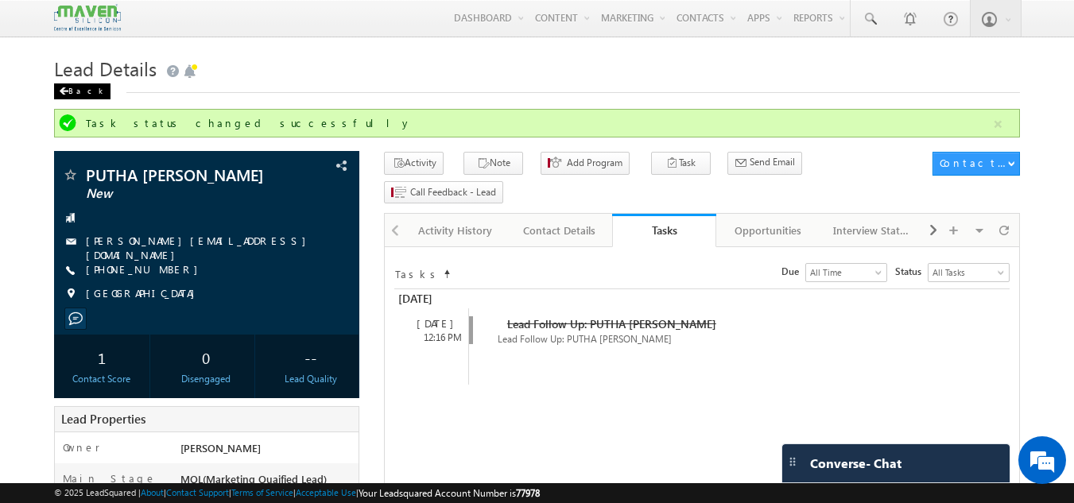
click at [65, 90] on span at bounding box center [64, 91] width 10 height 8
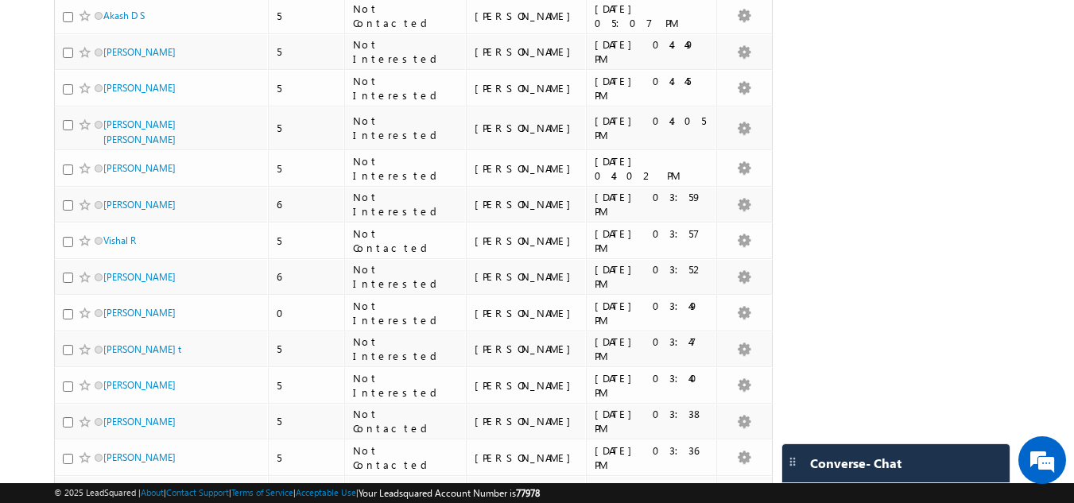
scroll to position [3451, 0]
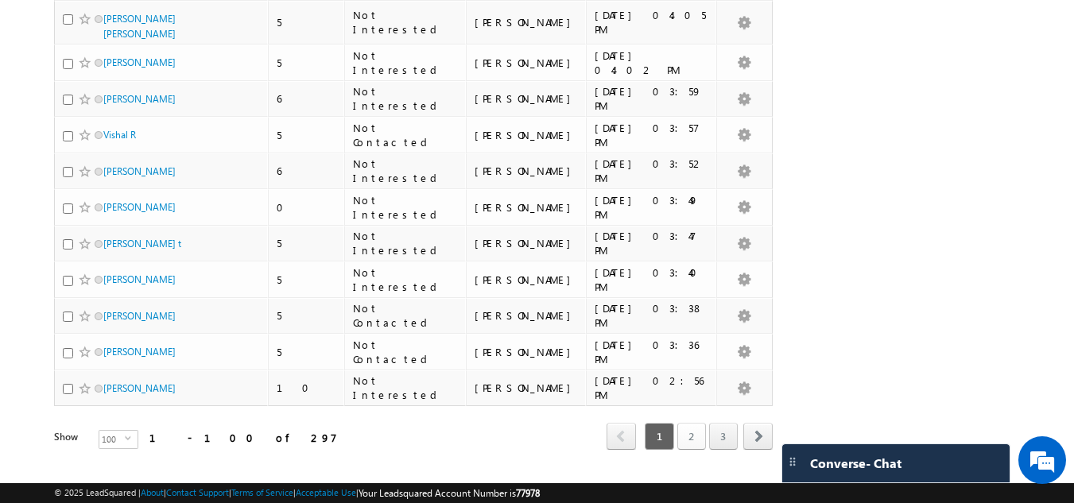
click at [685, 423] on link "2" at bounding box center [691, 436] width 29 height 27
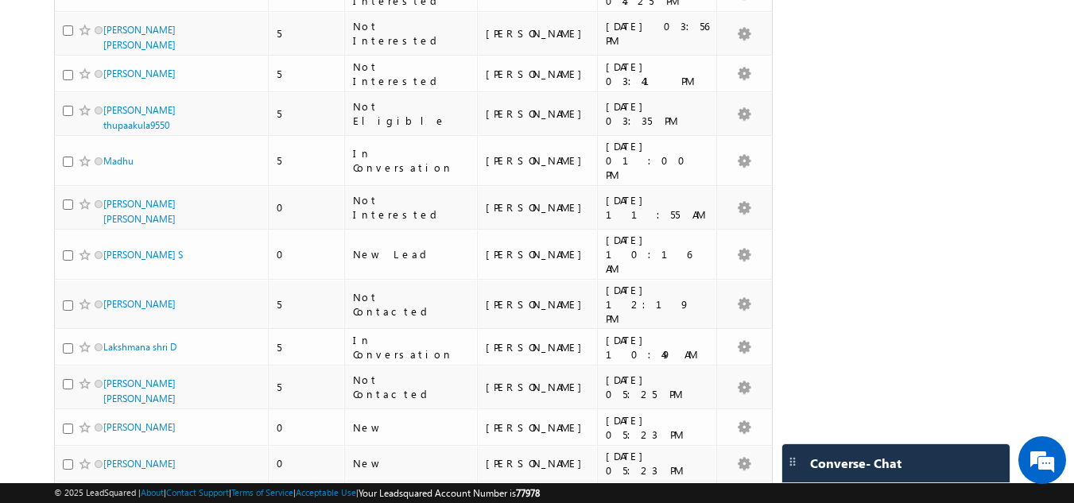
scroll to position [908, 0]
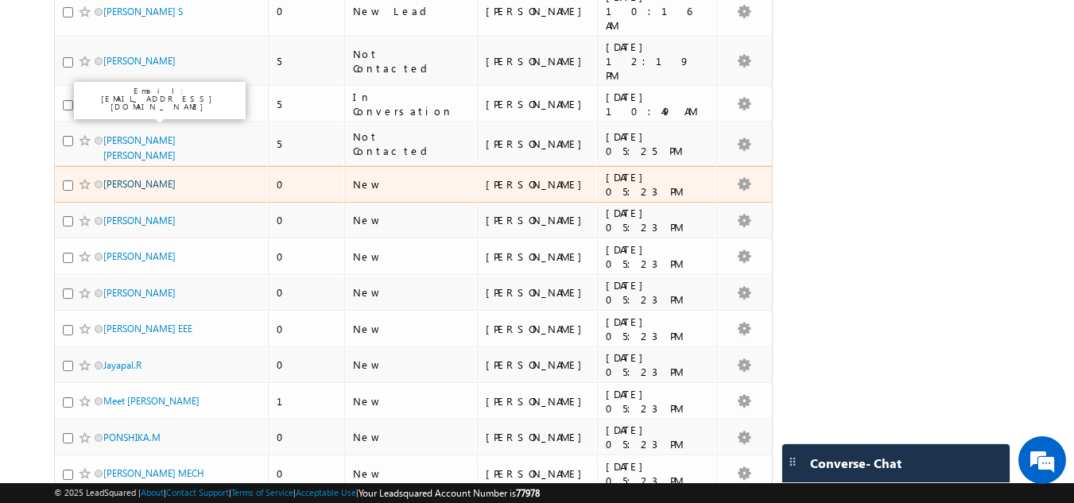
click at [156, 178] on link "[PERSON_NAME]" at bounding box center [139, 184] width 72 height 12
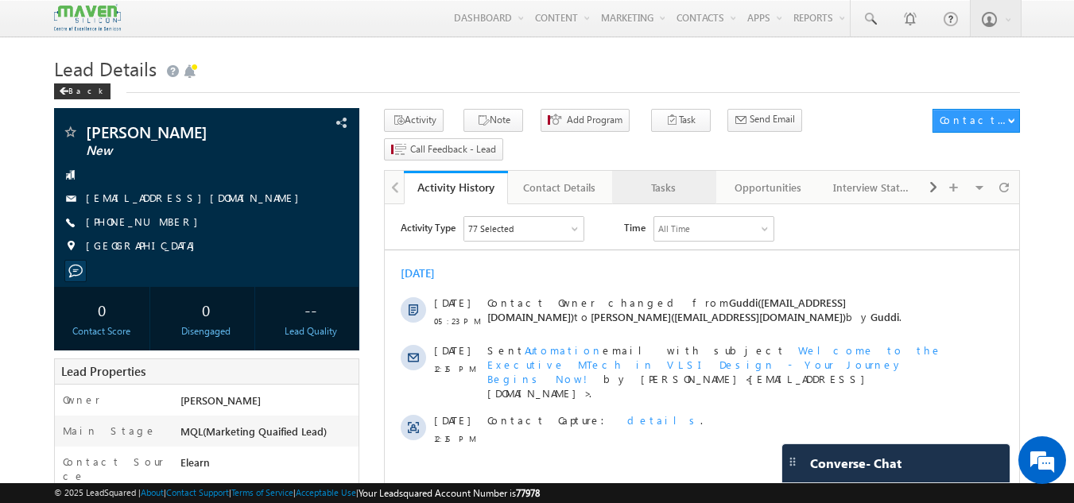
click at [653, 178] on div "Tasks" at bounding box center [663, 187] width 77 height 19
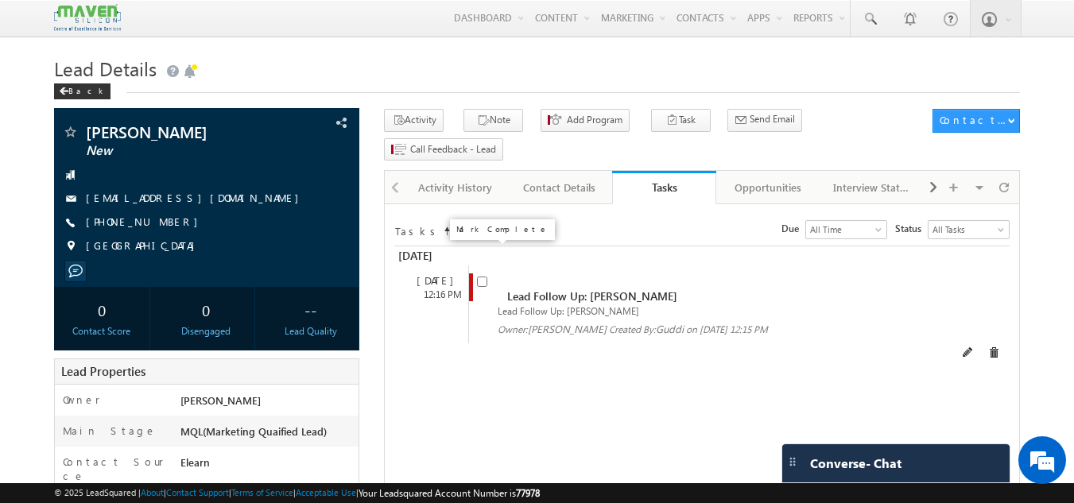
click at [478, 277] on input "checkbox" at bounding box center [482, 282] width 10 height 10
checkbox input "false"
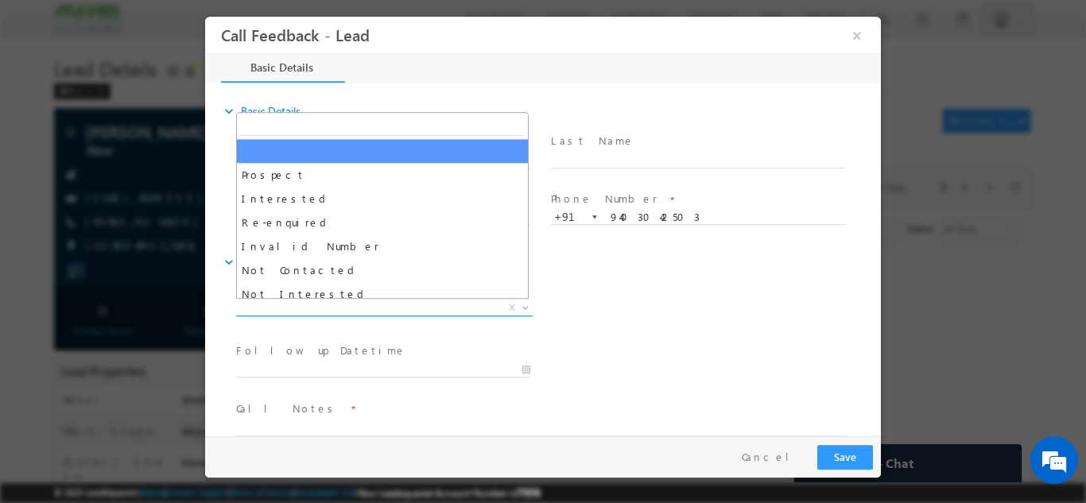
click at [397, 304] on span "X" at bounding box center [384, 308] width 296 height 16
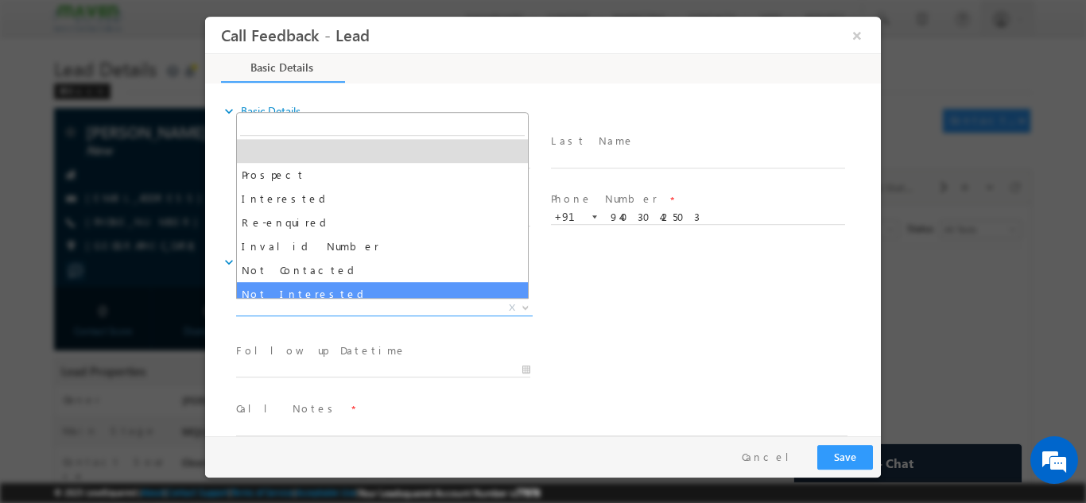
select select "Not Interested"
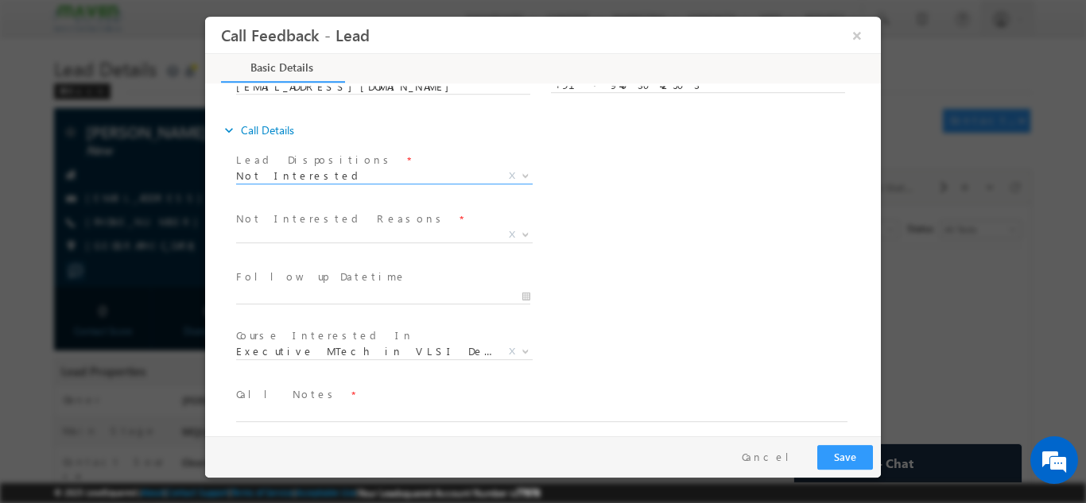
scroll to position [143, 0]
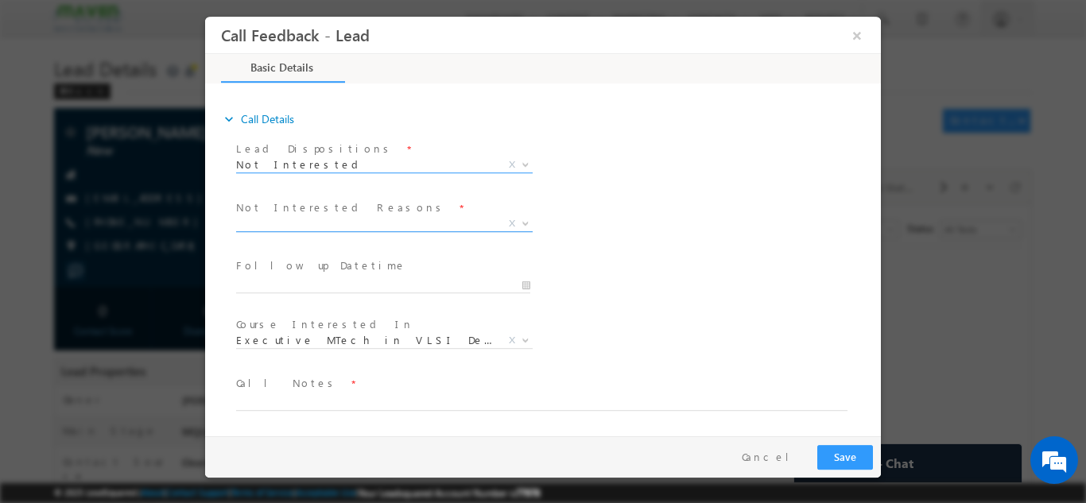
click at [345, 215] on span "X" at bounding box center [384, 223] width 296 height 16
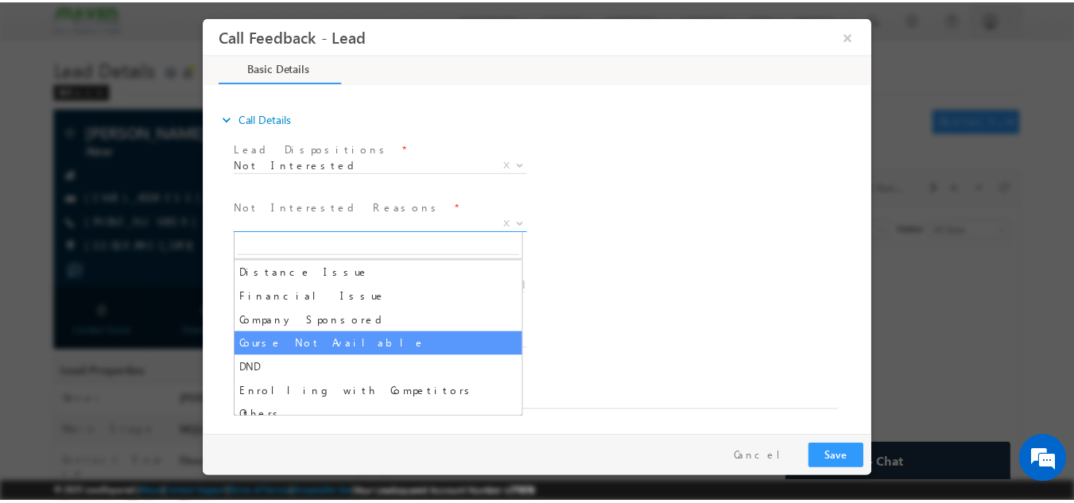
scroll to position [32, 0]
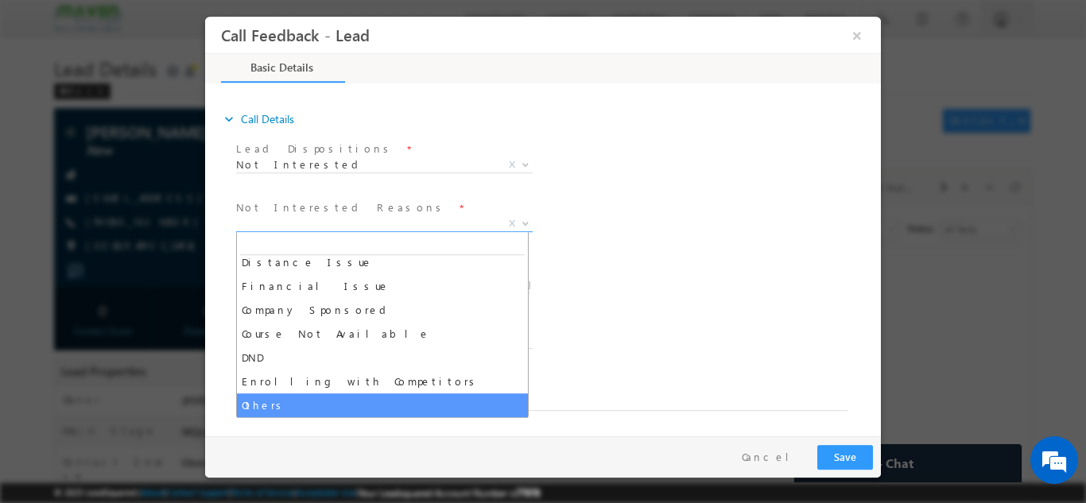
select select "Others"
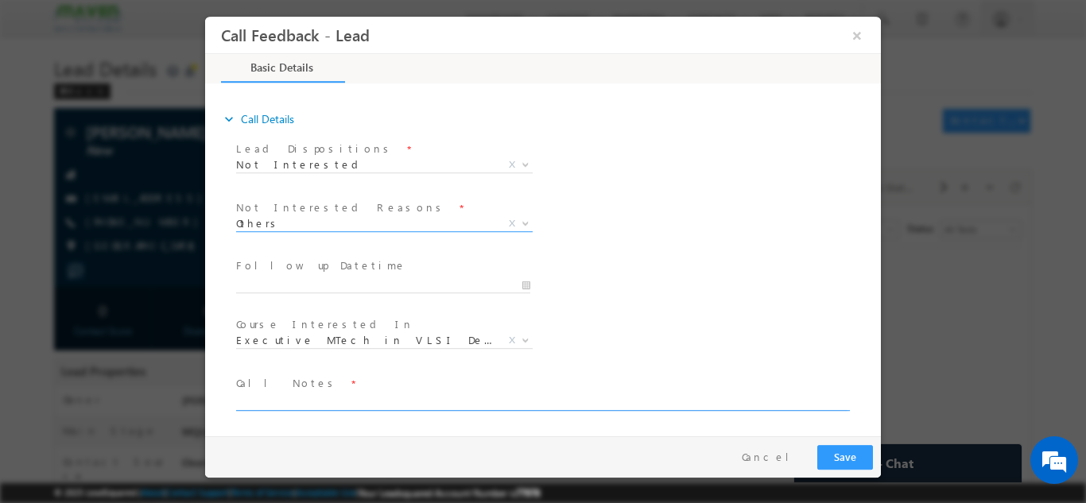
click at [308, 402] on textarea at bounding box center [541, 401] width 611 height 18
type textarea "Not interested as of now."
click at [836, 459] on button "Save" at bounding box center [845, 456] width 56 height 25
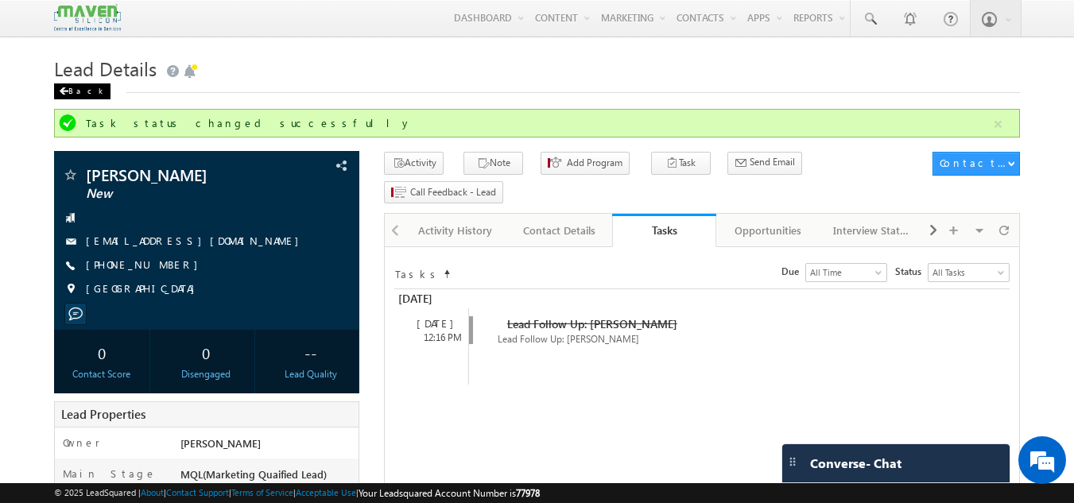
click at [80, 86] on div "Back" at bounding box center [82, 91] width 56 height 16
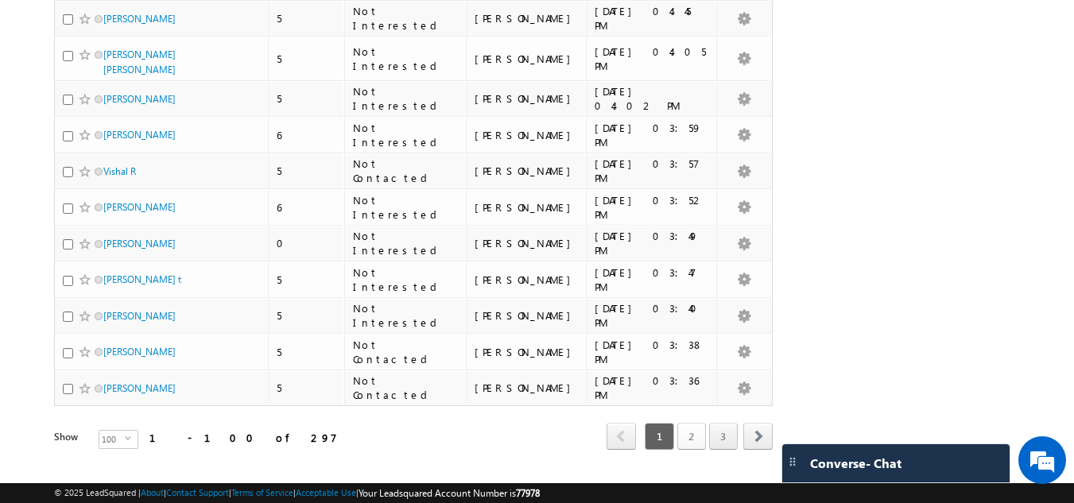
click at [697, 423] on link "2" at bounding box center [691, 436] width 29 height 27
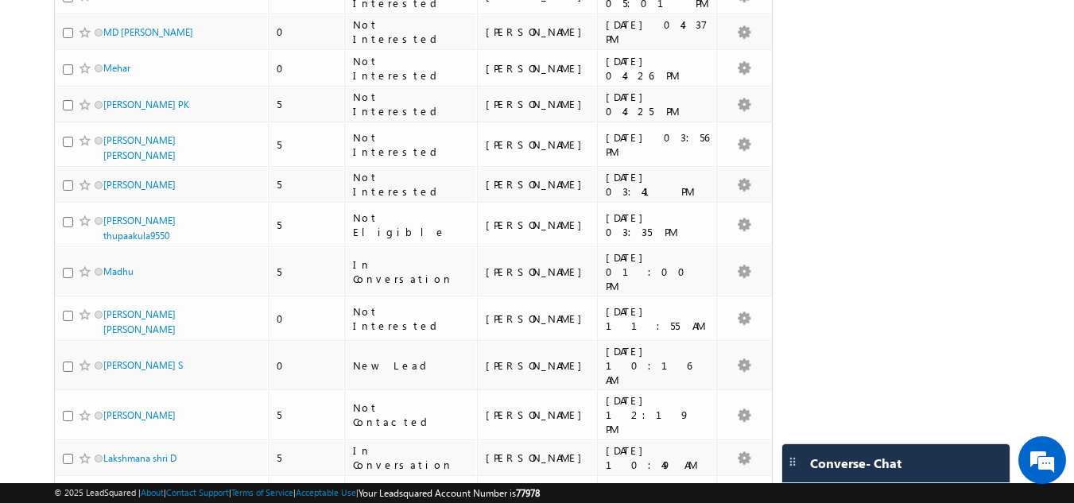
scroll to position [988, 0]
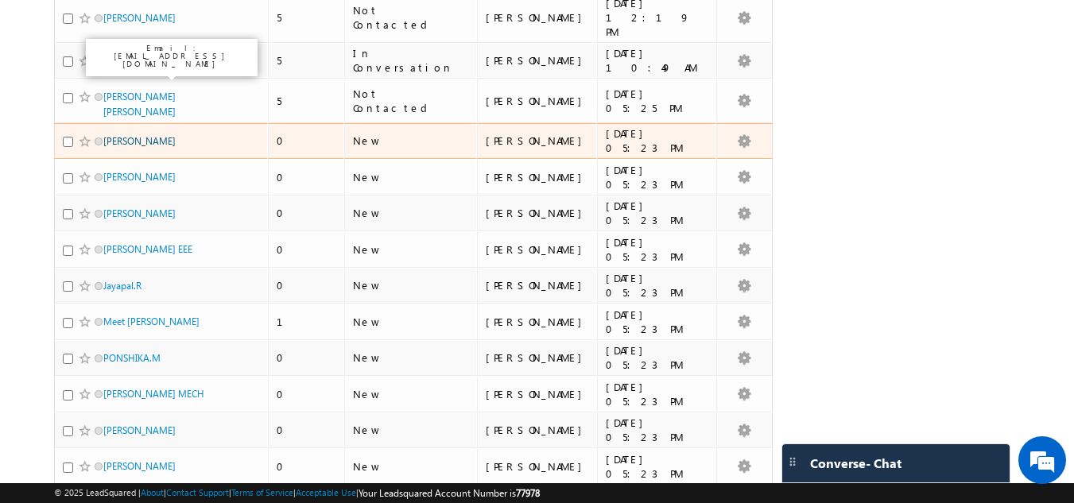
click at [165, 135] on link "[PERSON_NAME]" at bounding box center [139, 141] width 72 height 12
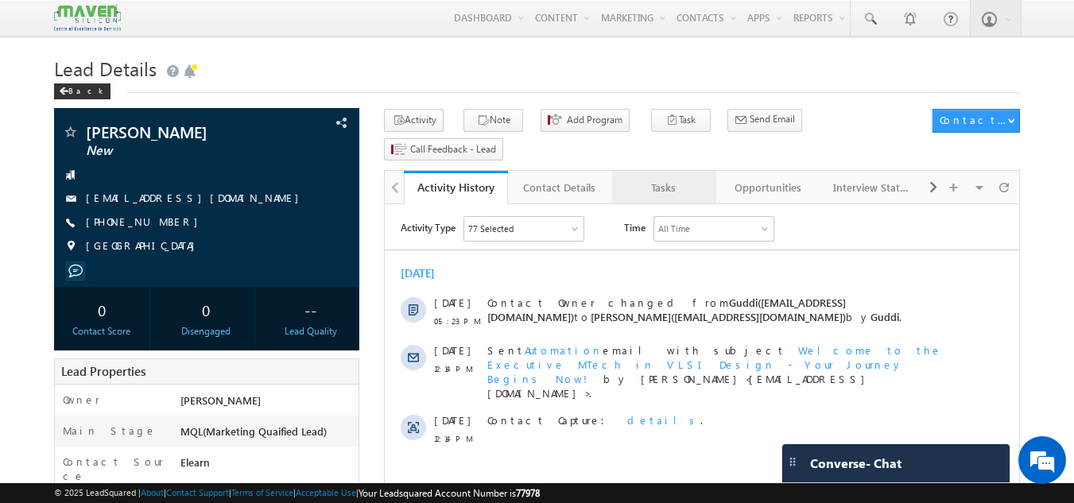
drag, startPoint x: 234, startPoint y: 9, endPoint x: 658, endPoint y: 156, distance: 448.4
click at [658, 178] on div "Tasks" at bounding box center [663, 187] width 77 height 19
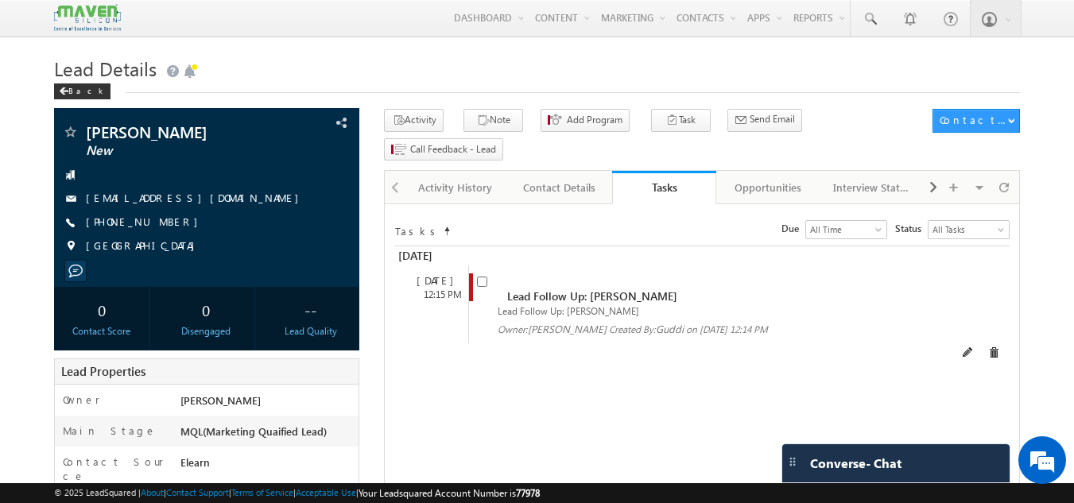
click at [482, 273] on span at bounding box center [485, 287] width 17 height 29
click at [480, 277] on input "checkbox" at bounding box center [482, 282] width 10 height 10
checkbox input "false"
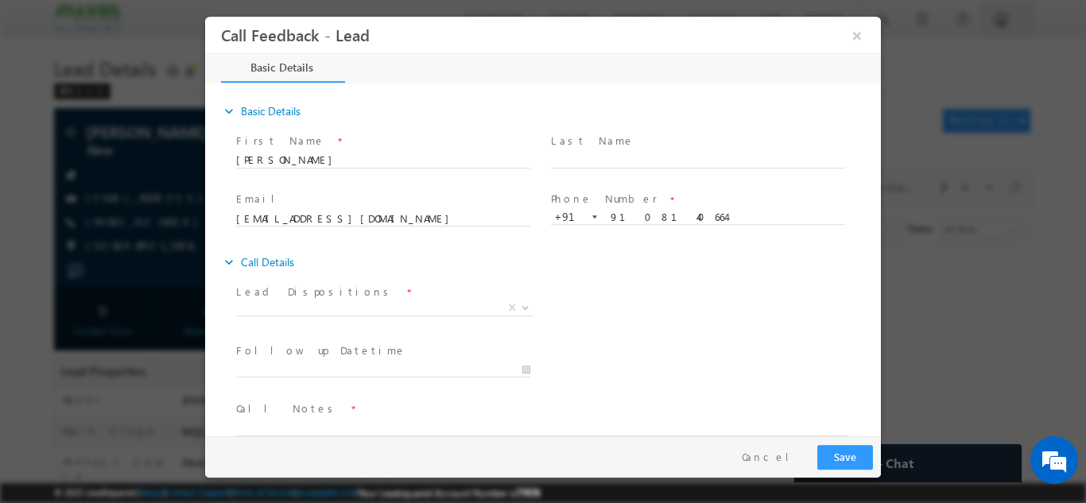
click at [349, 296] on span "Lead Dispositions *" at bounding box center [382, 291] width 293 height 17
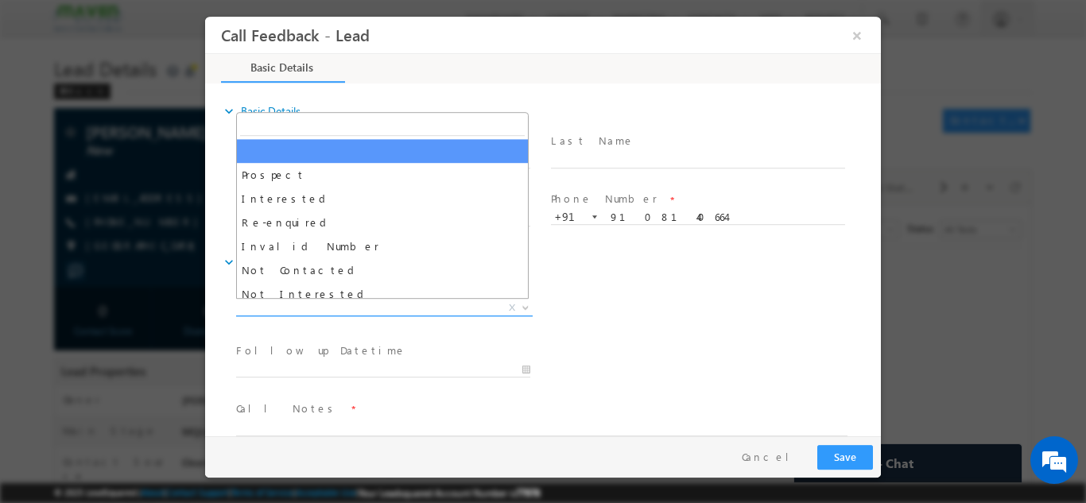
click at [350, 306] on span "X" at bounding box center [384, 308] width 296 height 16
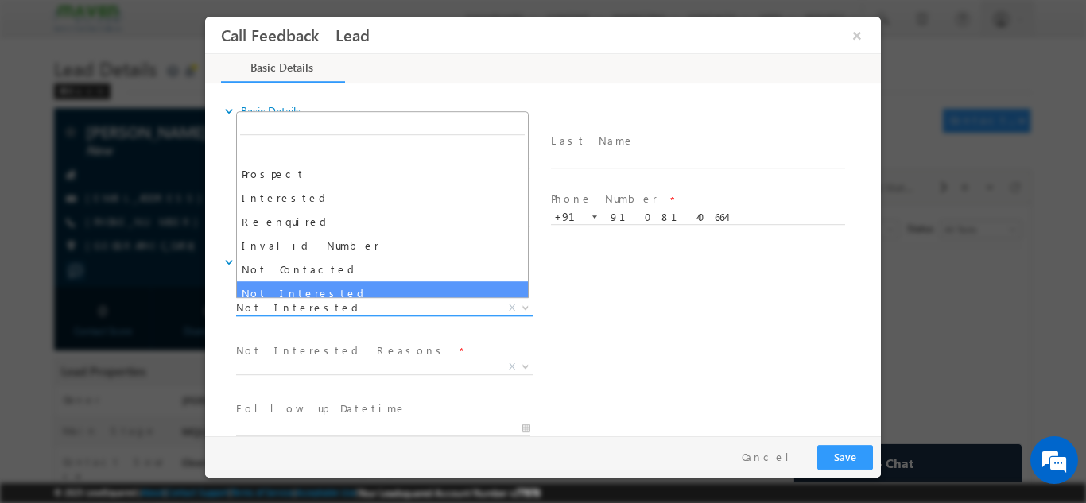
click at [360, 301] on span "Not Interested" at bounding box center [365, 307] width 258 height 14
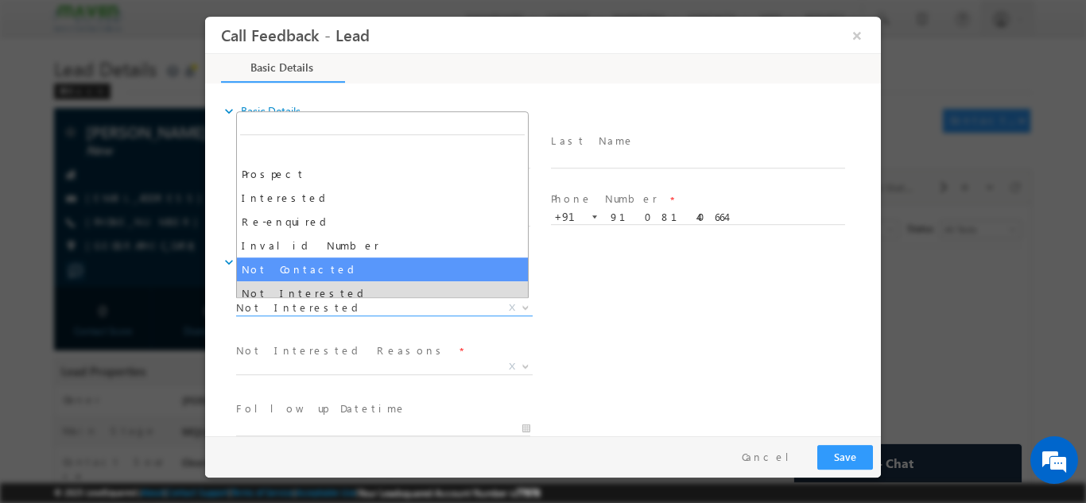
select select "Not Contacted"
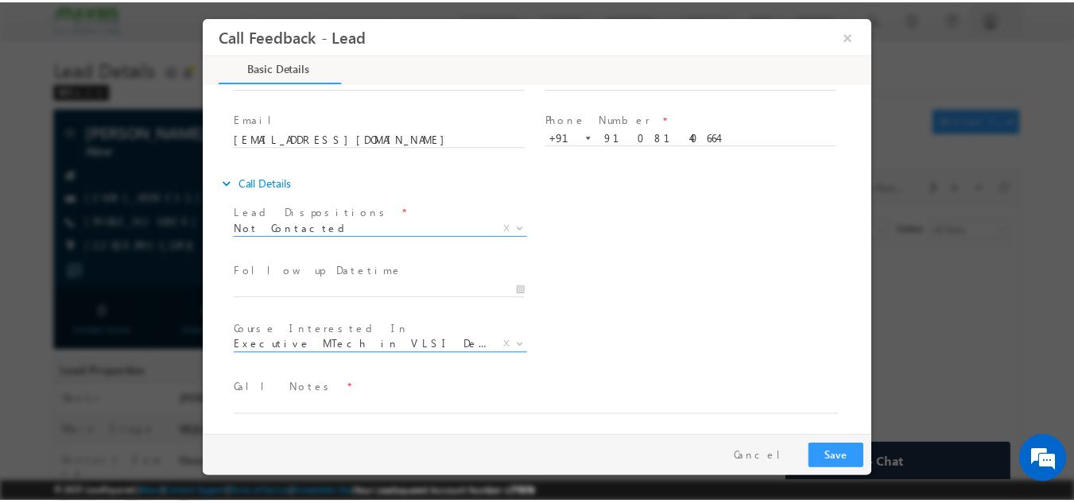
scroll to position [84, 0]
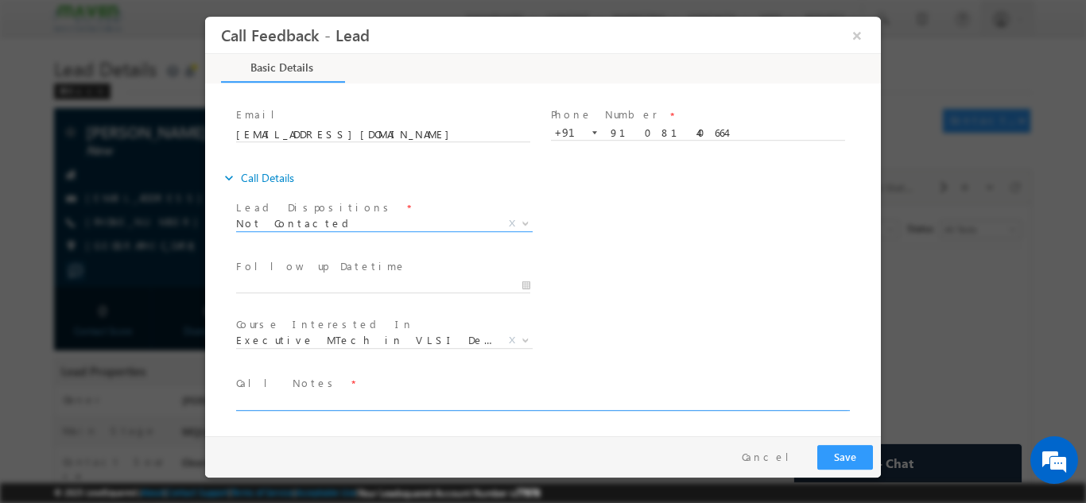
click at [311, 397] on textarea at bounding box center [541, 401] width 611 height 18
type textarea "DNP"
click at [842, 442] on div "Pay & Save Save Cancel" at bounding box center [546, 455] width 683 height 41
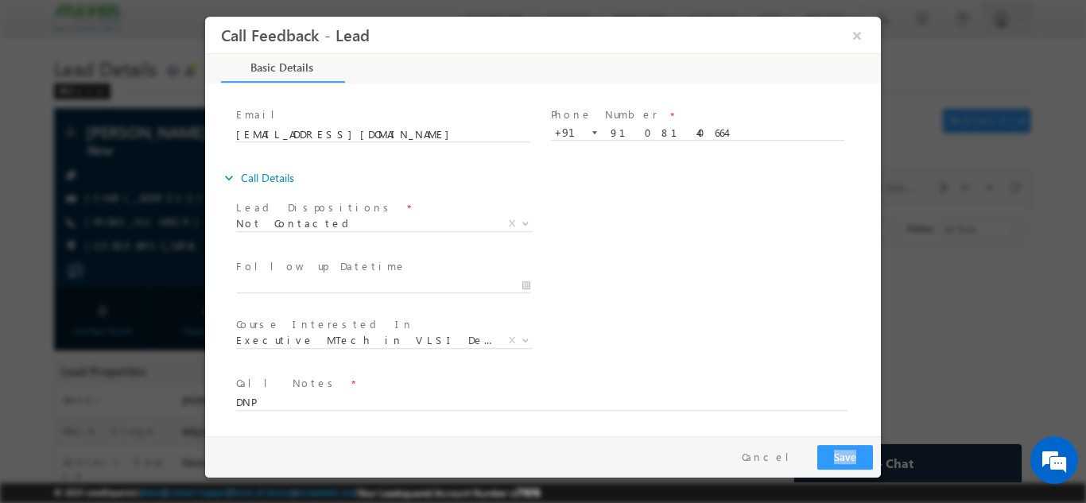
click at [842, 441] on div "Pay & Save Save Cancel" at bounding box center [546, 455] width 683 height 41
click at [842, 452] on button "Save" at bounding box center [845, 456] width 56 height 25
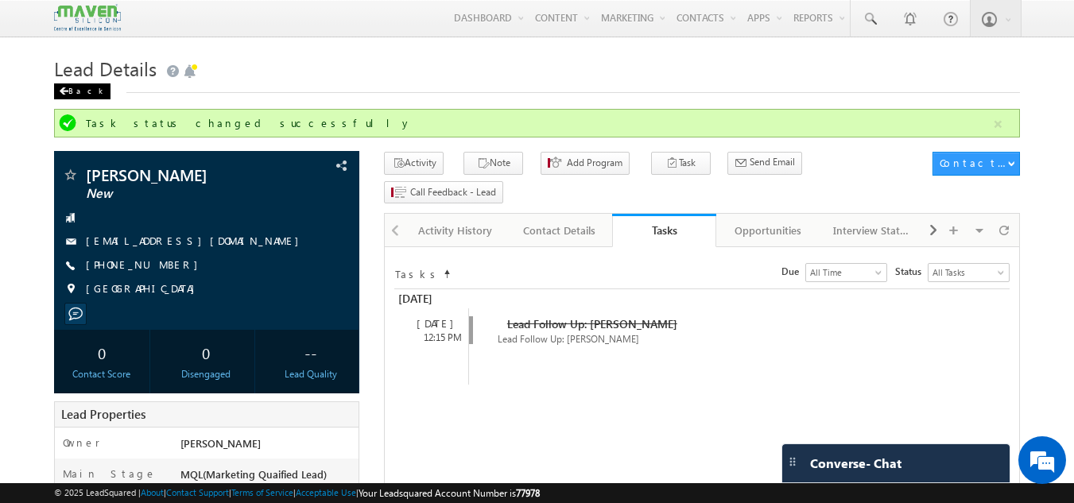
click at [72, 91] on div "Back" at bounding box center [82, 91] width 56 height 16
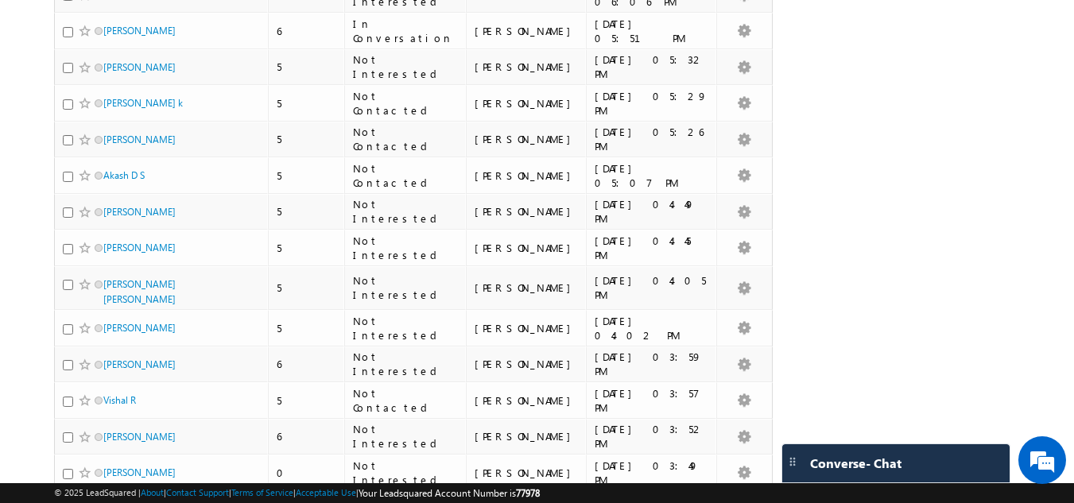
scroll to position [3451, 0]
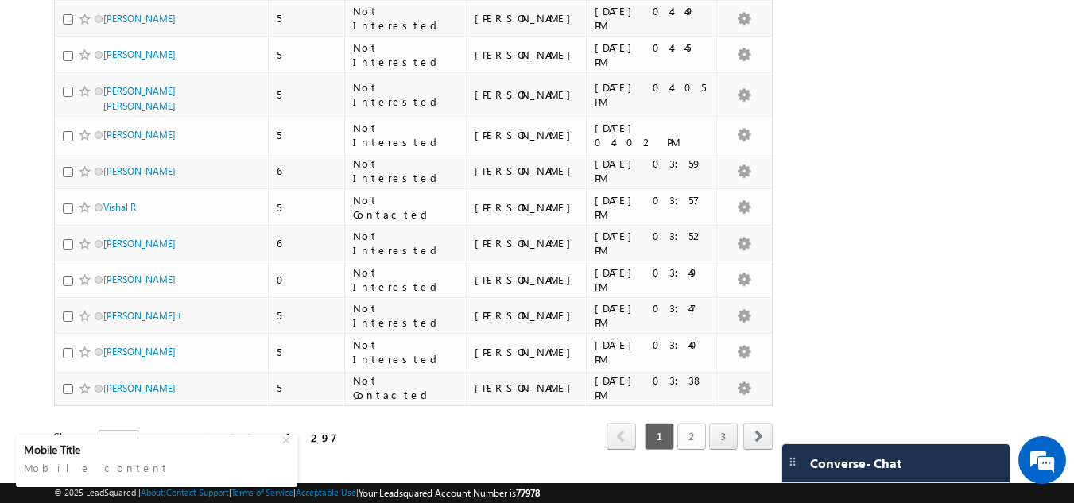
click at [686, 423] on link "2" at bounding box center [691, 436] width 29 height 27
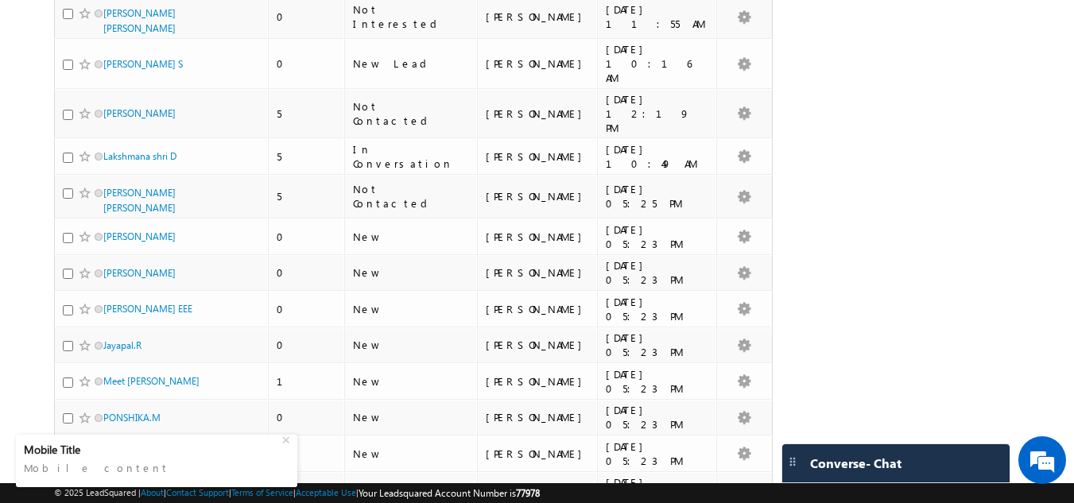
scroll to position [940, 0]
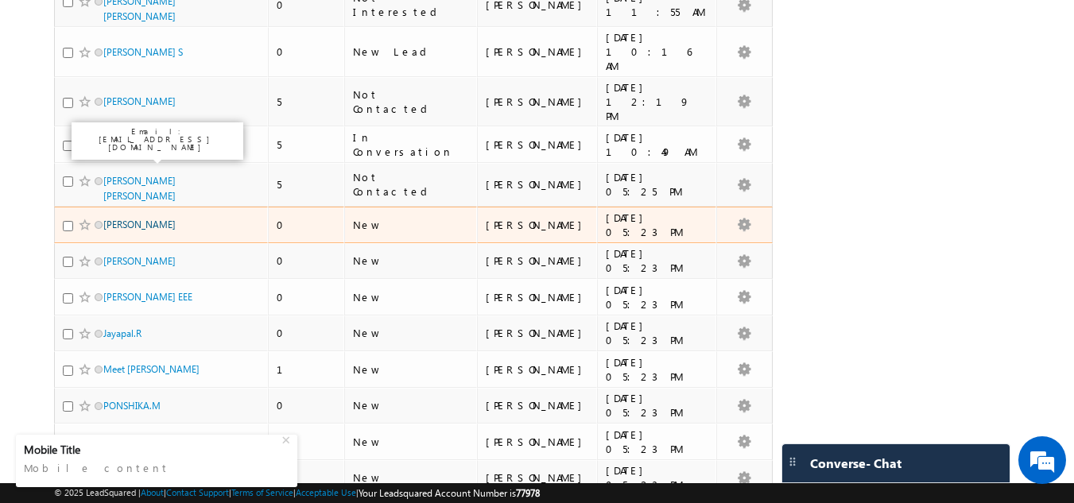
click at [130, 219] on link "[PERSON_NAME]" at bounding box center [139, 225] width 72 height 12
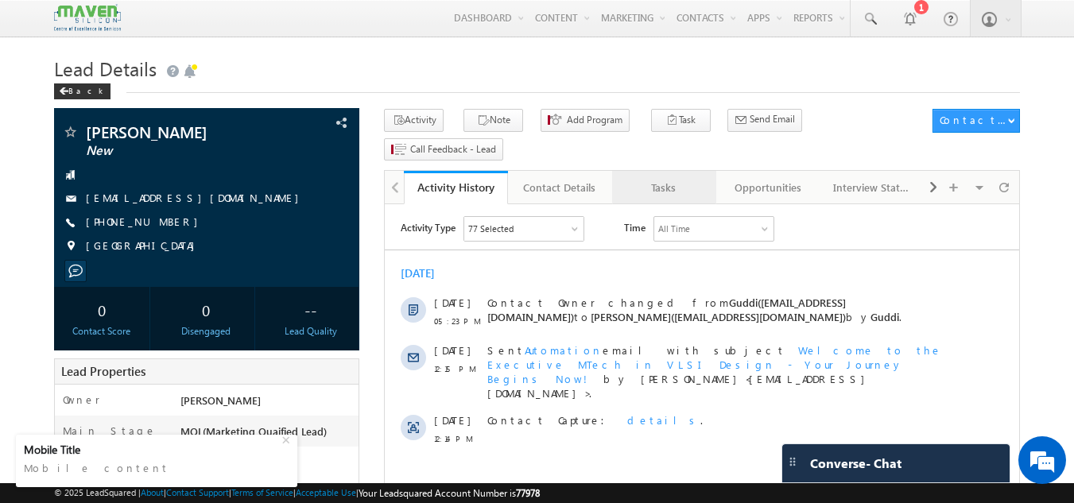
click at [654, 178] on div "Tasks" at bounding box center [663, 187] width 77 height 19
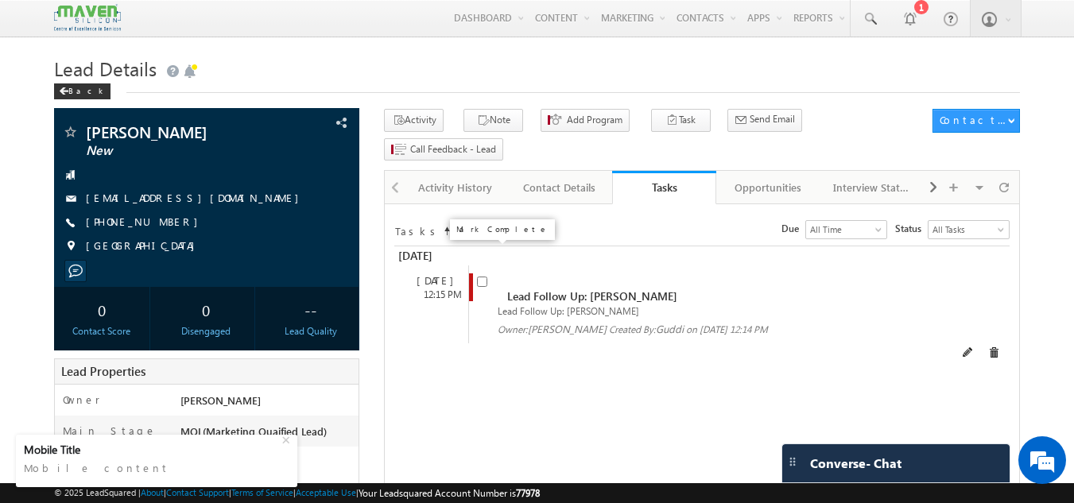
click at [477, 277] on input "checkbox" at bounding box center [482, 282] width 10 height 10
checkbox input "false"
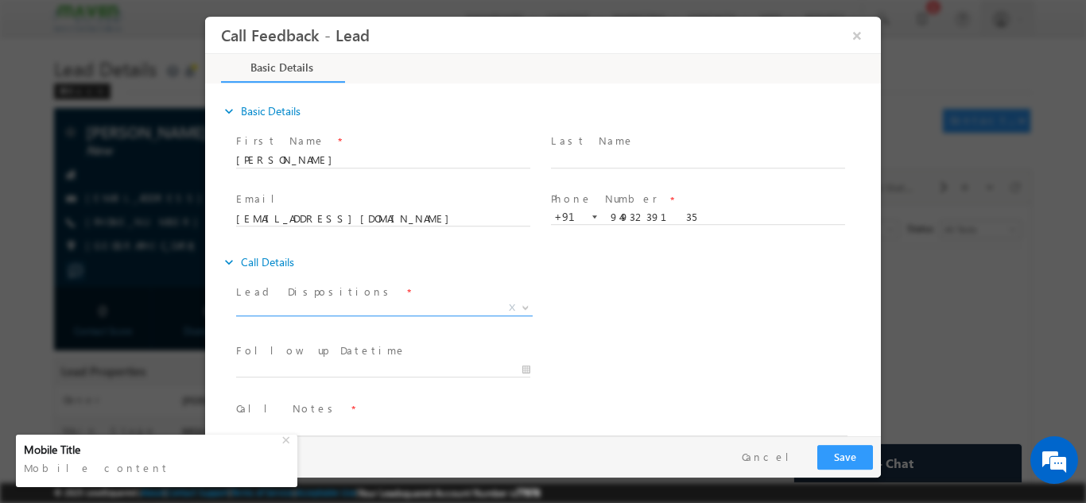
click at [374, 307] on span "X" at bounding box center [384, 308] width 296 height 16
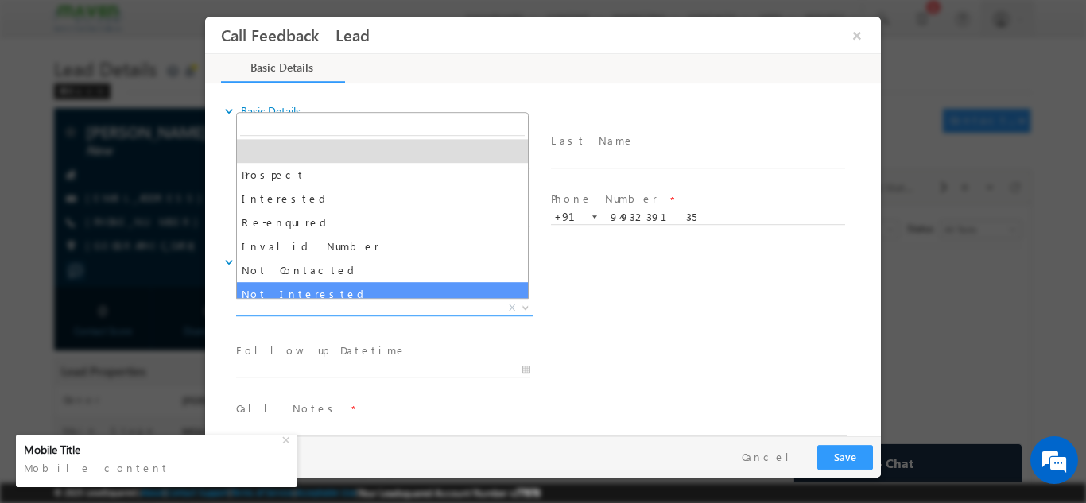
select select "Not Interested"
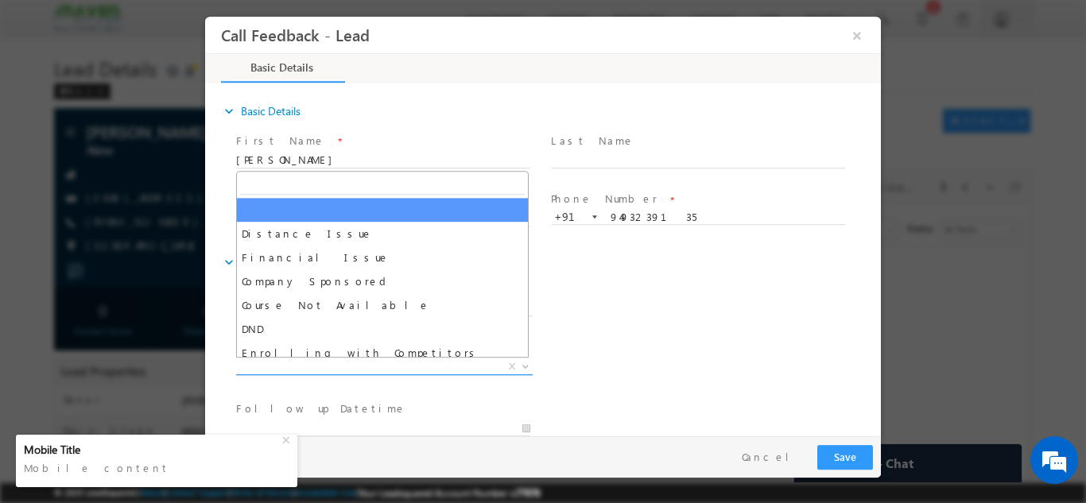
click at [331, 370] on span "X" at bounding box center [384, 366] width 296 height 16
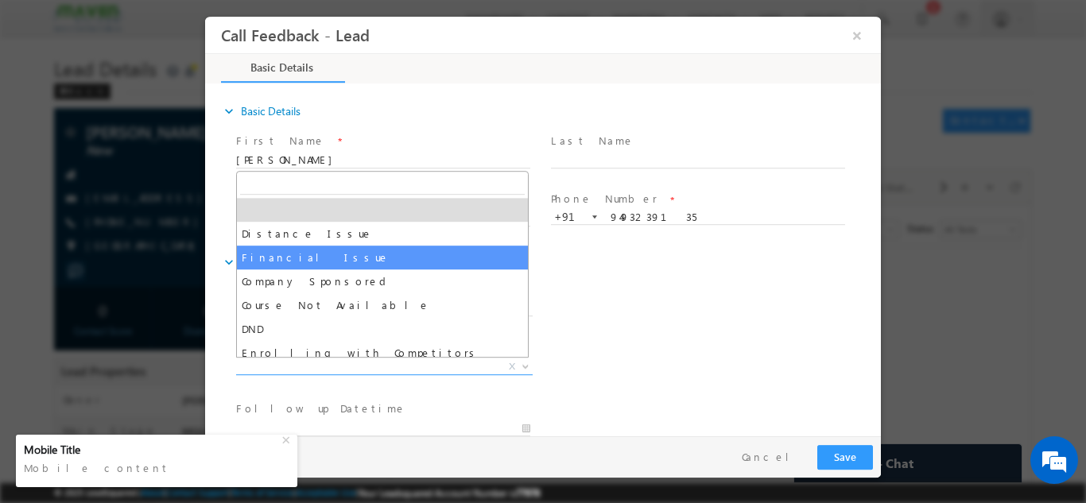
scroll to position [32, 0]
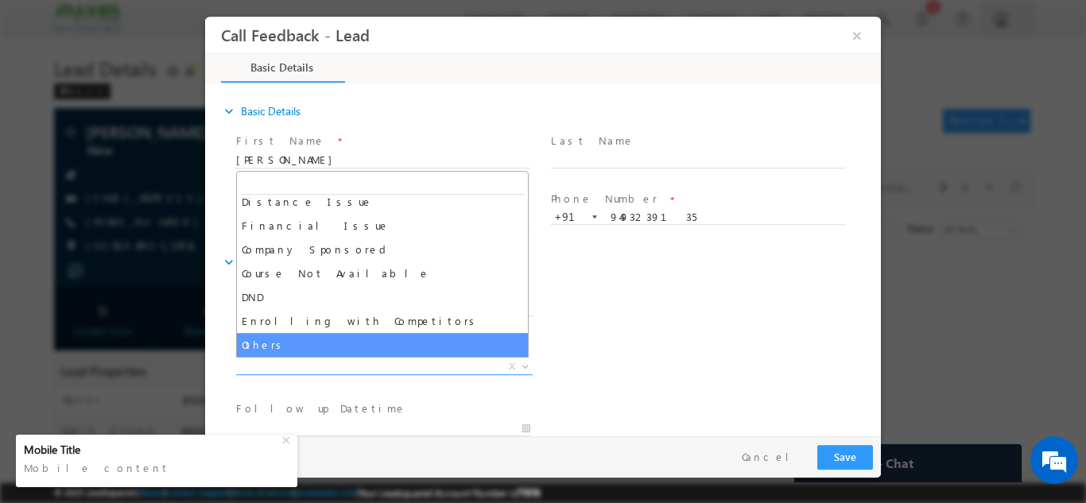
select select "Others"
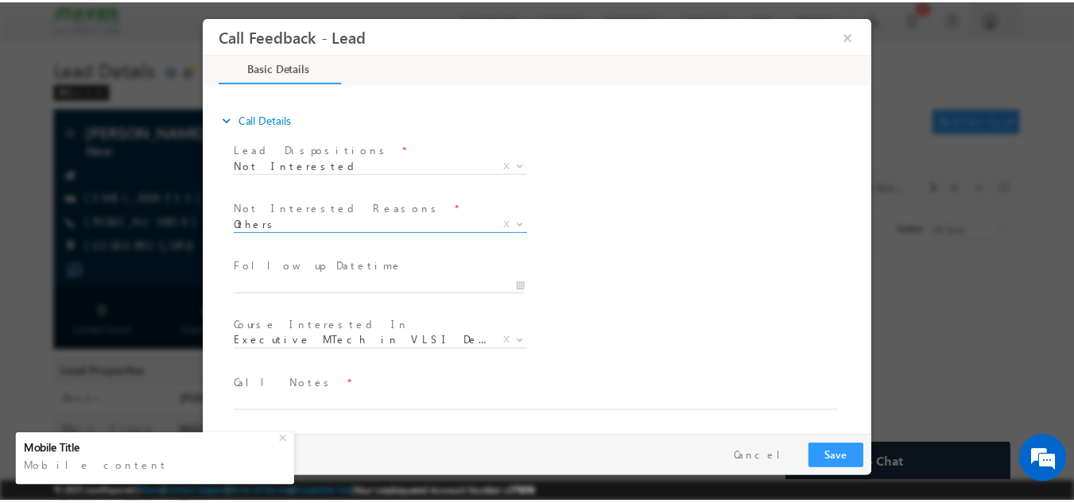
scroll to position [143, 0]
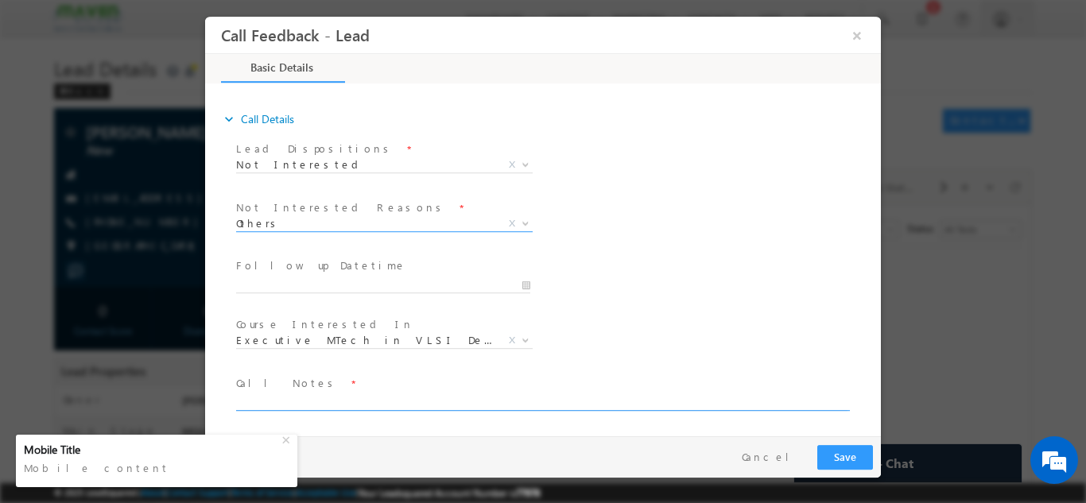
click at [311, 400] on textarea at bounding box center [541, 401] width 611 height 18
type textarea "Not interested as of now."
click at [861, 455] on button "Save" at bounding box center [845, 456] width 56 height 25
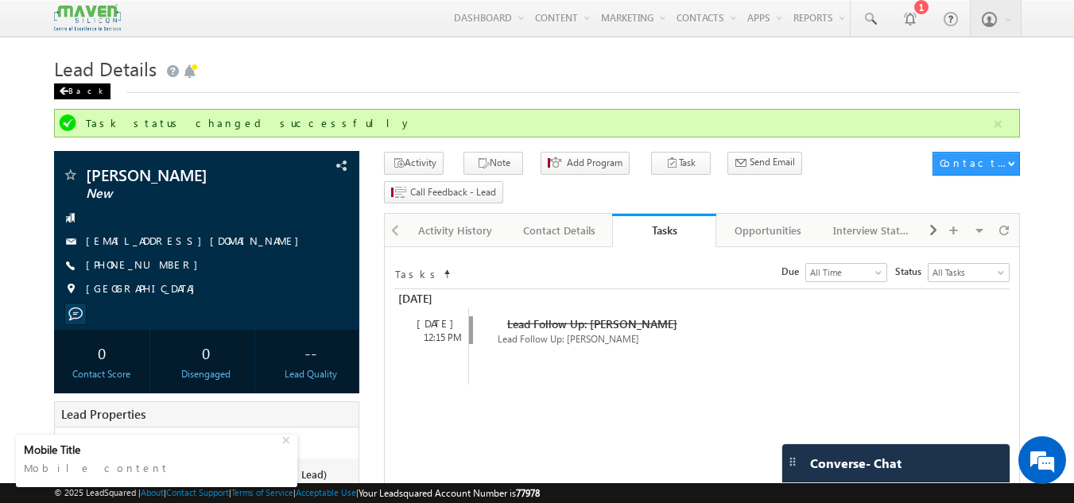
click at [81, 95] on div "Back" at bounding box center [82, 91] width 56 height 16
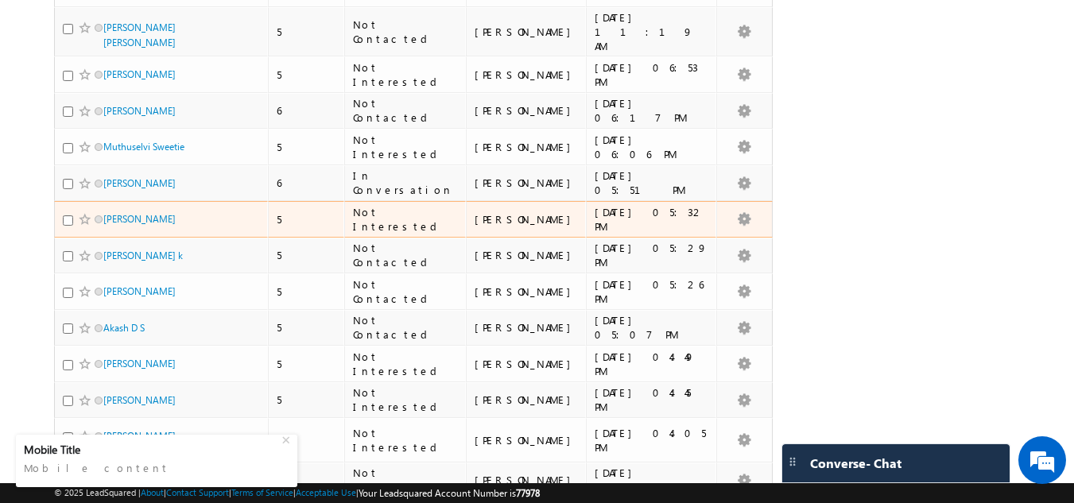
scroll to position [3451, 0]
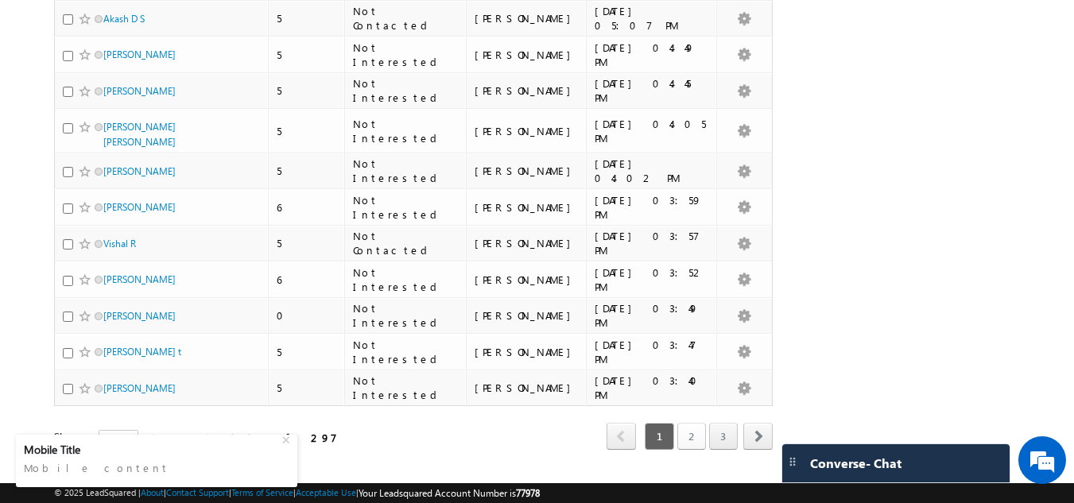
click at [687, 423] on link "2" at bounding box center [691, 436] width 29 height 27
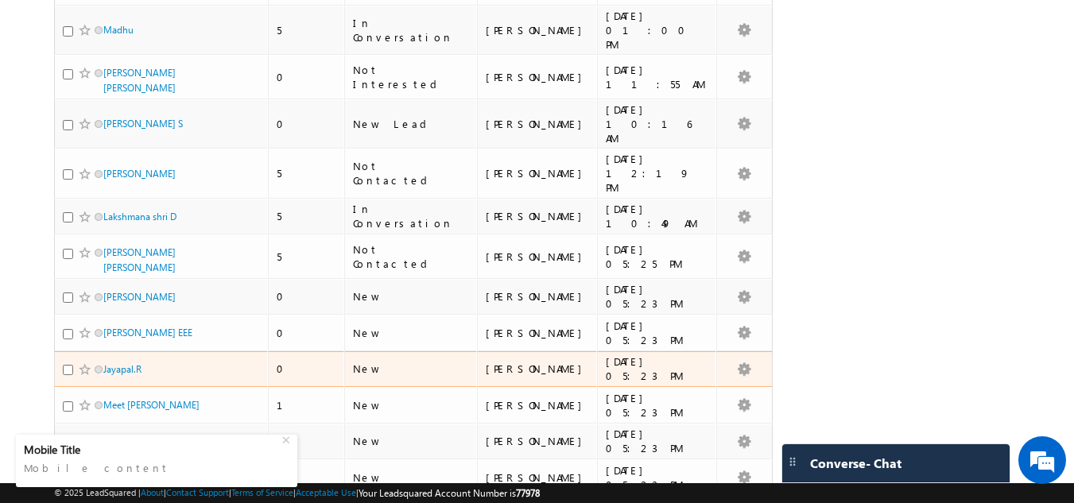
scroll to position [904, 0]
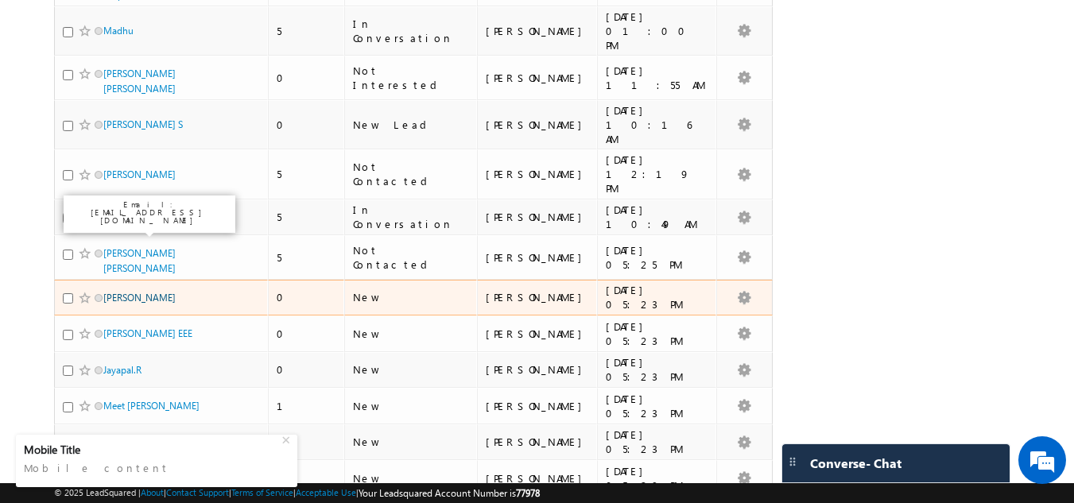
click at [129, 292] on link "[PERSON_NAME]" at bounding box center [139, 298] width 72 height 12
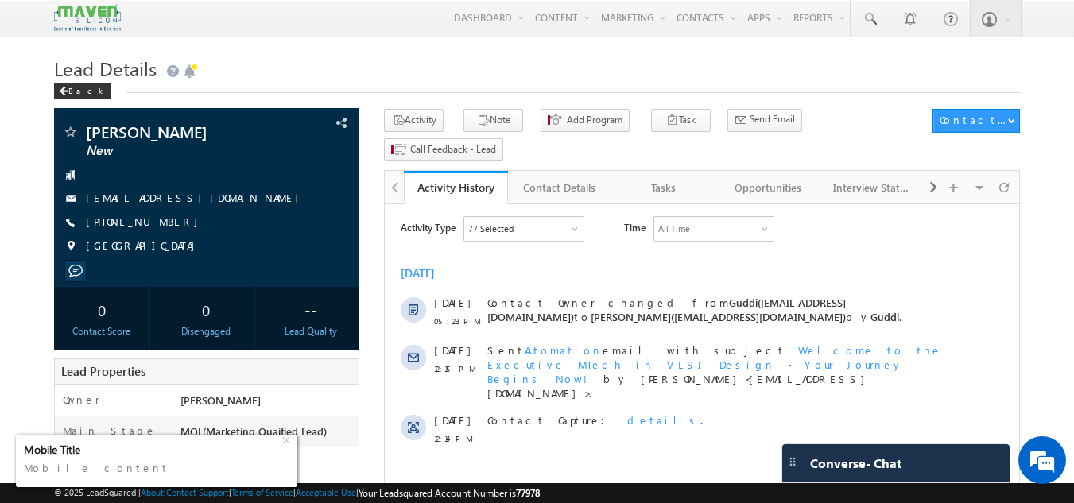
click at [28, 450] on div "Mobile Title" at bounding box center [152, 450] width 256 height 14
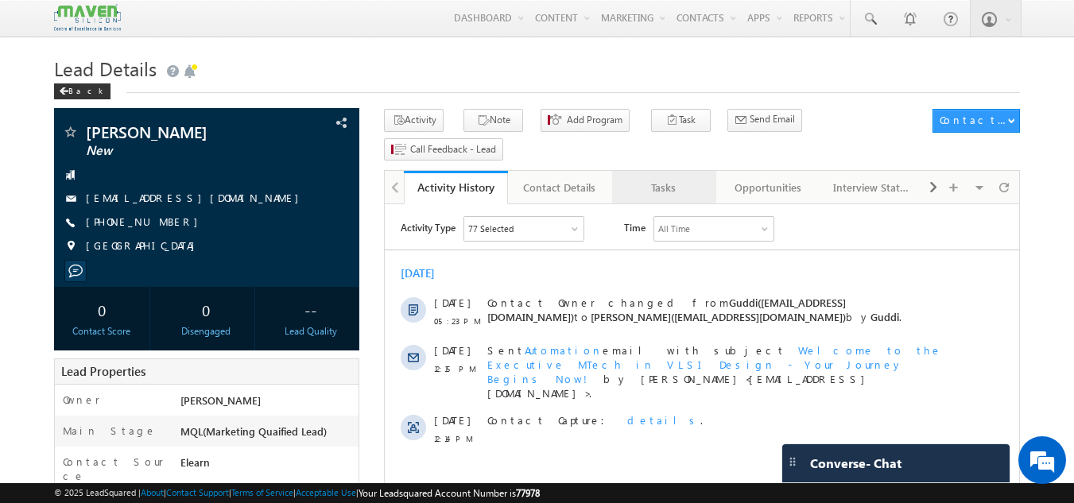
click at [643, 178] on div "Tasks" at bounding box center [663, 187] width 77 height 19
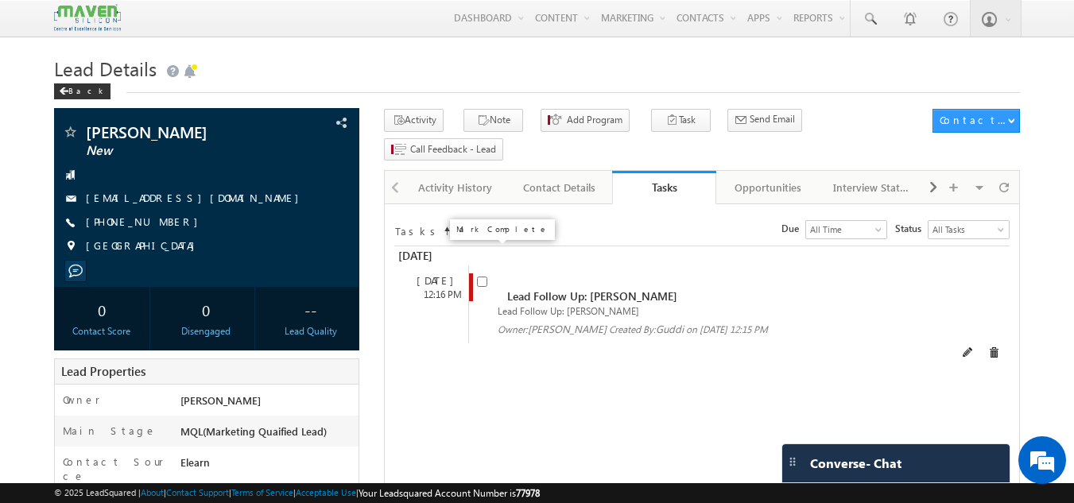
click at [478, 277] on input "checkbox" at bounding box center [482, 282] width 10 height 10
checkbox input "false"
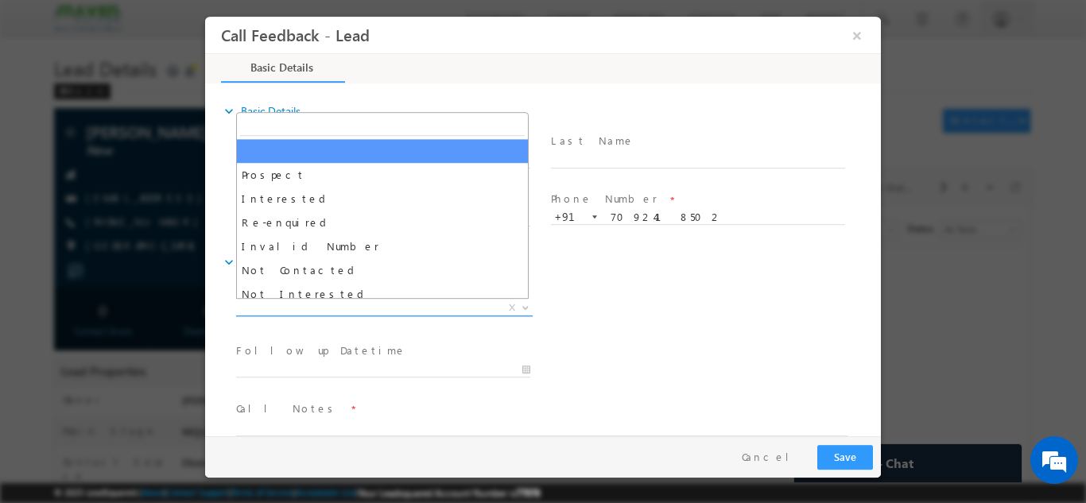
click at [400, 304] on span "X" at bounding box center [384, 308] width 296 height 16
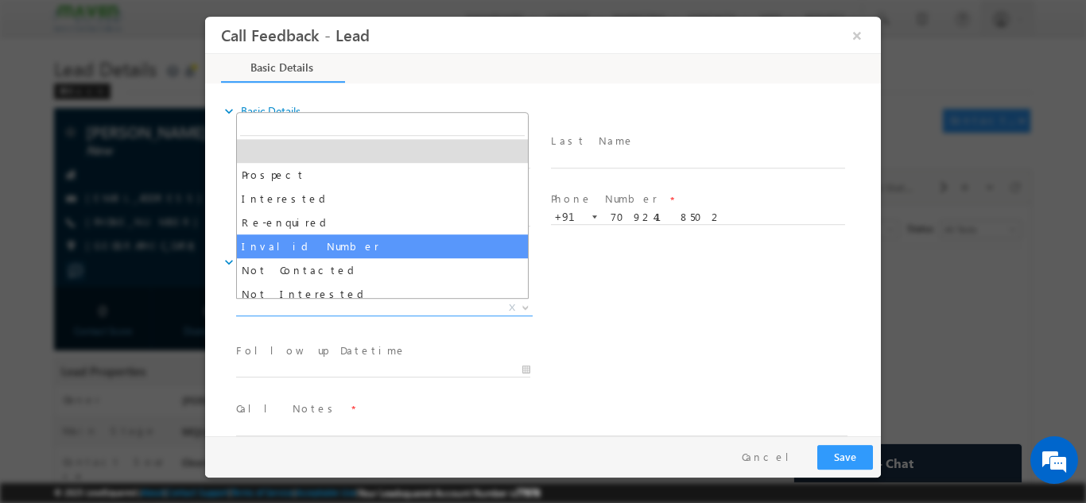
scroll to position [151, 0]
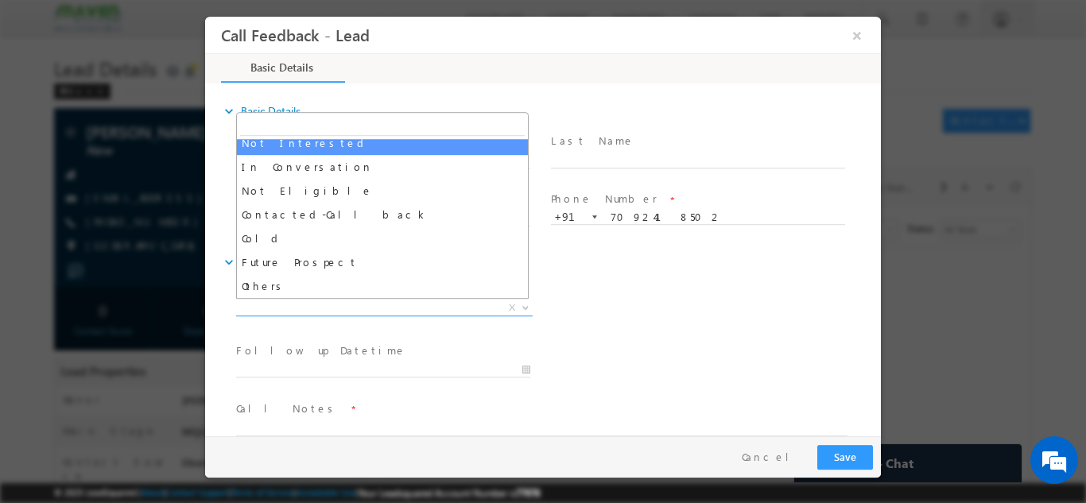
select select "Not Interested"
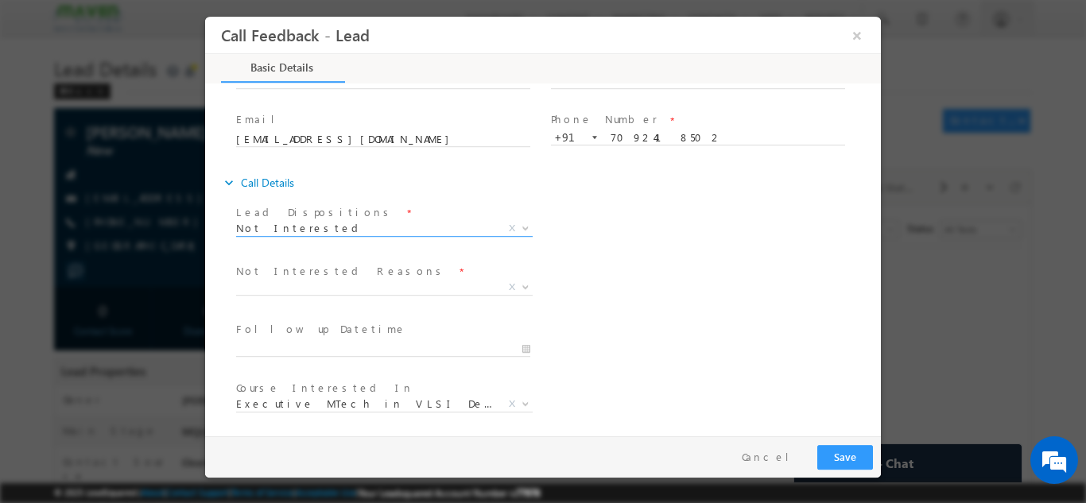
scroll to position [143, 0]
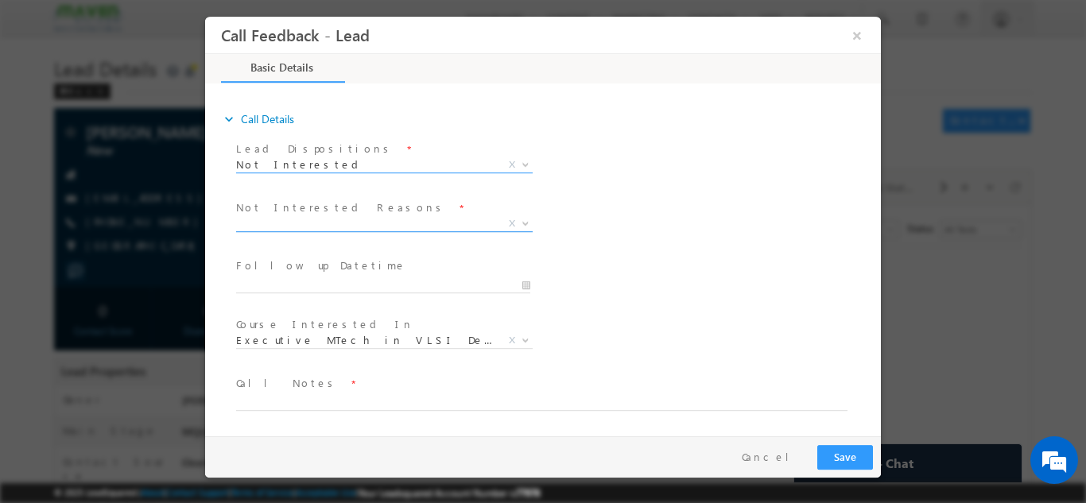
click at [302, 212] on label "Not Interested Reasons" at bounding box center [341, 206] width 211 height 15
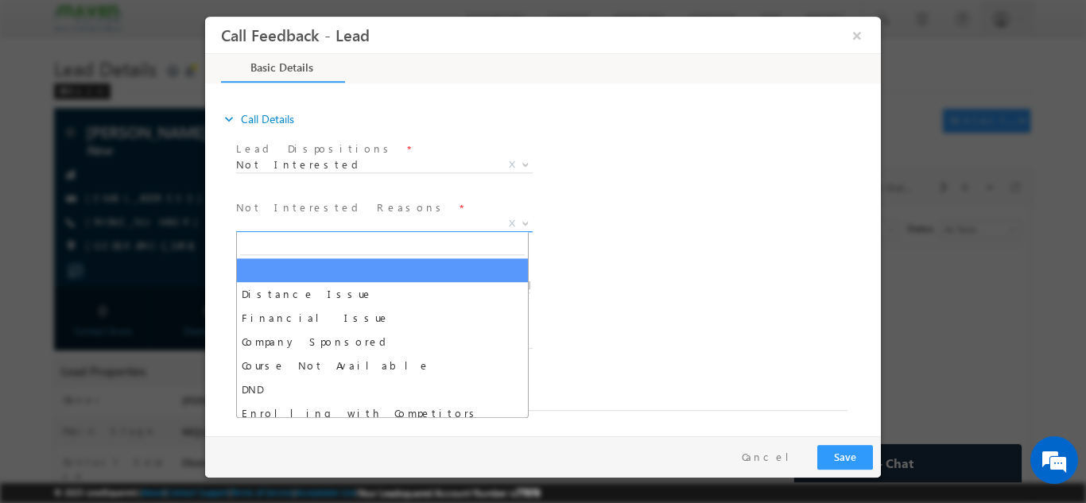
click at [303, 220] on span "X" at bounding box center [384, 223] width 296 height 16
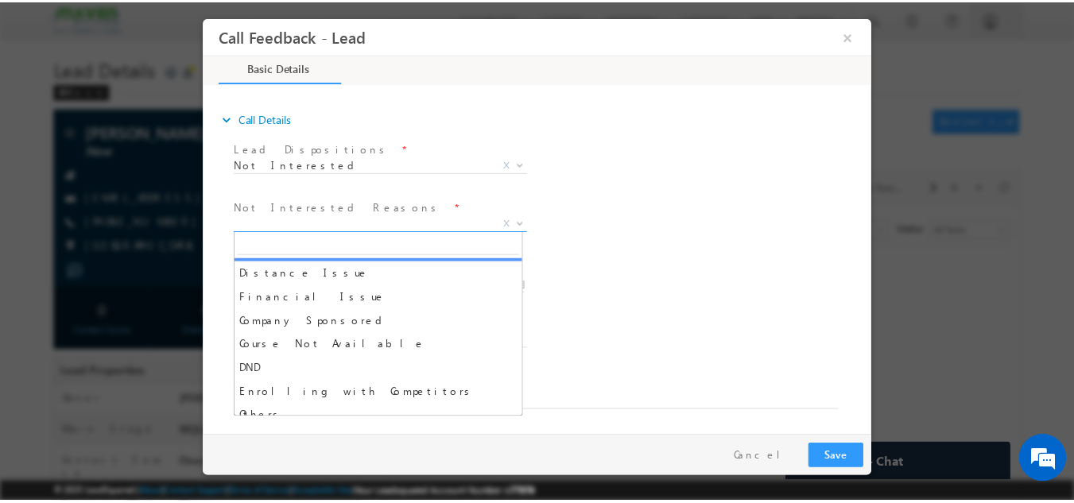
scroll to position [32, 0]
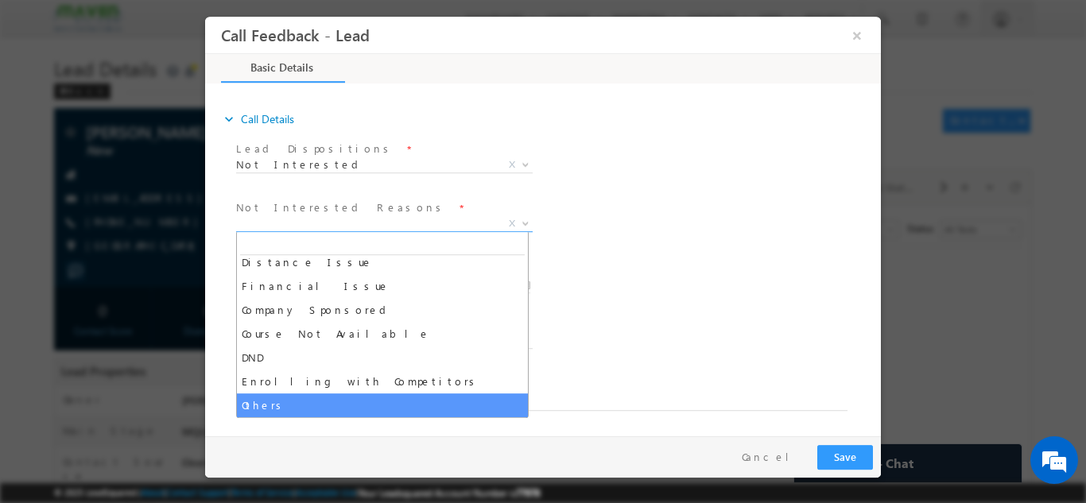
select select "Others"
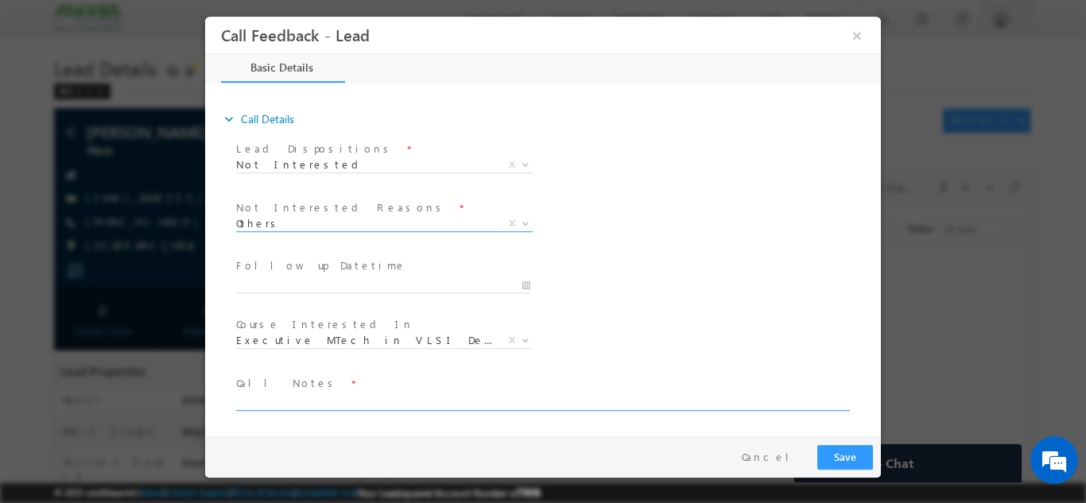
click at [292, 401] on textarea at bounding box center [541, 401] width 611 height 18
click at [310, 404] on textarea "Not interested asof now." at bounding box center [541, 401] width 611 height 18
click at [312, 403] on textarea "Not interested asof now." at bounding box center [541, 401] width 611 height 18
type textarea "Not interested as of now."
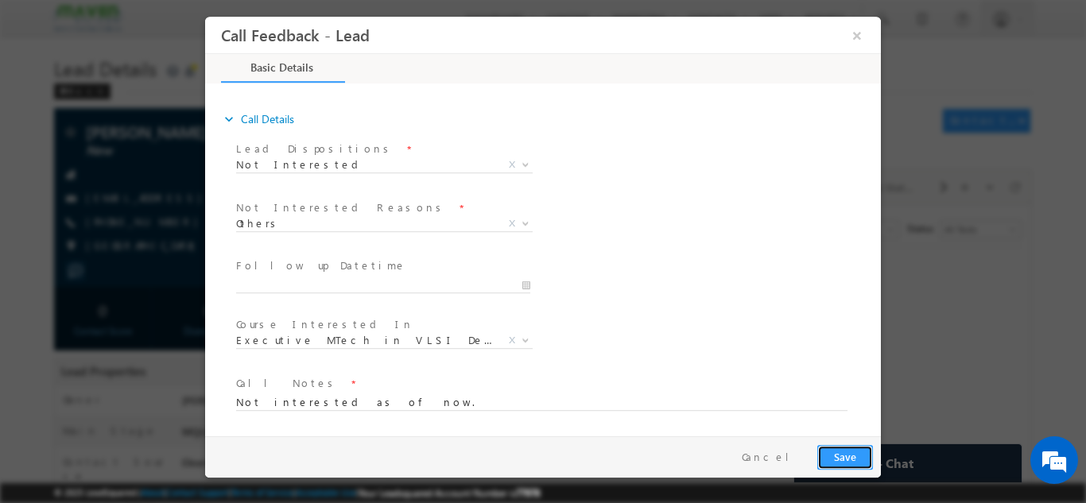
click at [860, 456] on button "Save" at bounding box center [845, 456] width 56 height 25
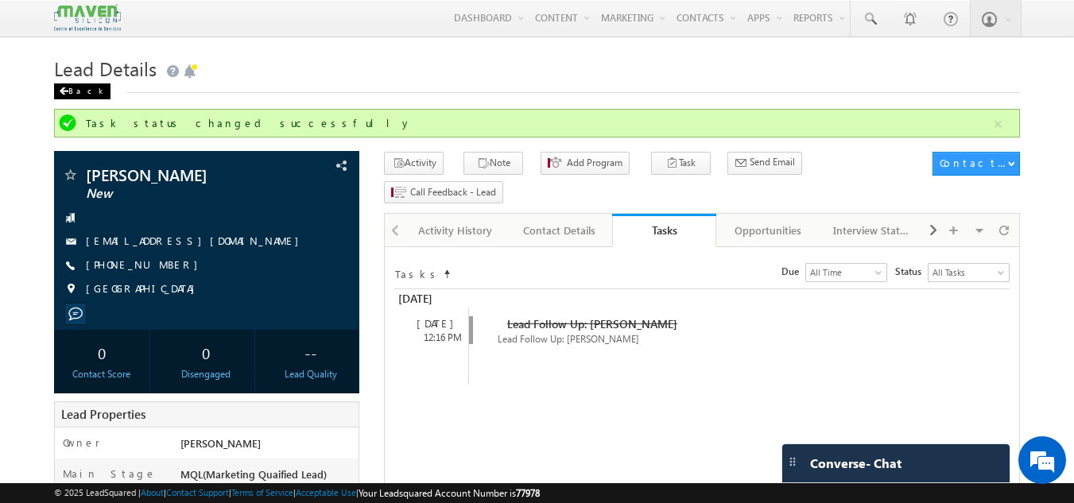
click at [65, 95] on span at bounding box center [64, 91] width 10 height 8
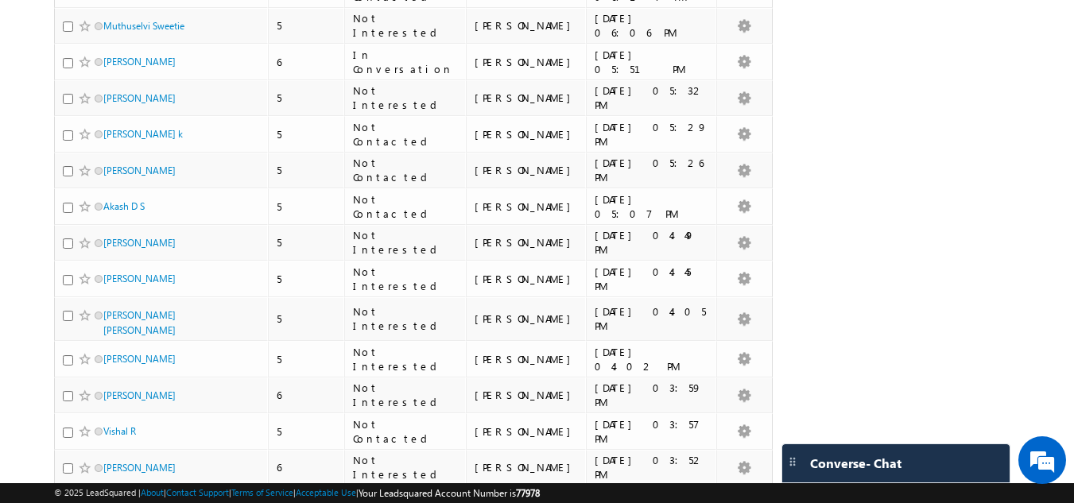
scroll to position [3451, 0]
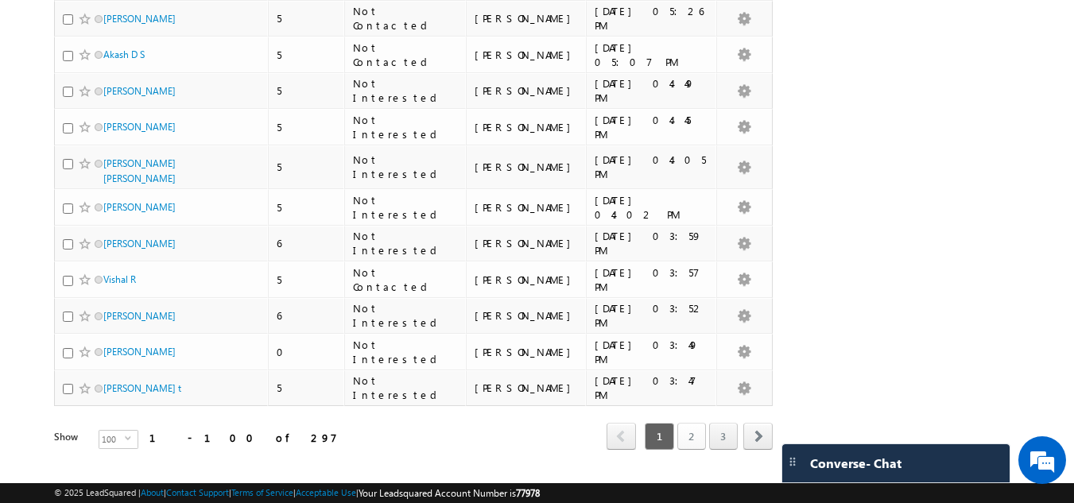
click at [694, 423] on link "2" at bounding box center [691, 436] width 29 height 27
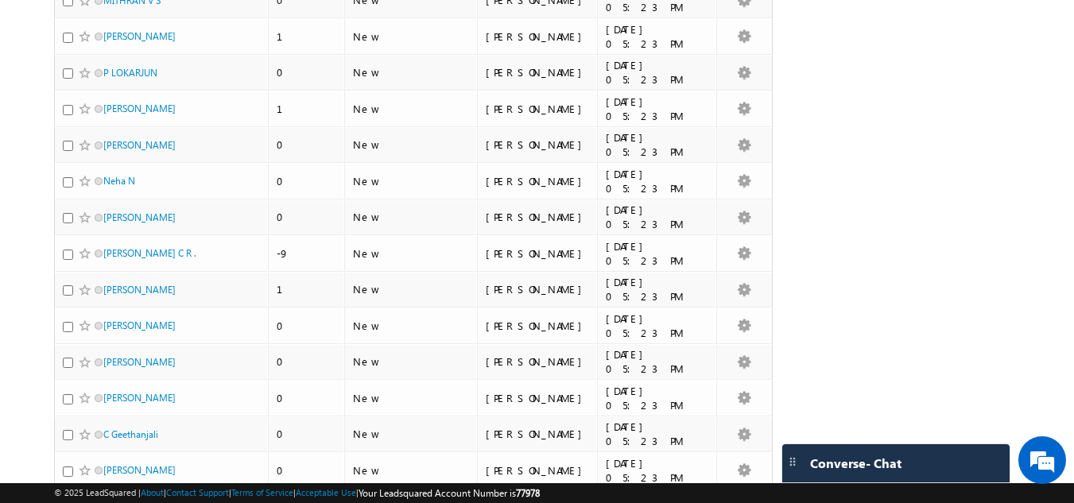
scroll to position [3006, 0]
